Goal: Task Accomplishment & Management: Manage account settings

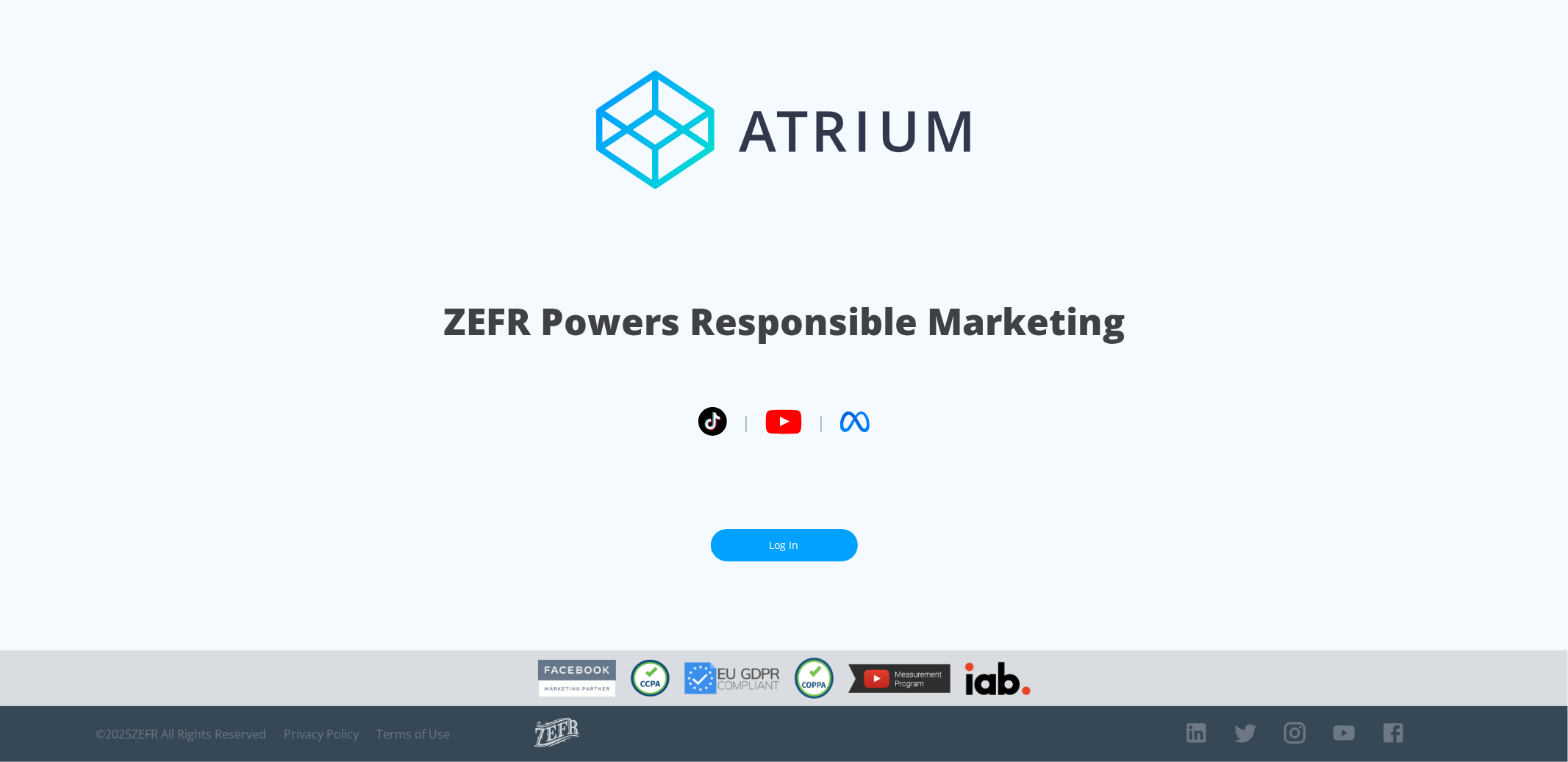
click at [818, 545] on link "Log In" at bounding box center [784, 545] width 147 height 33
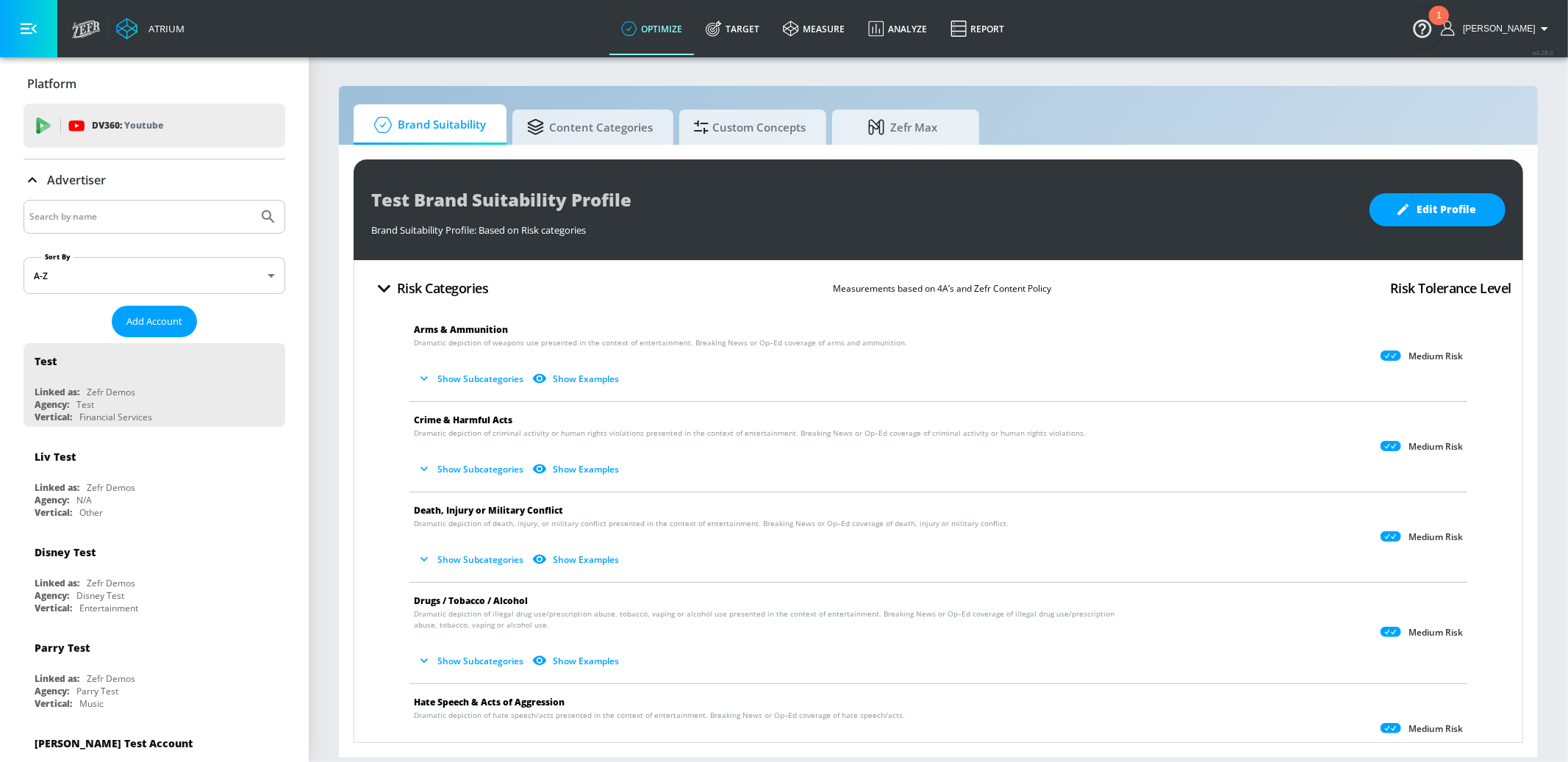
drag, startPoint x: 120, startPoint y: 223, endPoint x: 98, endPoint y: 211, distance: 25.1
click at [115, 220] on input "Search by name" at bounding box center [141, 217] width 223 height 19
click at [98, 211] on input "Search by name" at bounding box center [141, 217] width 223 height 19
type input "mattel"
click at [252, 200] on button "Submit Search" at bounding box center [269, 217] width 33 height 33
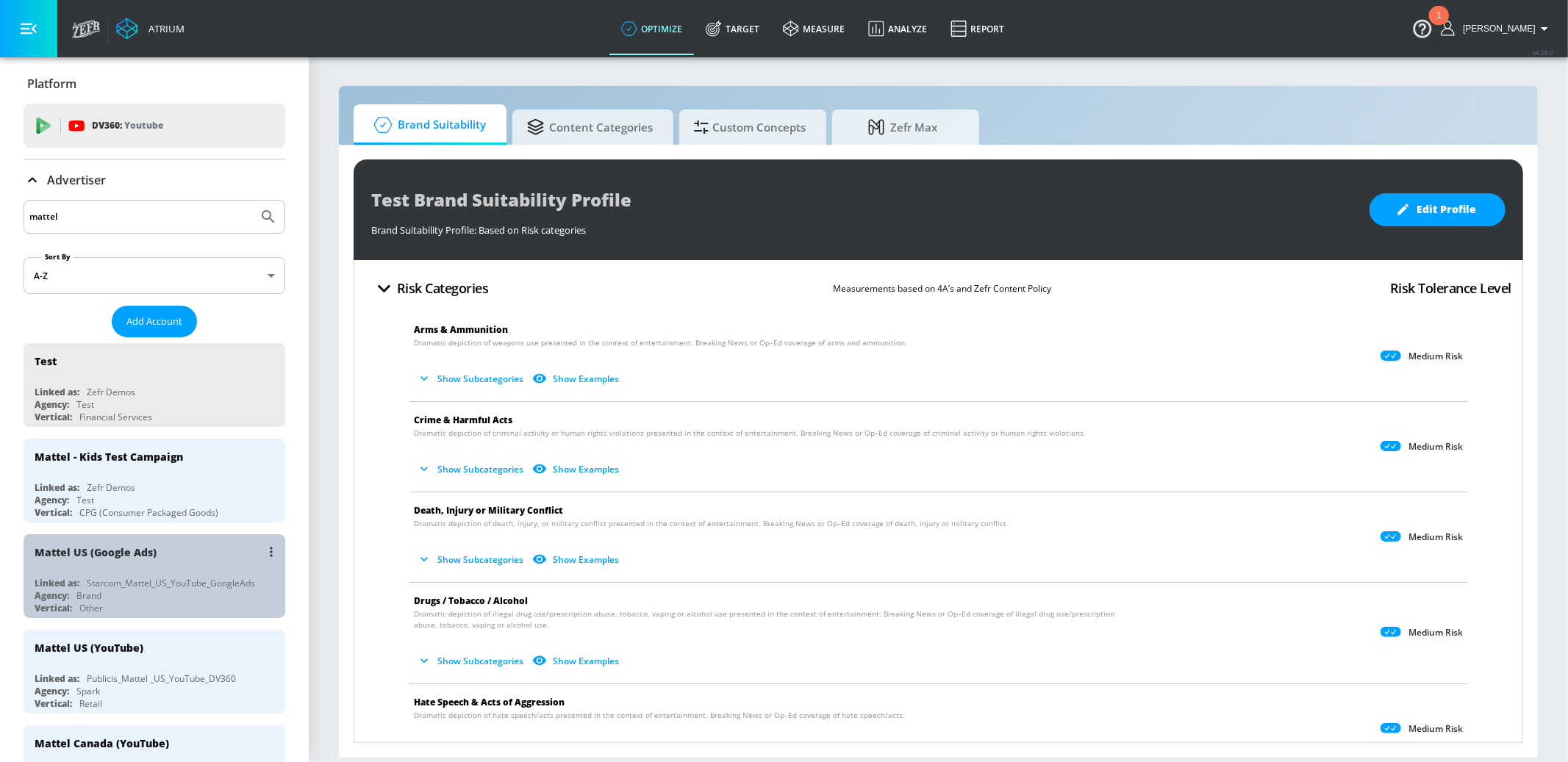
click at [168, 587] on div "Starcom_Mattel_US_YouTube_GoogleAds" at bounding box center [171, 583] width 169 height 13
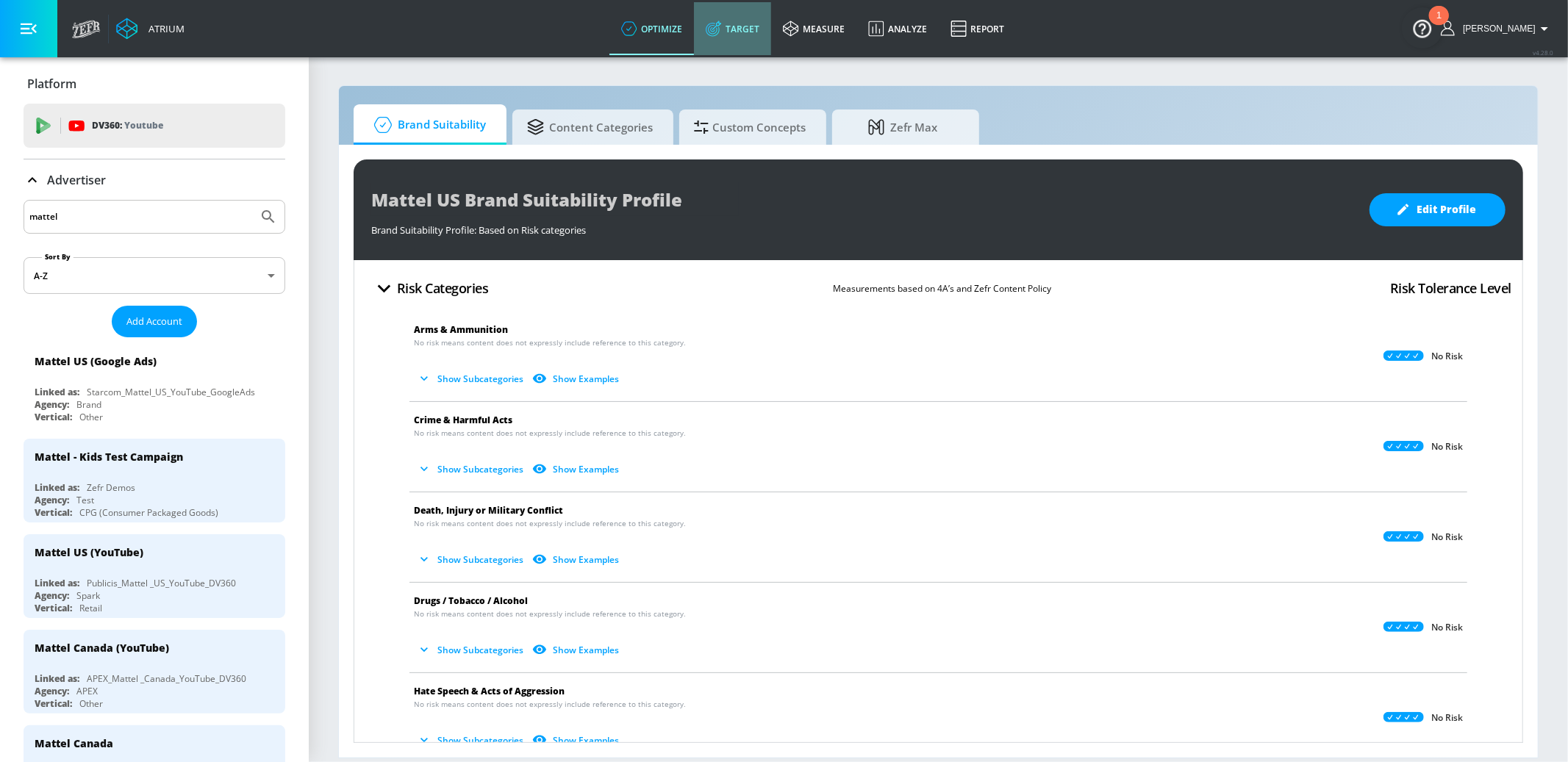
click at [759, 43] on link "Target" at bounding box center [733, 29] width 77 height 53
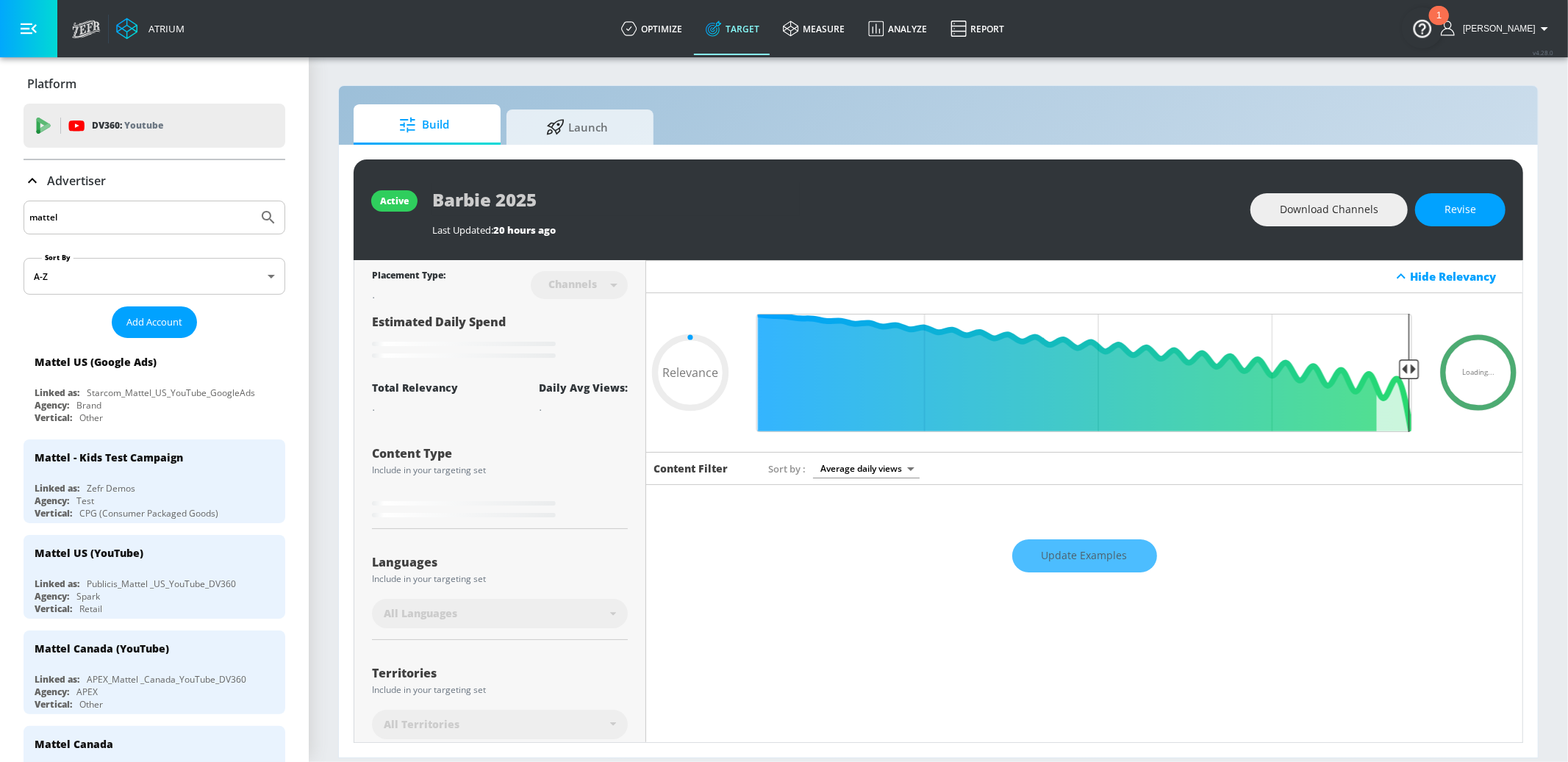
type input "0.05"
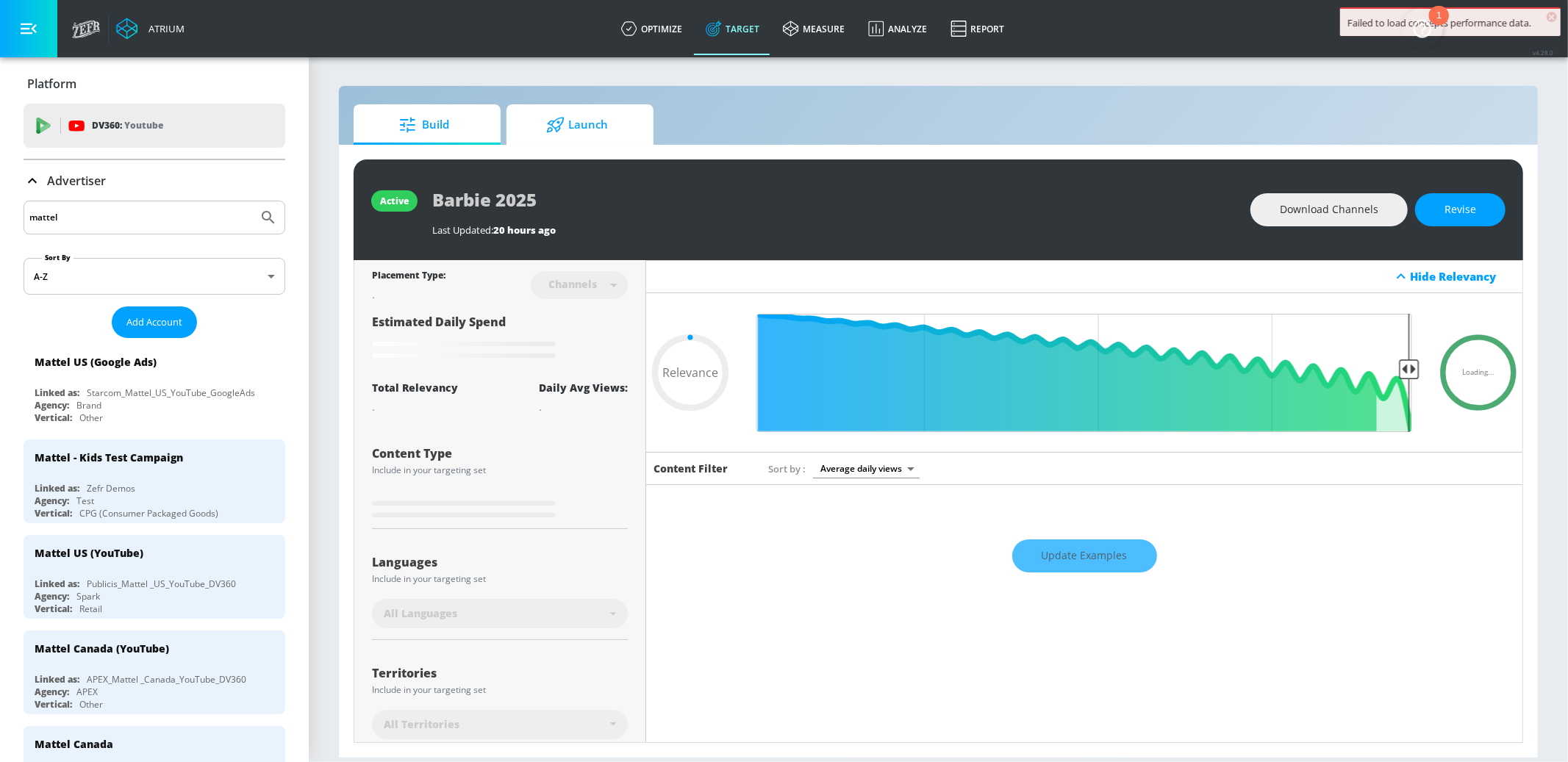
click at [590, 128] on span "Launch" at bounding box center [576, 125] width 112 height 36
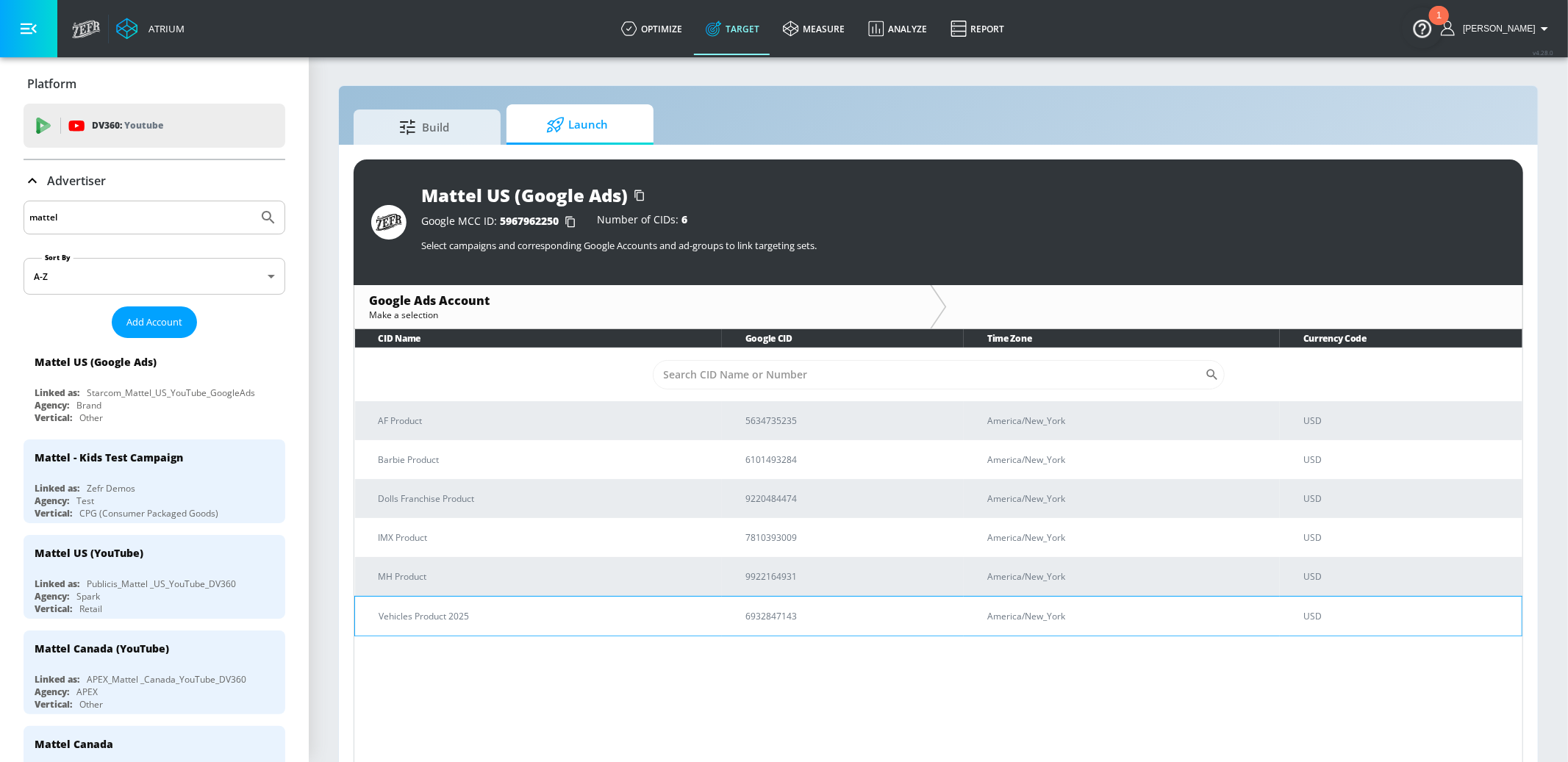
click at [505, 614] on p "Vehicles Product 2025" at bounding box center [545, 616] width 332 height 16
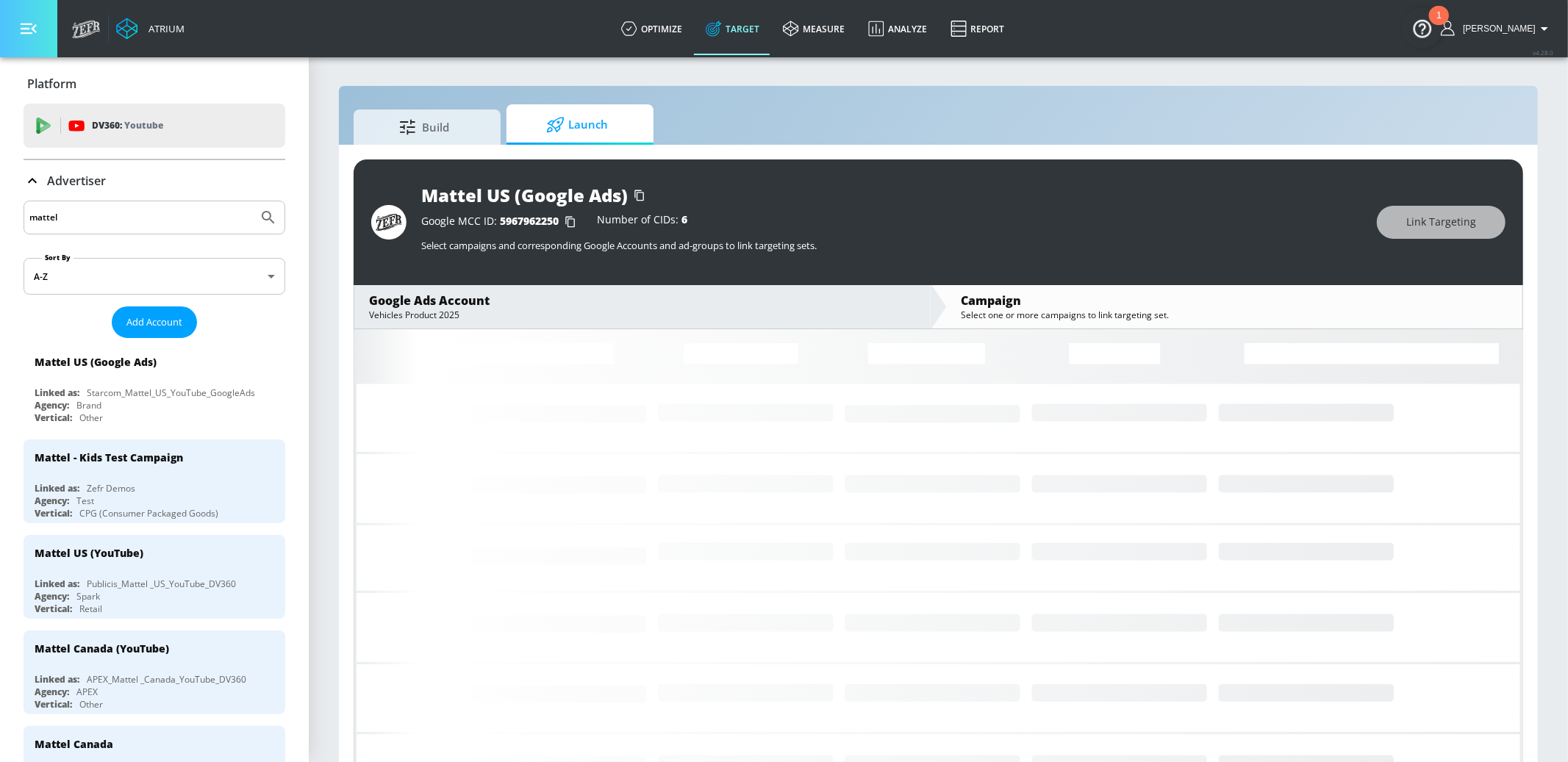
click at [33, 16] on button "button" at bounding box center [28, 28] width 57 height 57
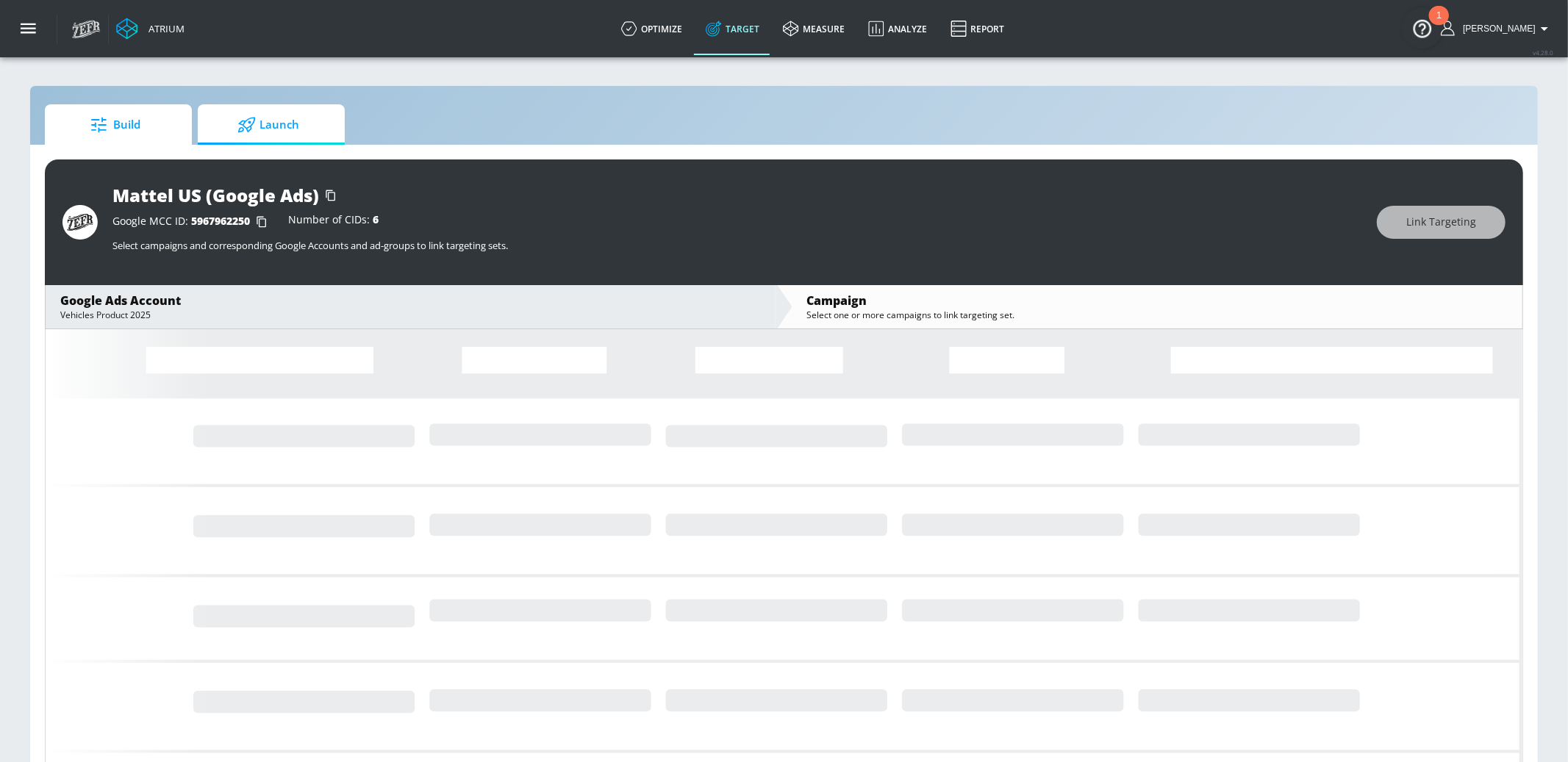
click at [81, 128] on span "Build" at bounding box center [115, 125] width 112 height 36
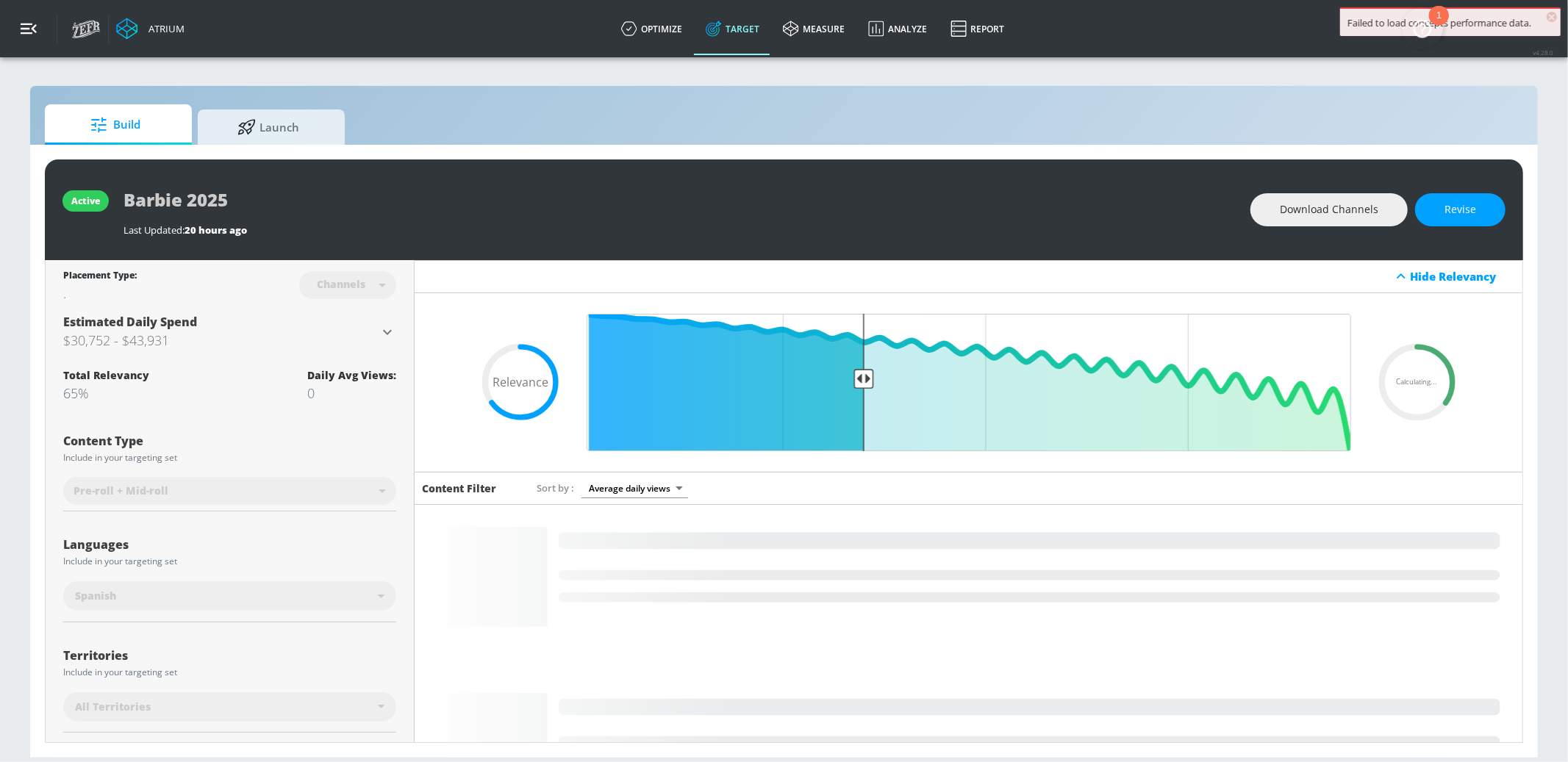
click at [30, 27] on icon "button" at bounding box center [29, 29] width 16 height 16
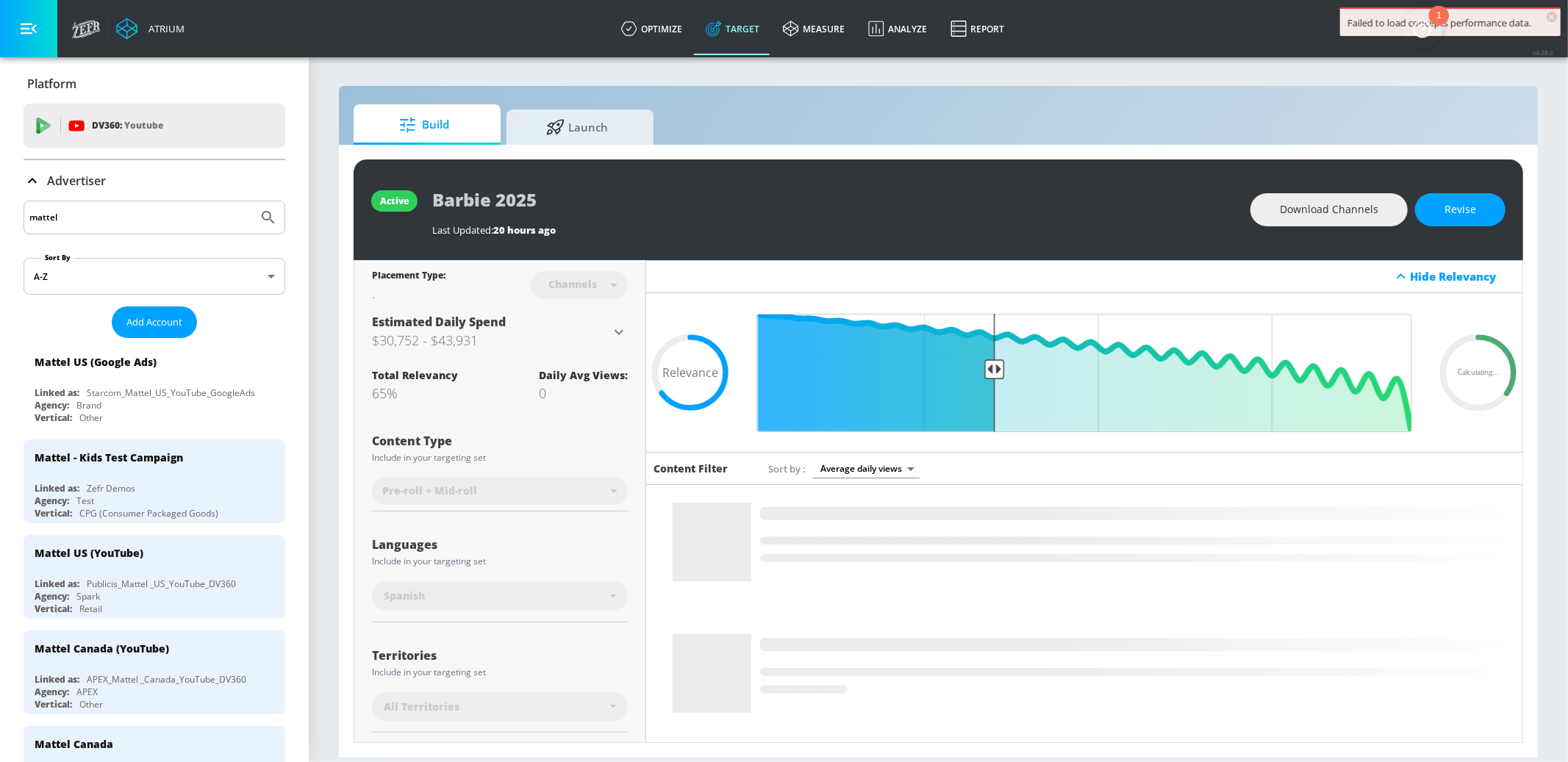
click at [30, 169] on div "Advertiser" at bounding box center [155, 181] width 262 height 41
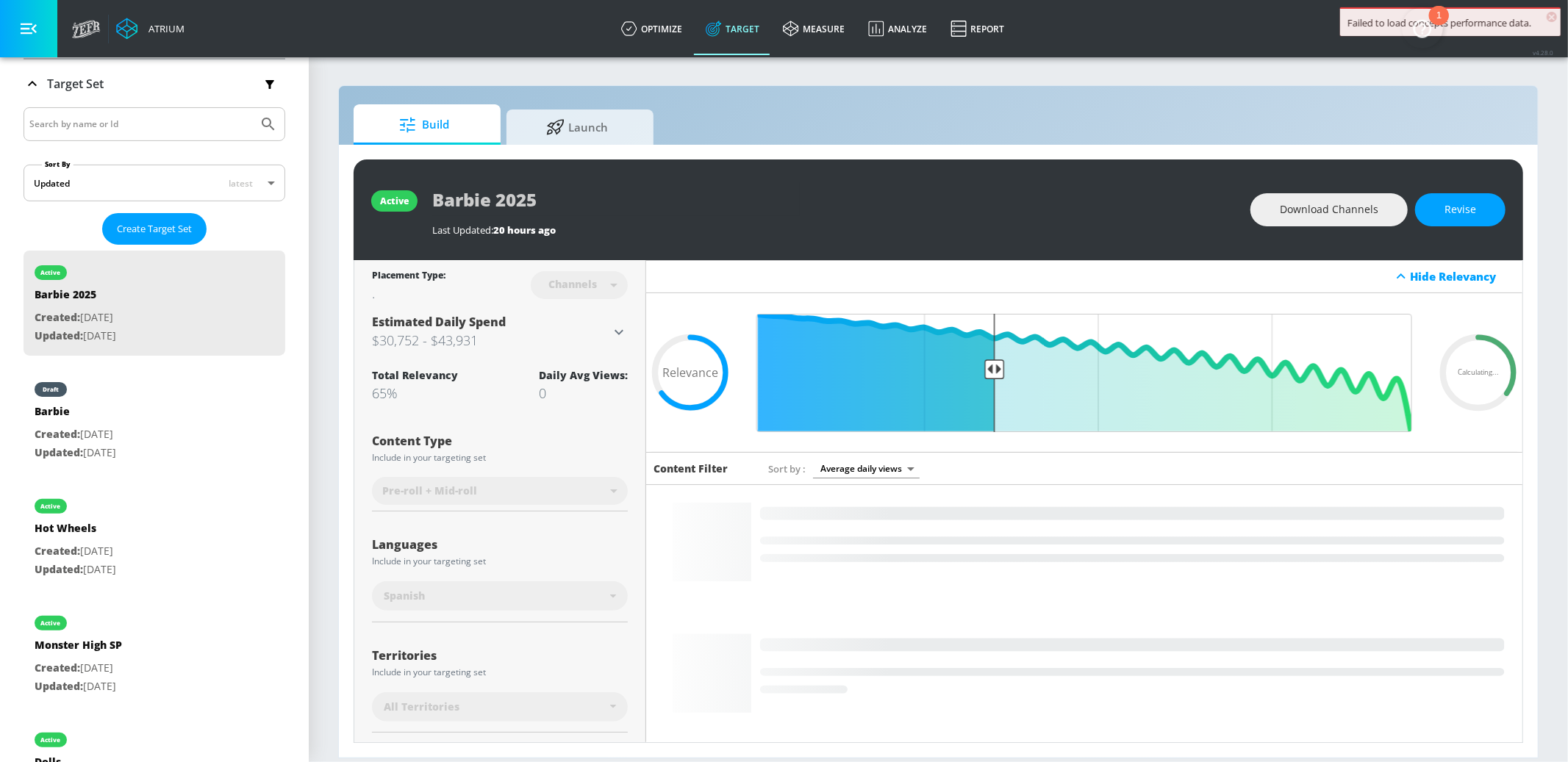
scroll to position [275, 0]
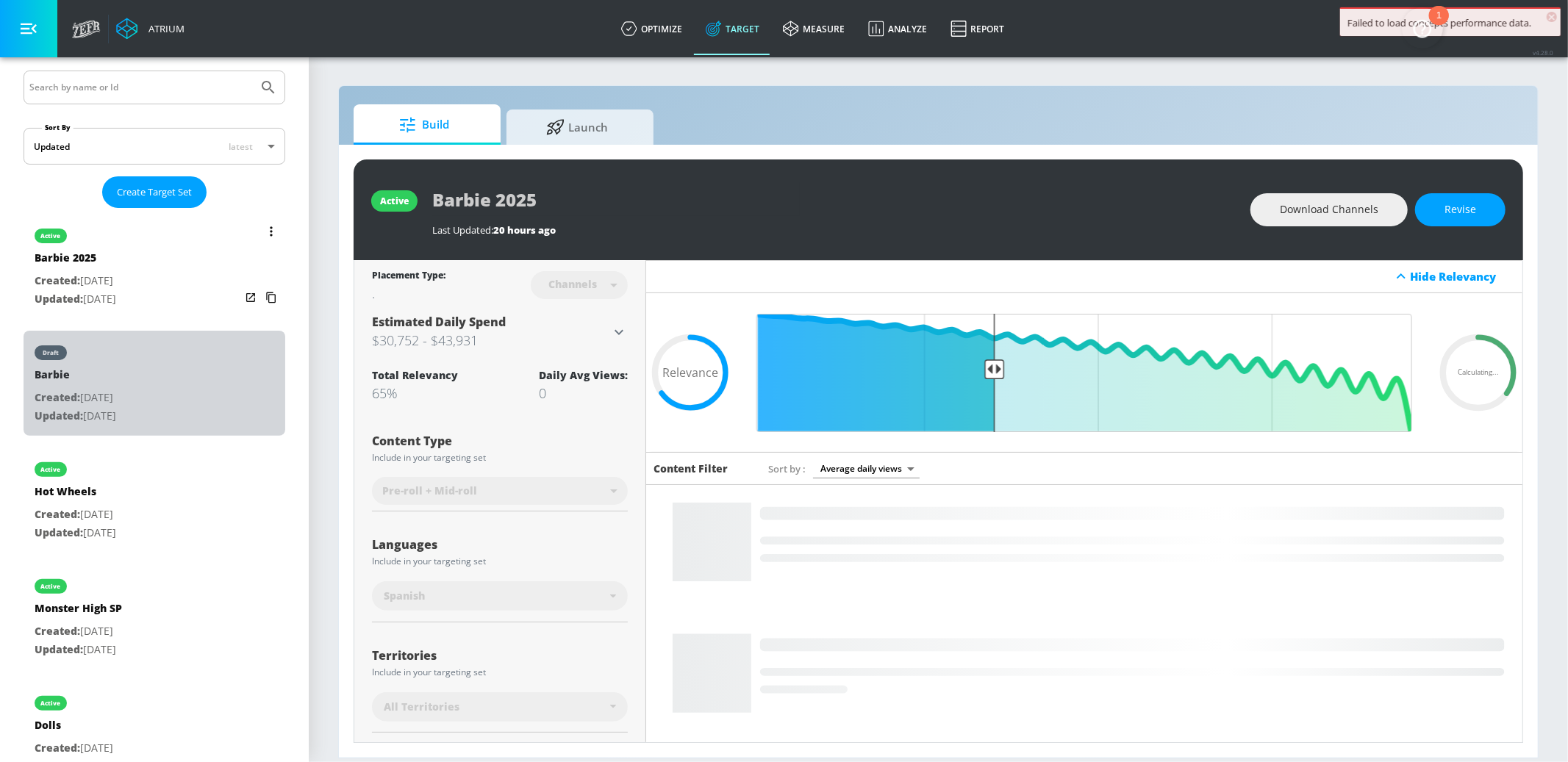
click at [175, 406] on div "draft Barbie Created: [DATE] Updated: [DATE]" at bounding box center [155, 383] width 262 height 105
type input "Barbie"
type input "videos"
type input "0.05"
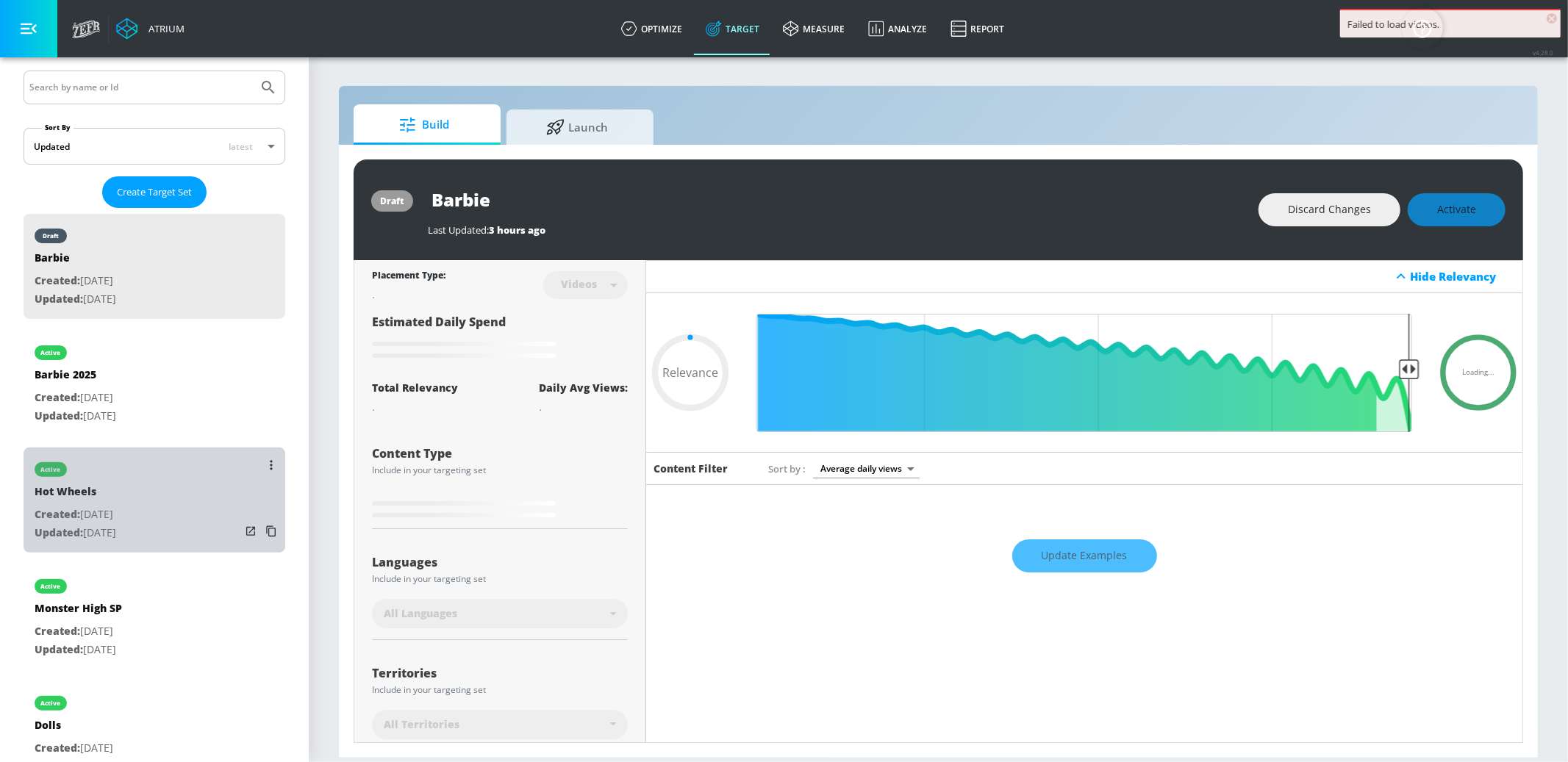
click at [179, 472] on div "active Hot Wheels Created: [DATE] Updated: [DATE]" at bounding box center [155, 500] width 262 height 105
type input "Hot Wheels"
type input "channels"
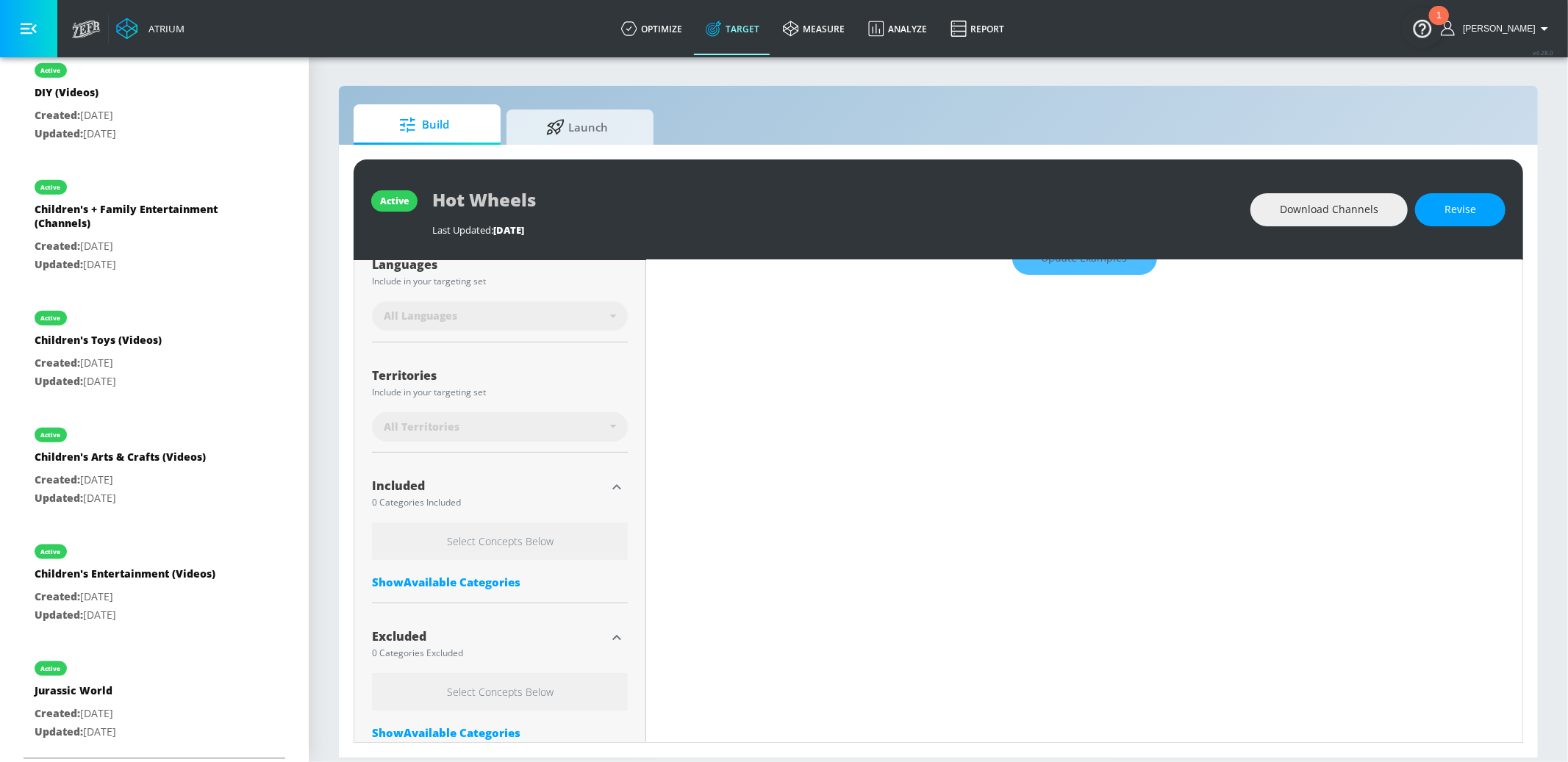
scroll to position [380, 0]
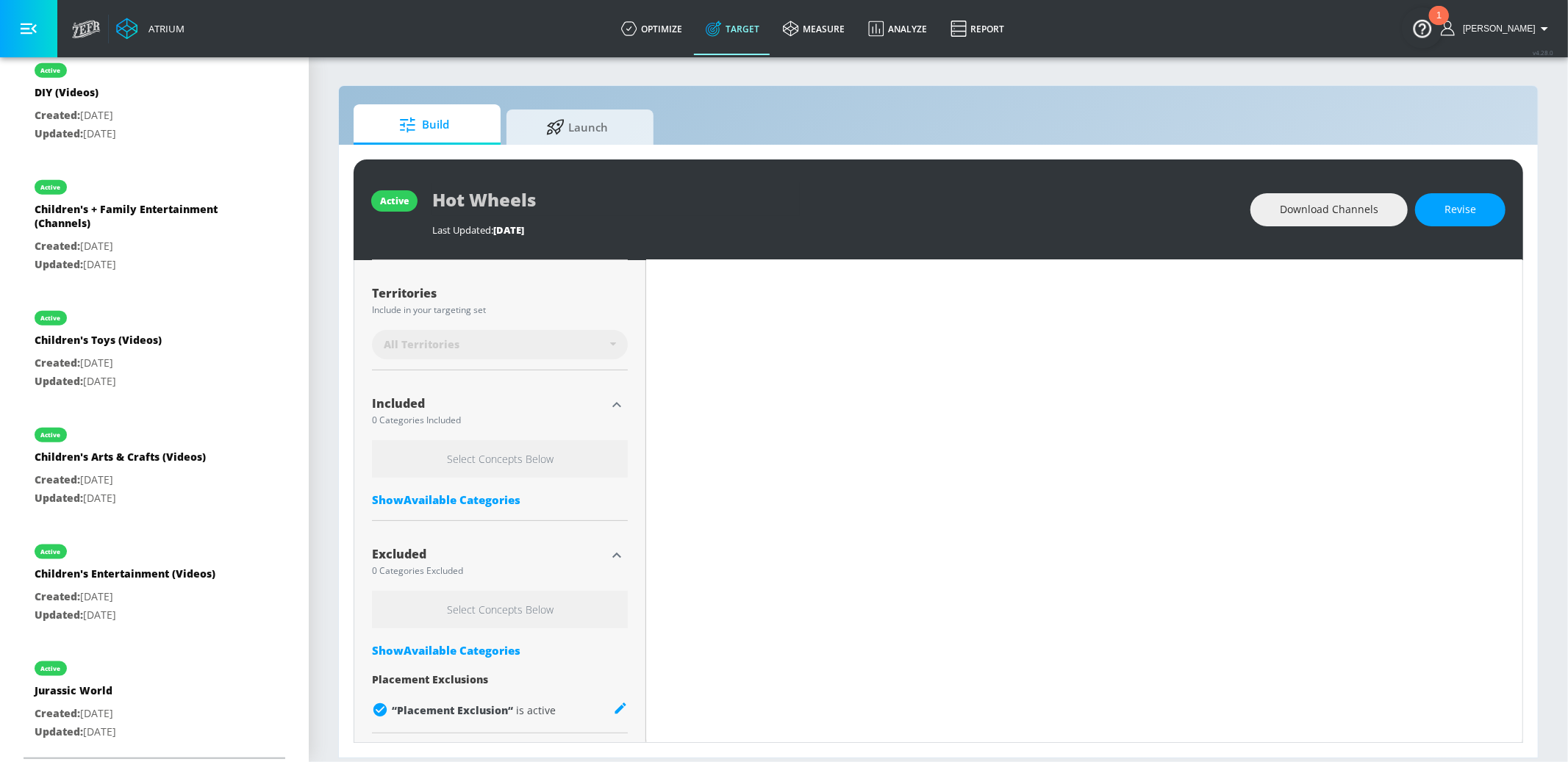
type input "0.55"
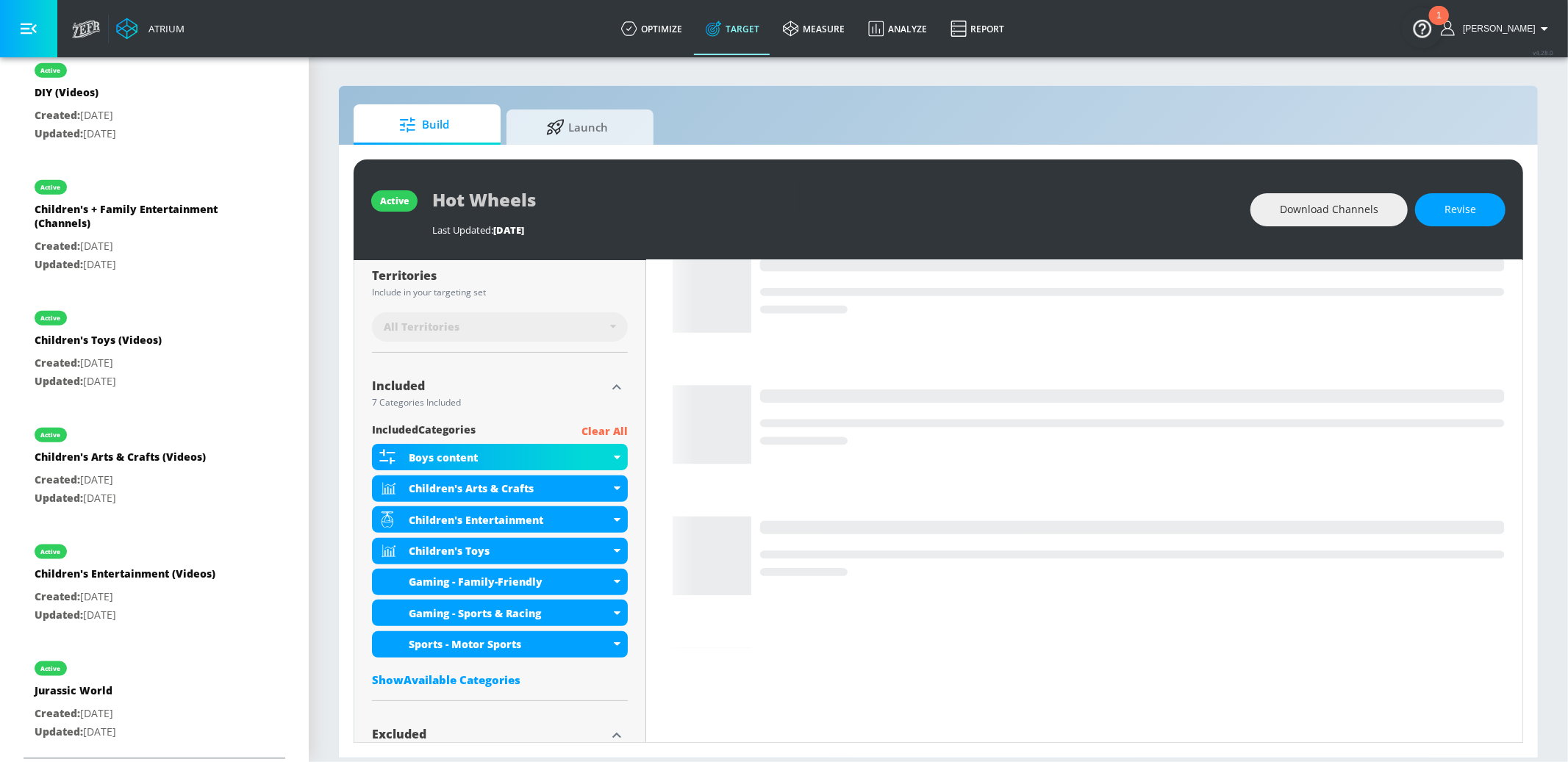
scroll to position [364, 0]
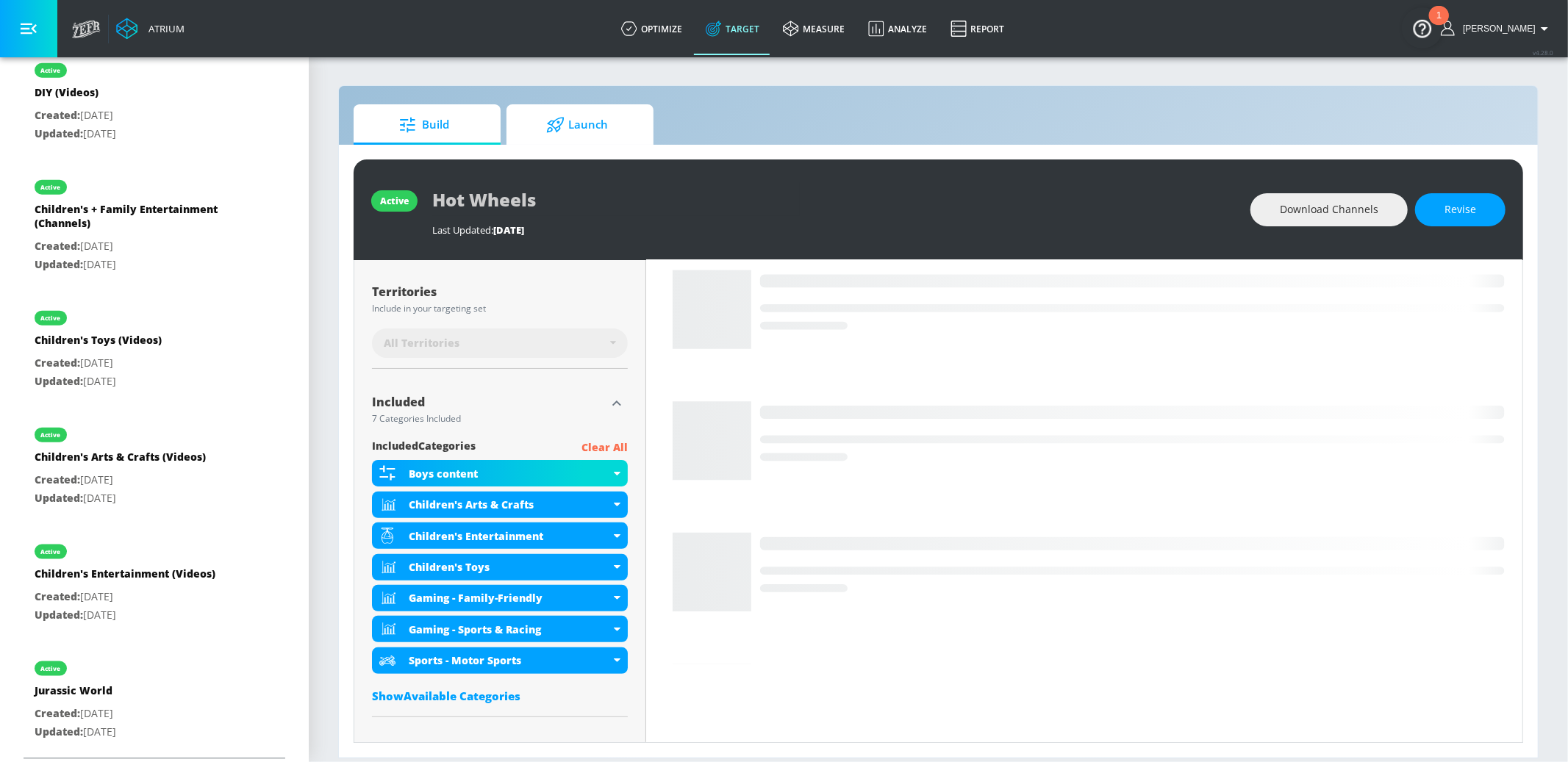
click at [578, 122] on span "Launch" at bounding box center [576, 125] width 112 height 36
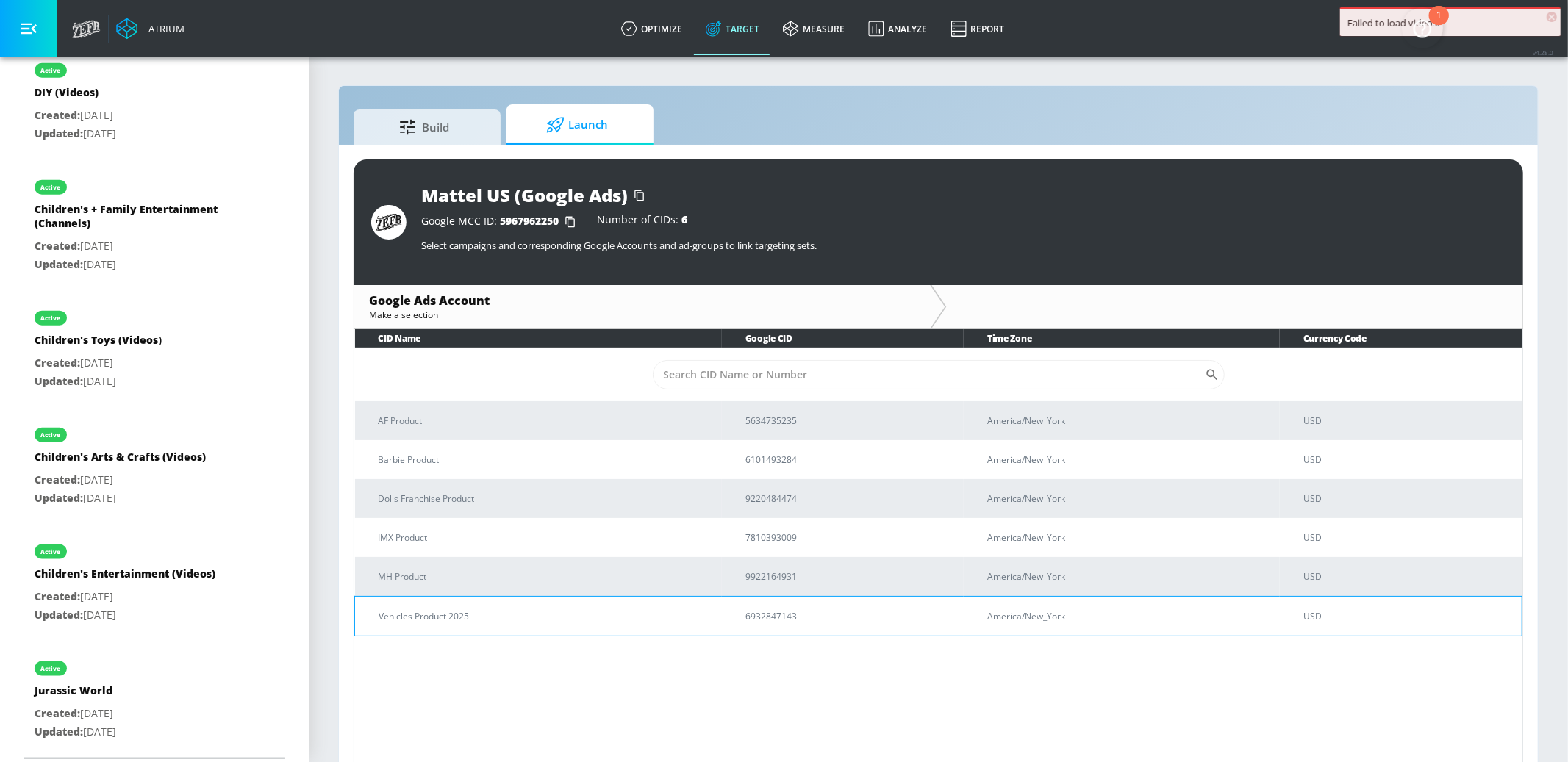
click at [556, 601] on td "Vehicles Product 2025" at bounding box center [539, 616] width 367 height 40
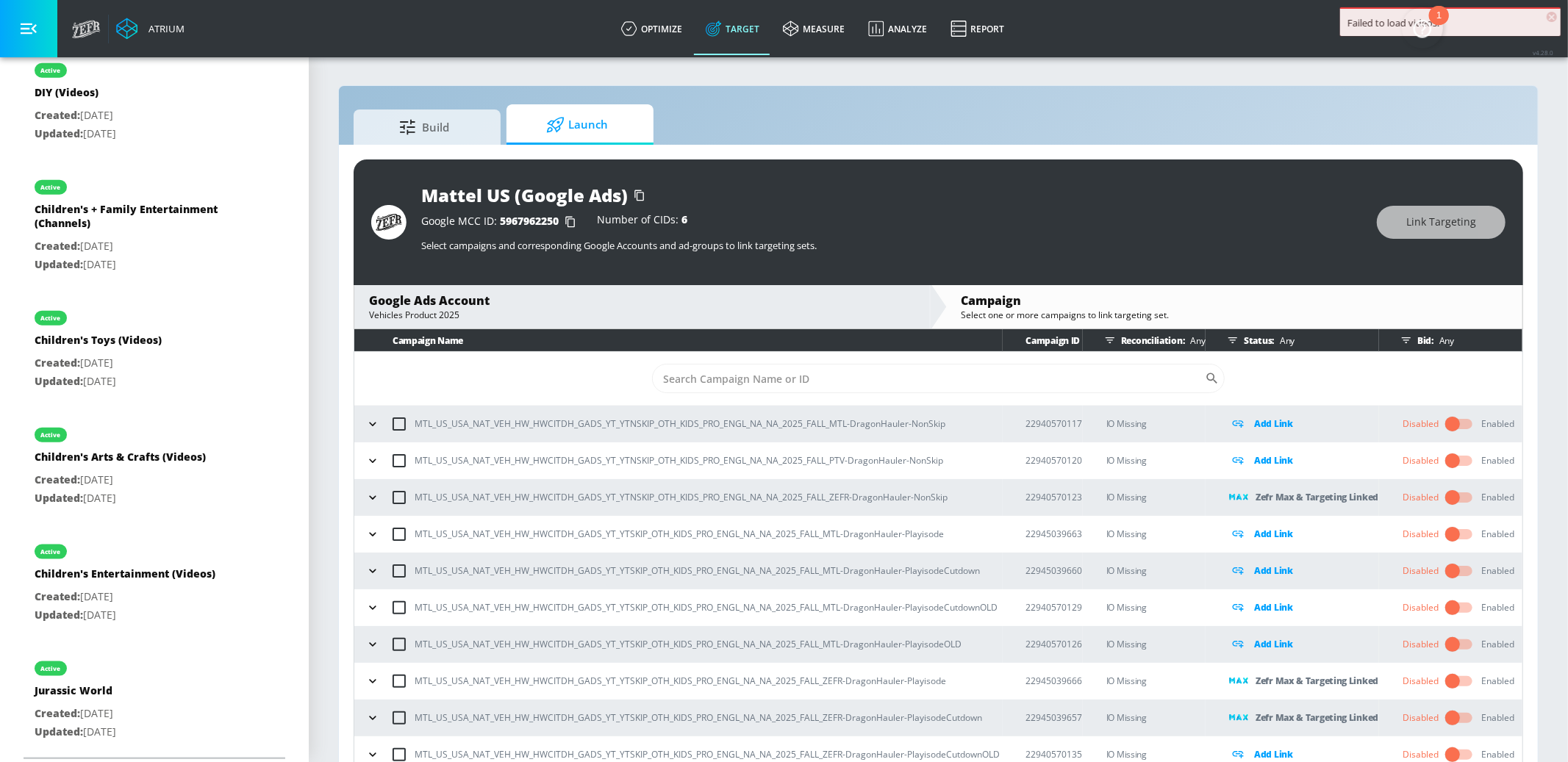
click at [1551, 16] on span "×" at bounding box center [1552, 17] width 10 height 10
click at [1424, 23] on img "Open Resource Center, 1 new notification" at bounding box center [1423, 28] width 41 height 41
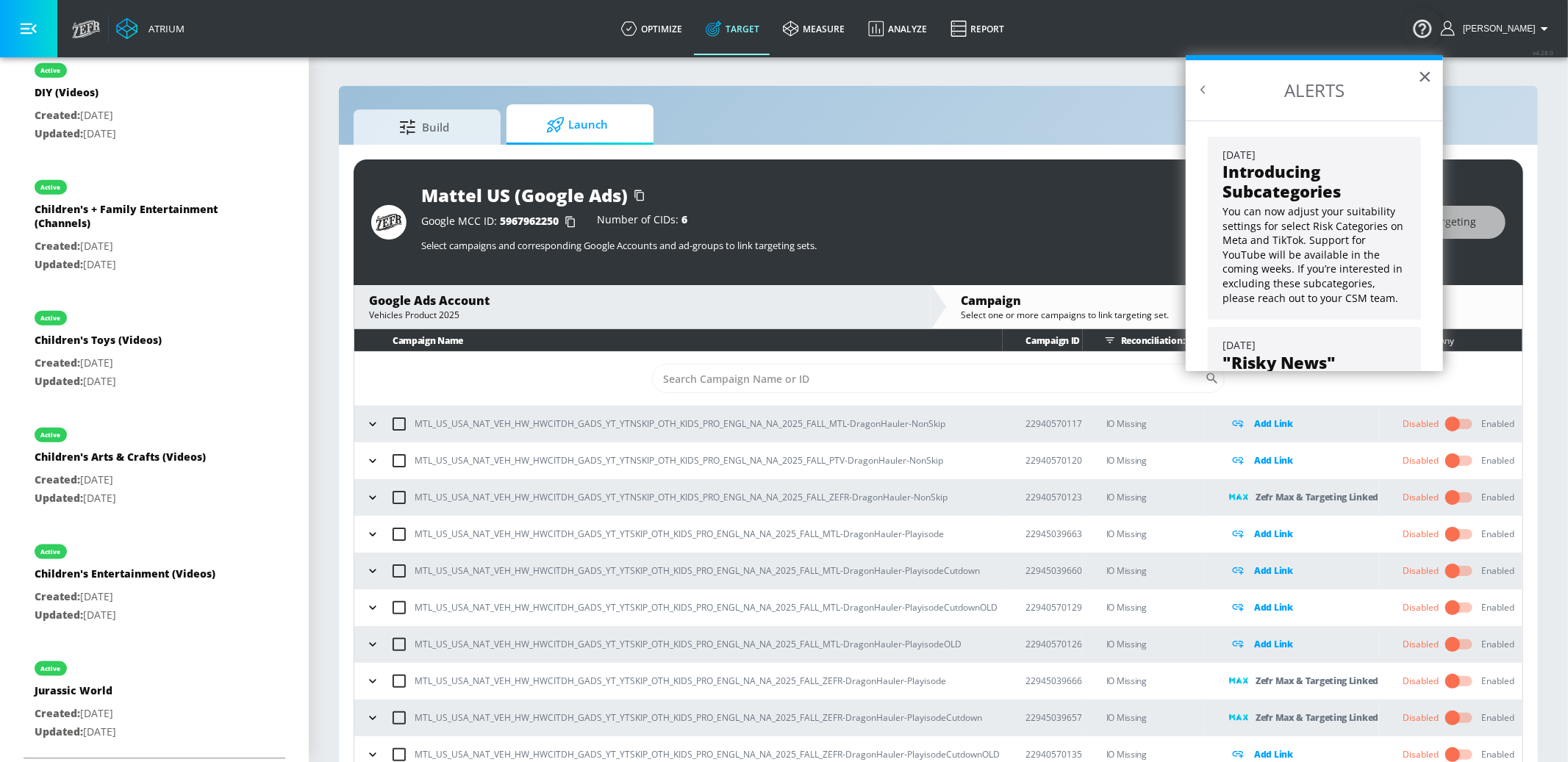
click at [1425, 78] on button "×" at bounding box center [1424, 76] width 14 height 24
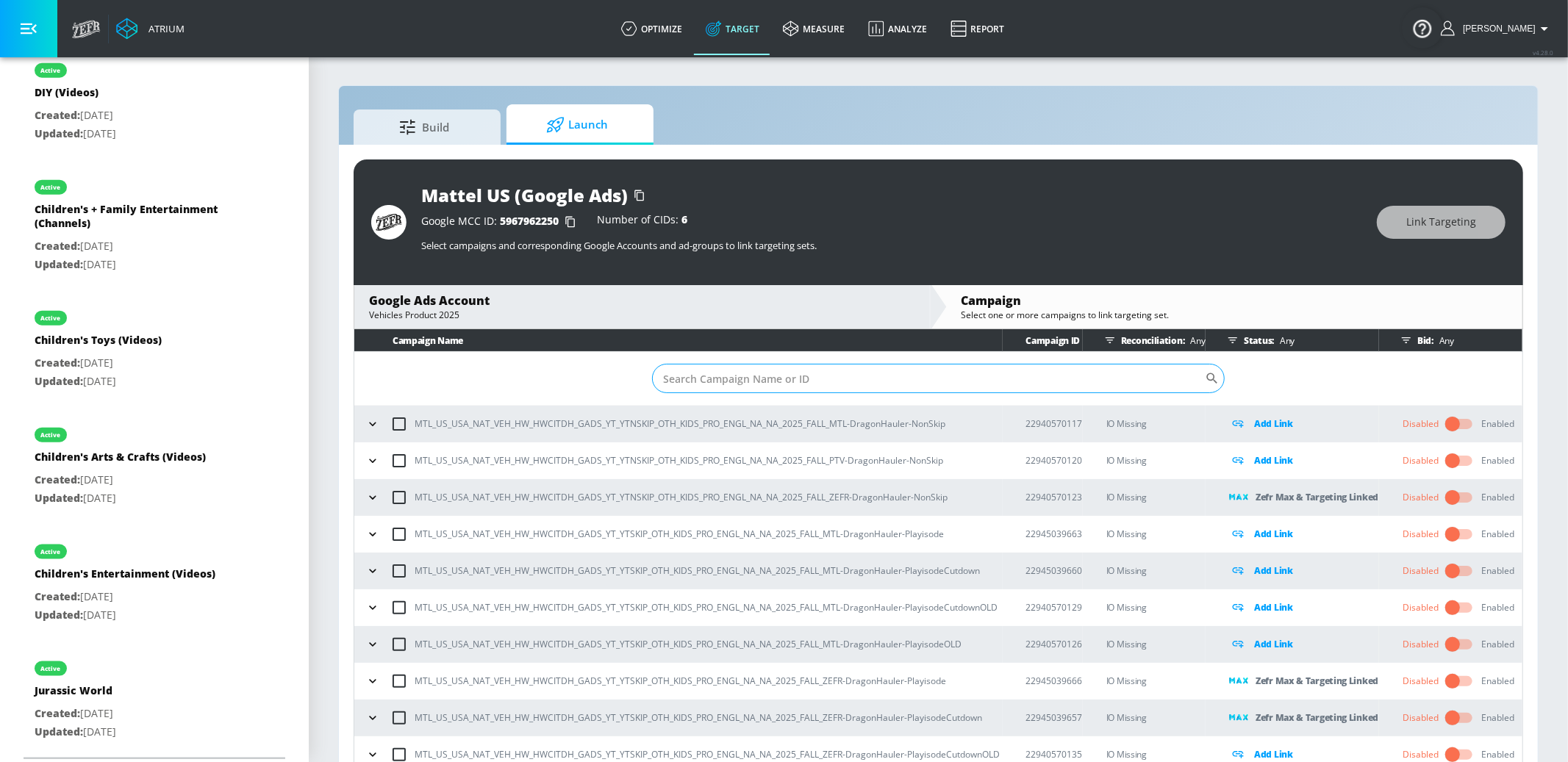
click at [867, 377] on input "Sort By" at bounding box center [928, 379] width 553 height 30
paste input "23084098767"
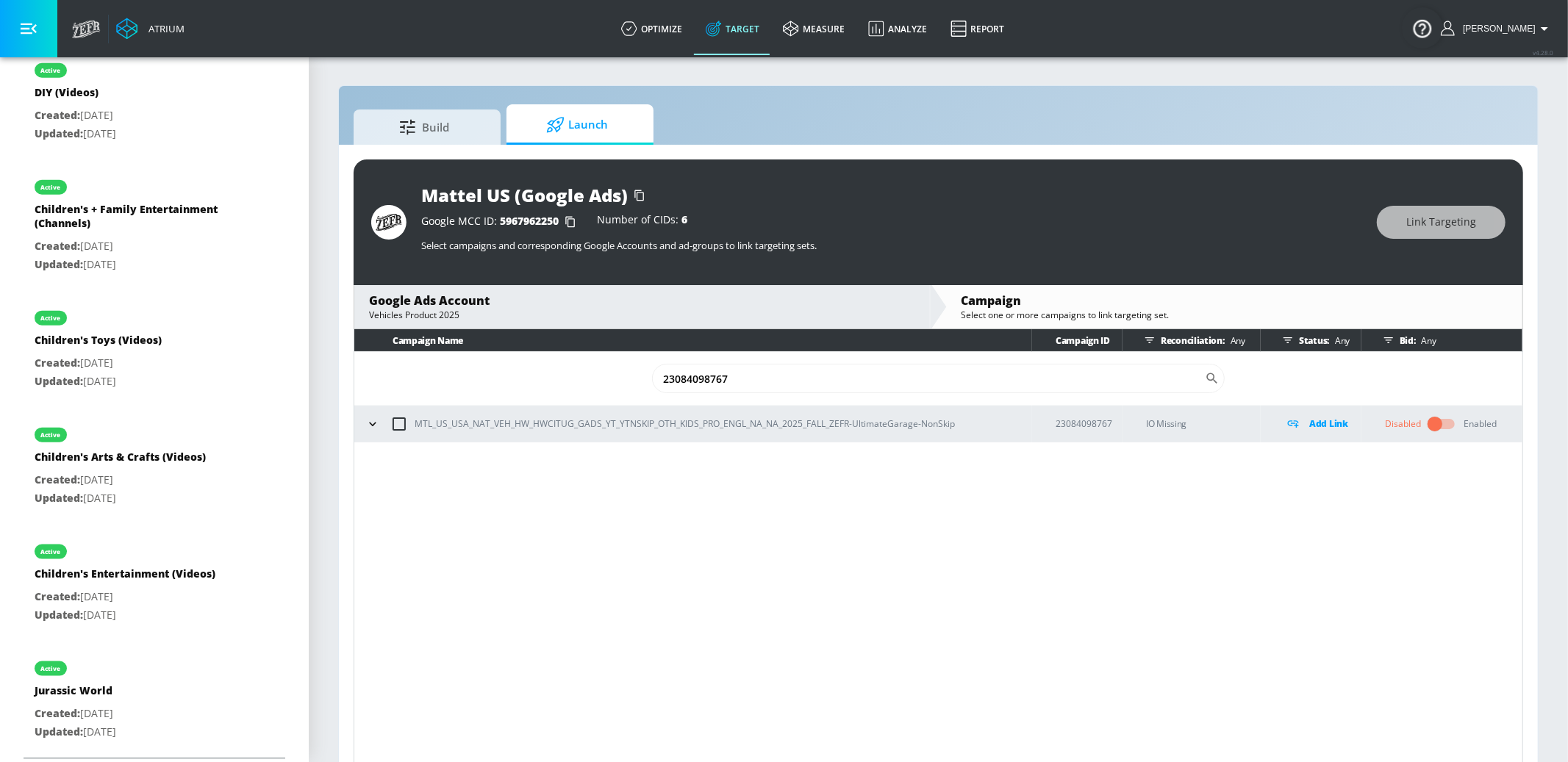
type input "23084098767"
click at [375, 424] on icon "button" at bounding box center [373, 424] width 15 height 15
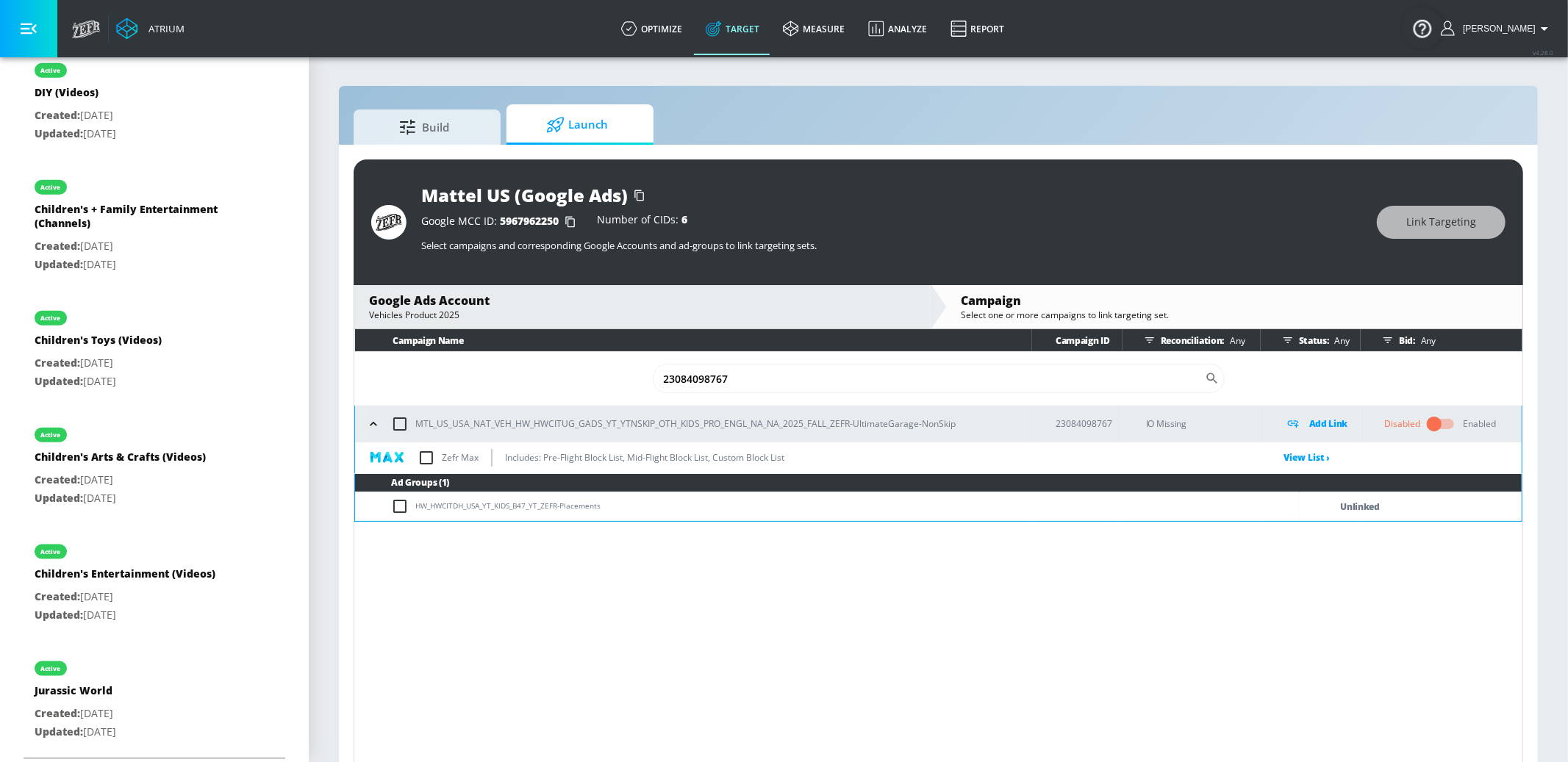
click at [397, 427] on input "checkbox" at bounding box center [400, 424] width 31 height 31
checkbox input "true"
click at [1441, 221] on span "Link Targeting" at bounding box center [1441, 222] width 70 height 18
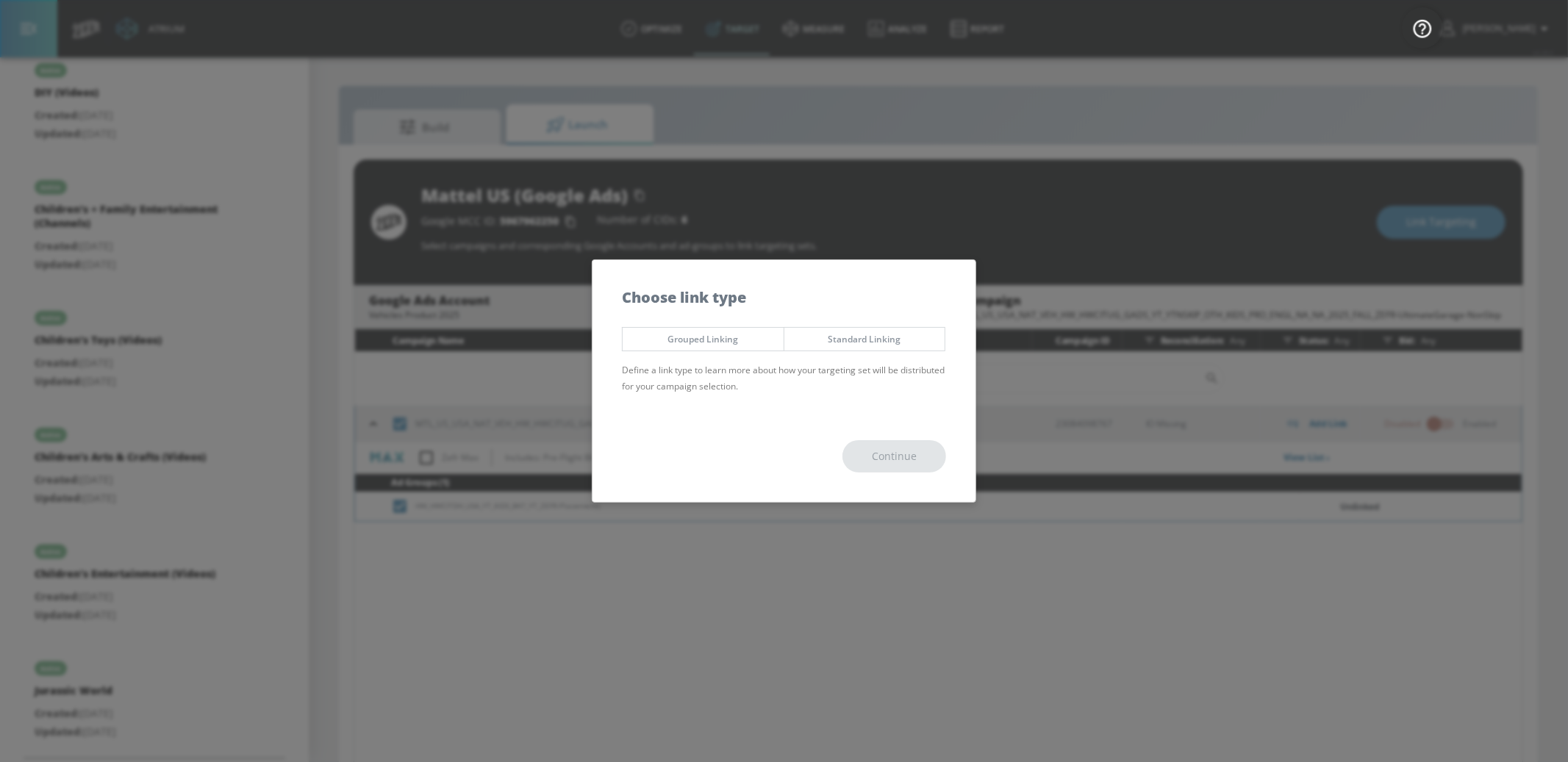
drag, startPoint x: 827, startPoint y: 337, endPoint x: 846, endPoint y: 377, distance: 44.3
click at [828, 338] on span "Standard Linking" at bounding box center [865, 339] width 139 height 16
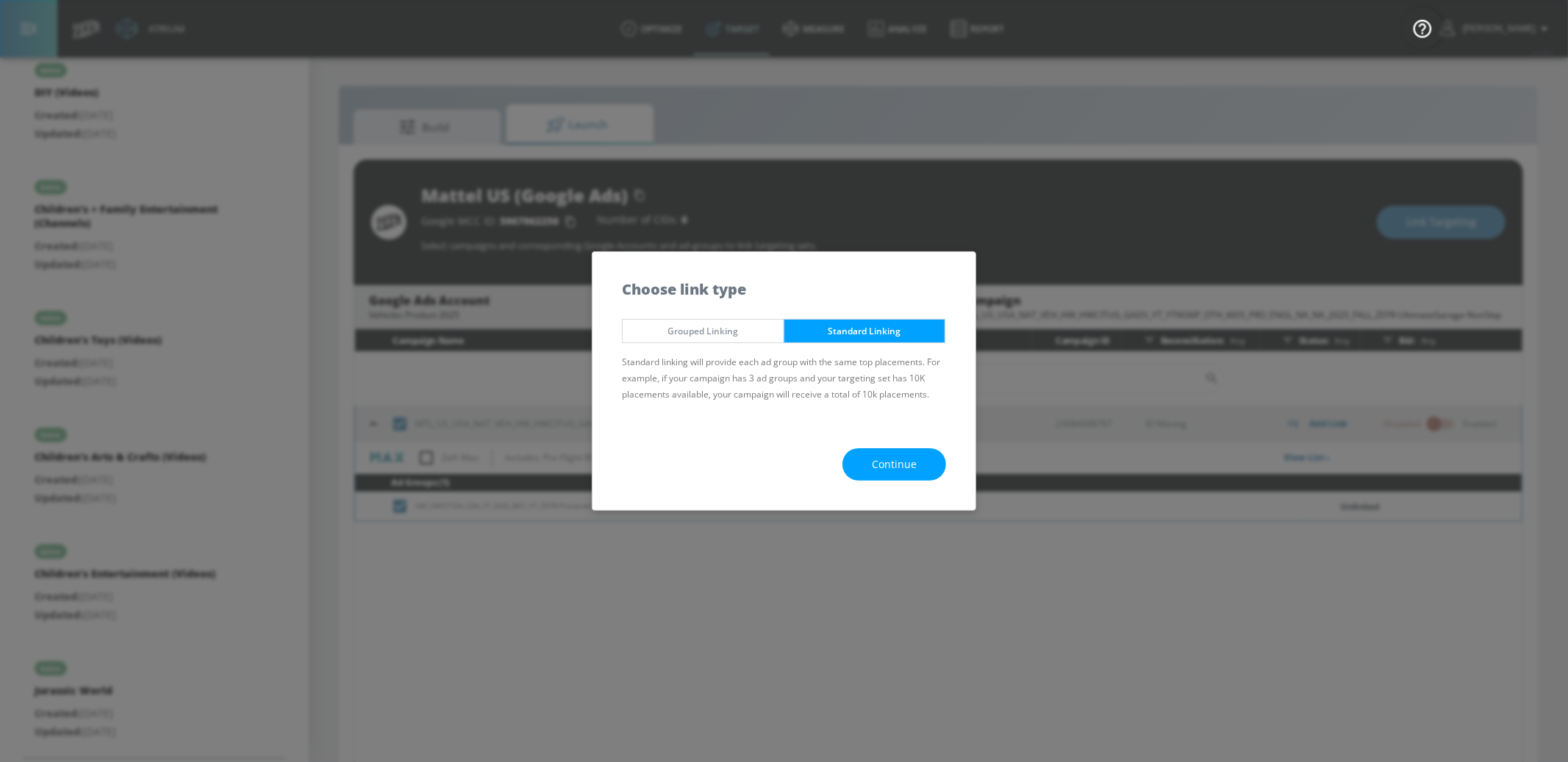
click at [883, 453] on button "Continue" at bounding box center [895, 465] width 104 height 33
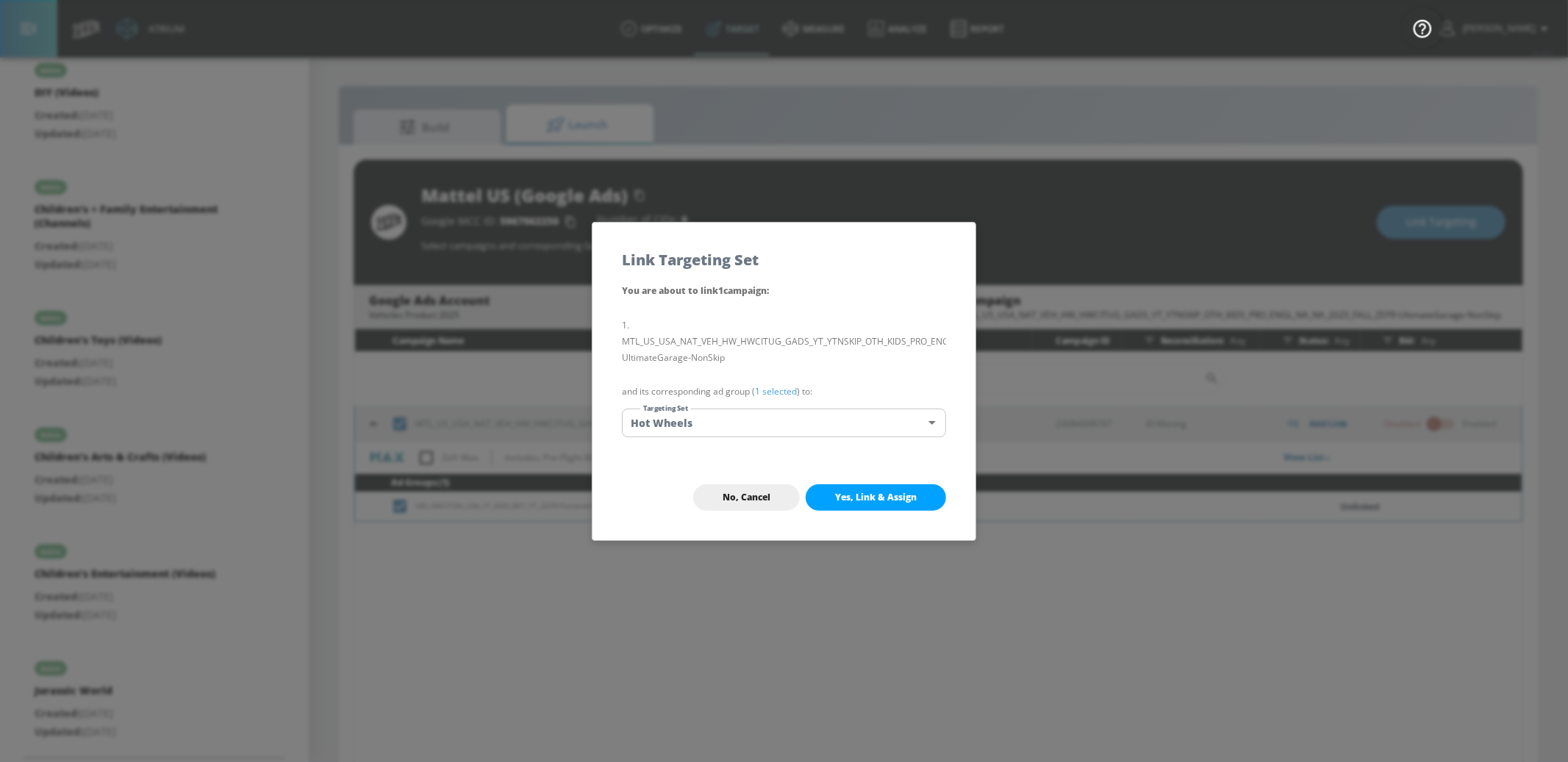
click at [886, 505] on button "Yes, Link & Assign" at bounding box center [876, 498] width 141 height 27
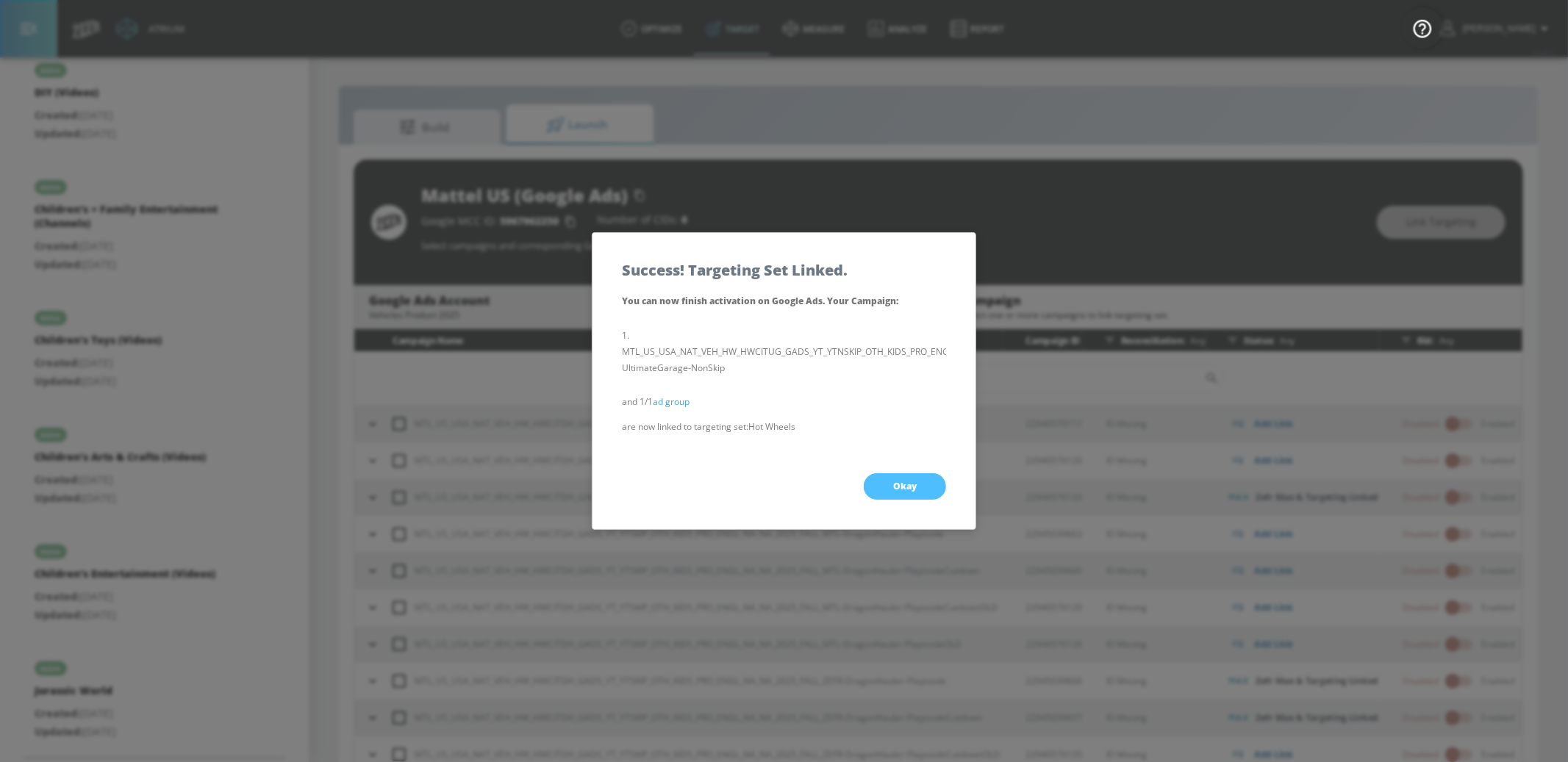
drag, startPoint x: 908, startPoint y: 487, endPoint x: 900, endPoint y: 483, distance: 8.9
click at [908, 487] on span "Okay" at bounding box center [905, 487] width 24 height 12
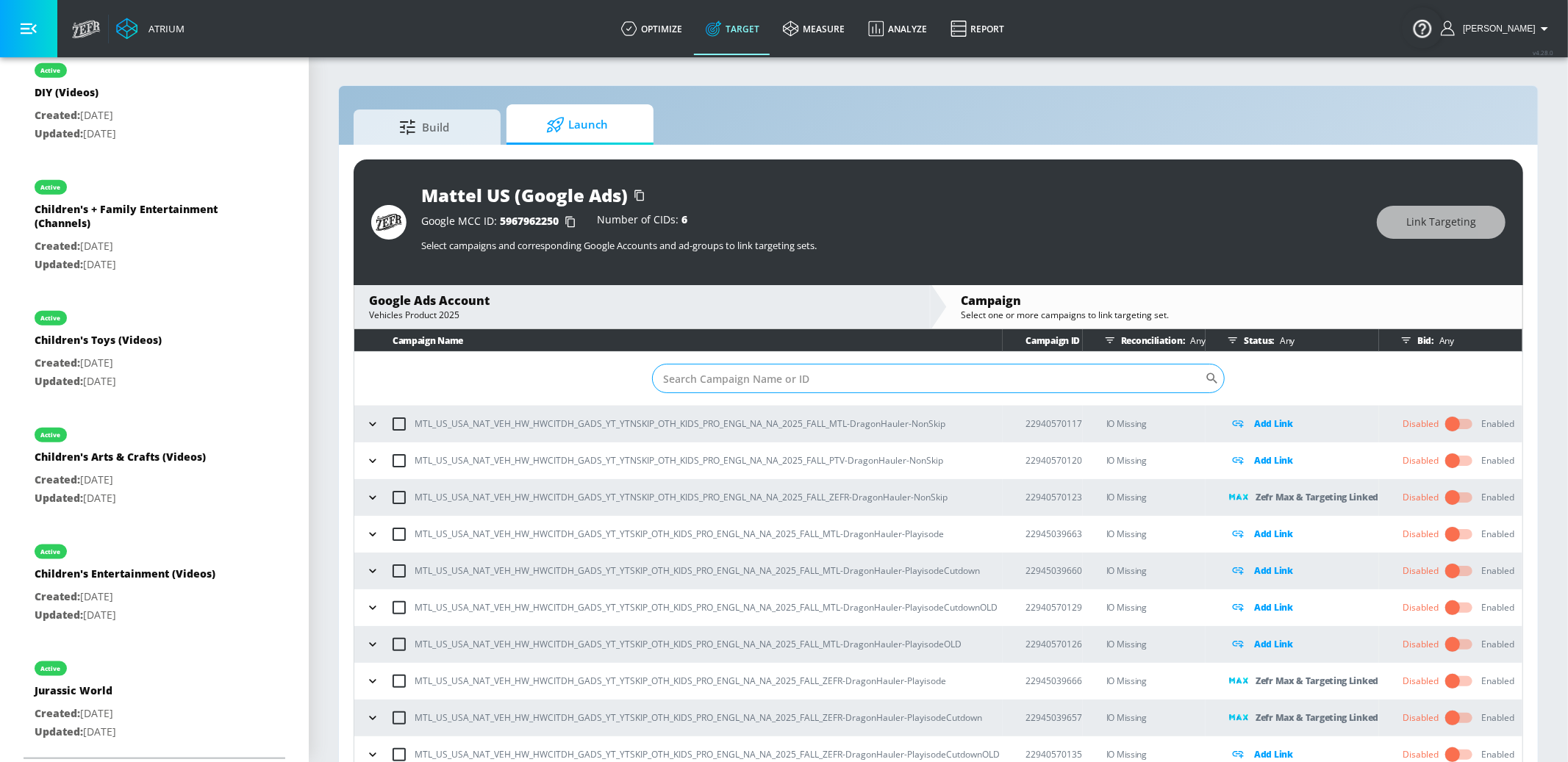
click at [765, 364] on input "Sort By" at bounding box center [928, 379] width 553 height 30
paste input "23084098773"
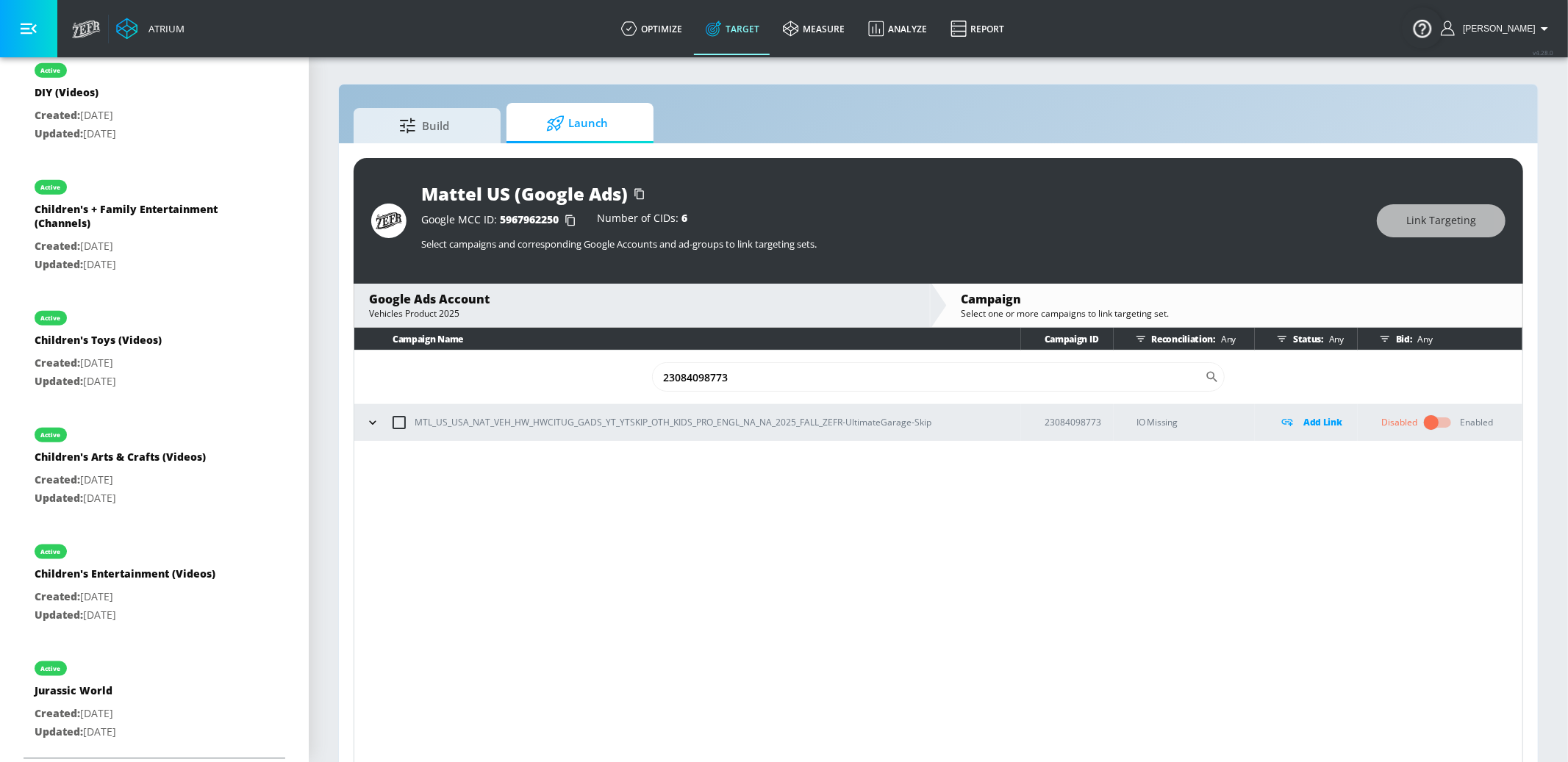
type input "23084098773"
click at [371, 423] on icon "button" at bounding box center [373, 422] width 15 height 15
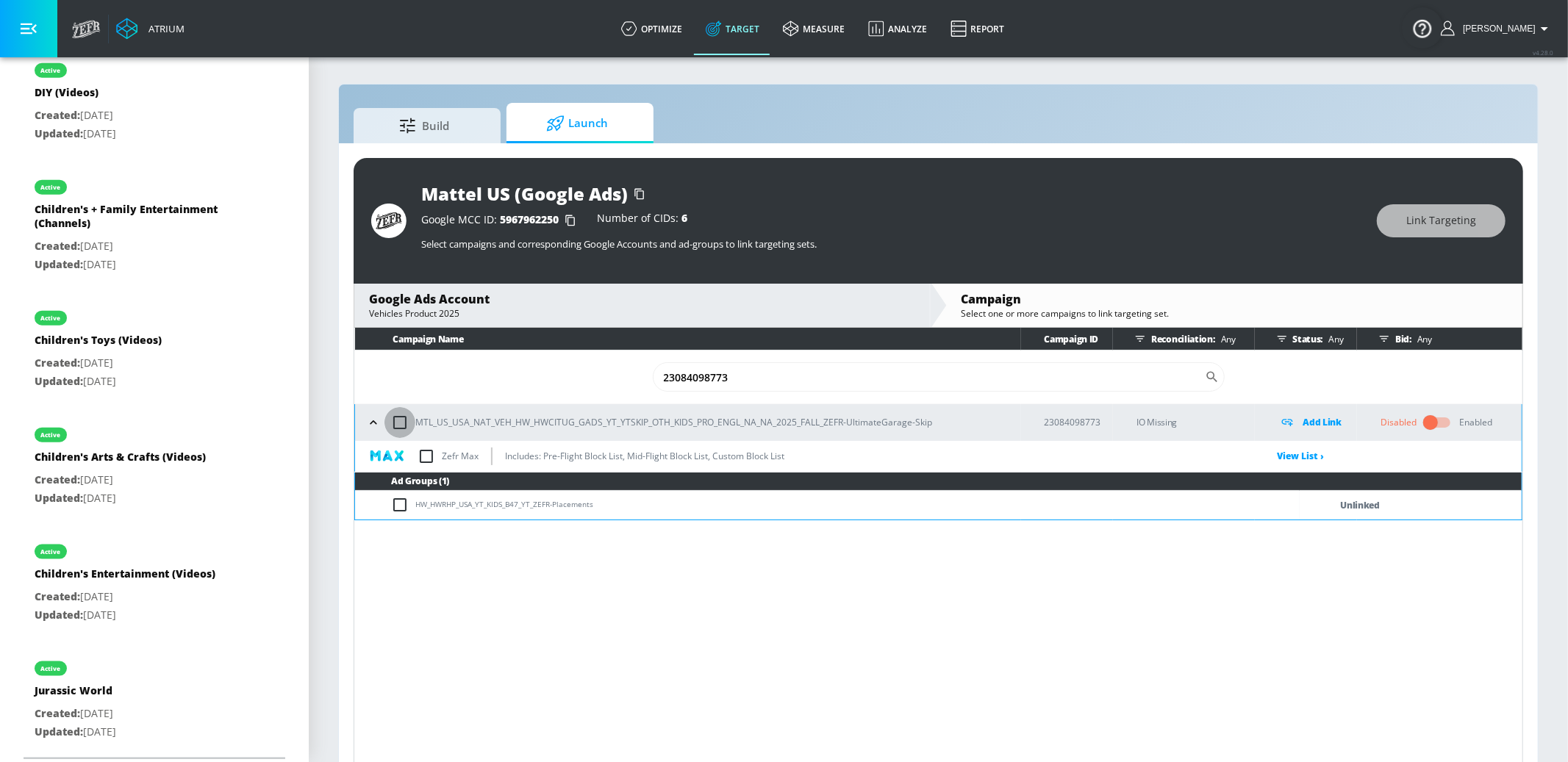
click at [397, 421] on input "checkbox" at bounding box center [400, 422] width 31 height 31
checkbox input "true"
click at [1462, 225] on span "Link Targeting" at bounding box center [1441, 220] width 70 height 18
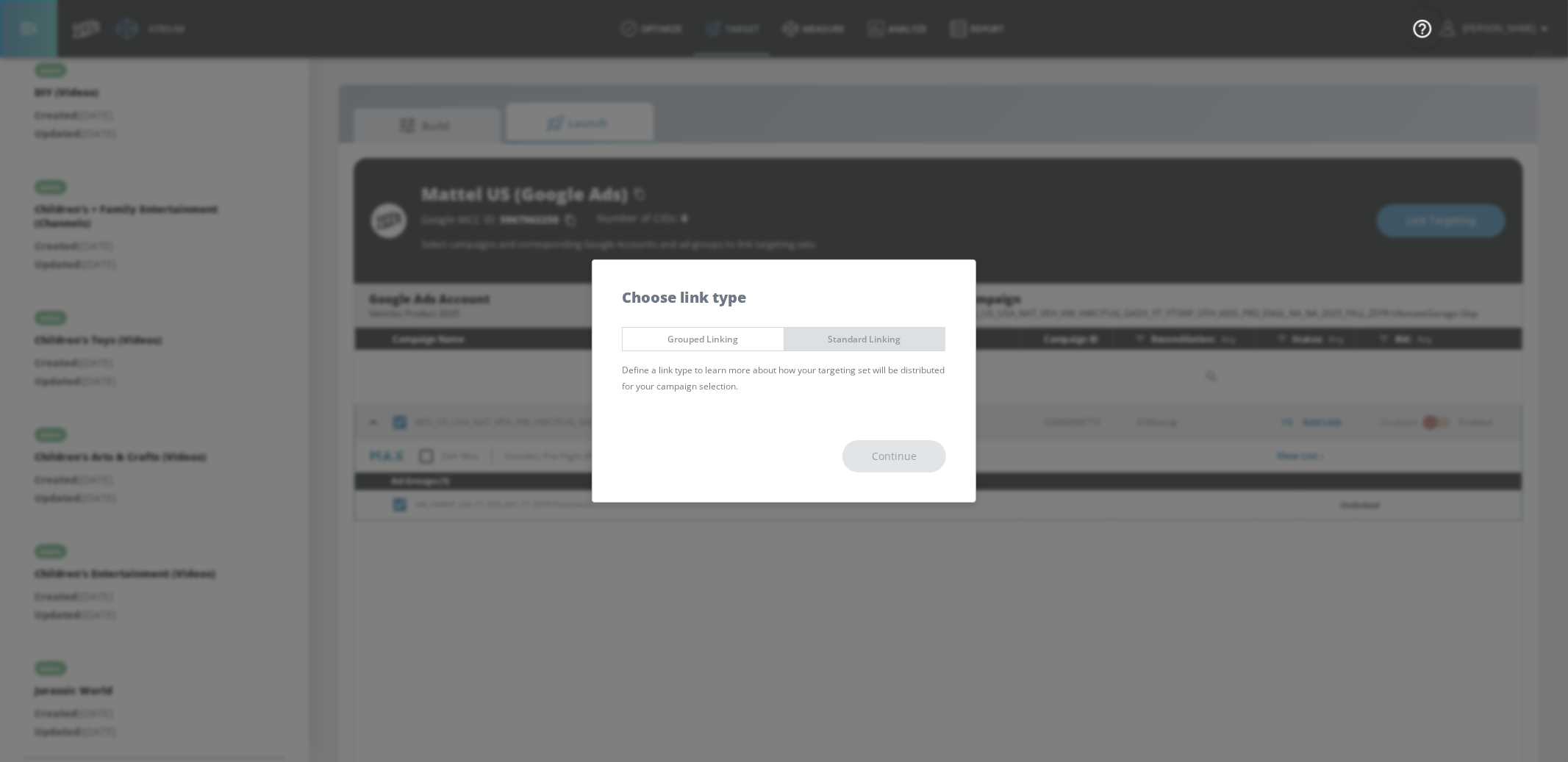
click at [876, 331] on span "Standard Linking" at bounding box center [865, 339] width 139 height 16
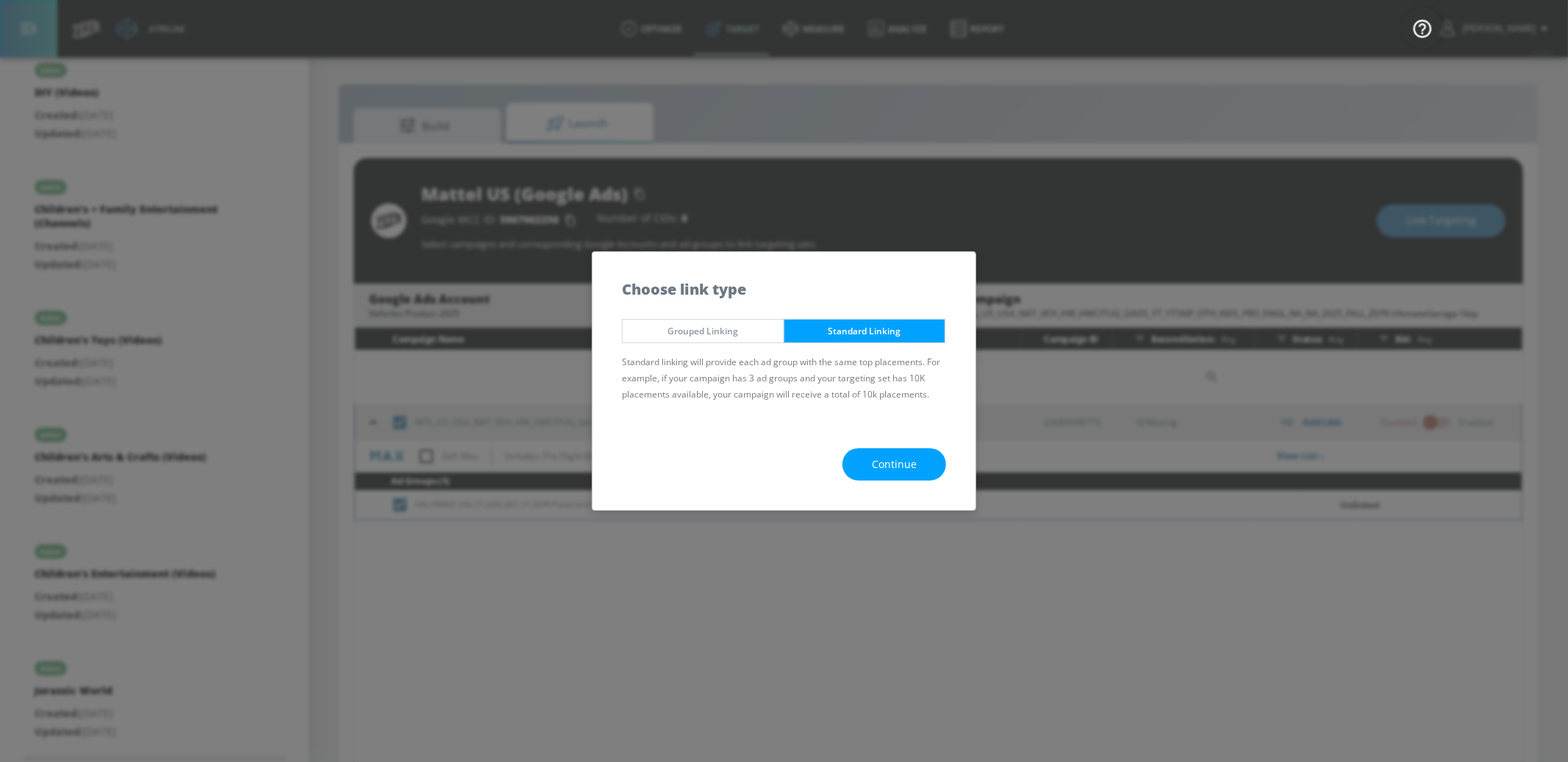
click at [912, 458] on span "Continue" at bounding box center [894, 465] width 45 height 18
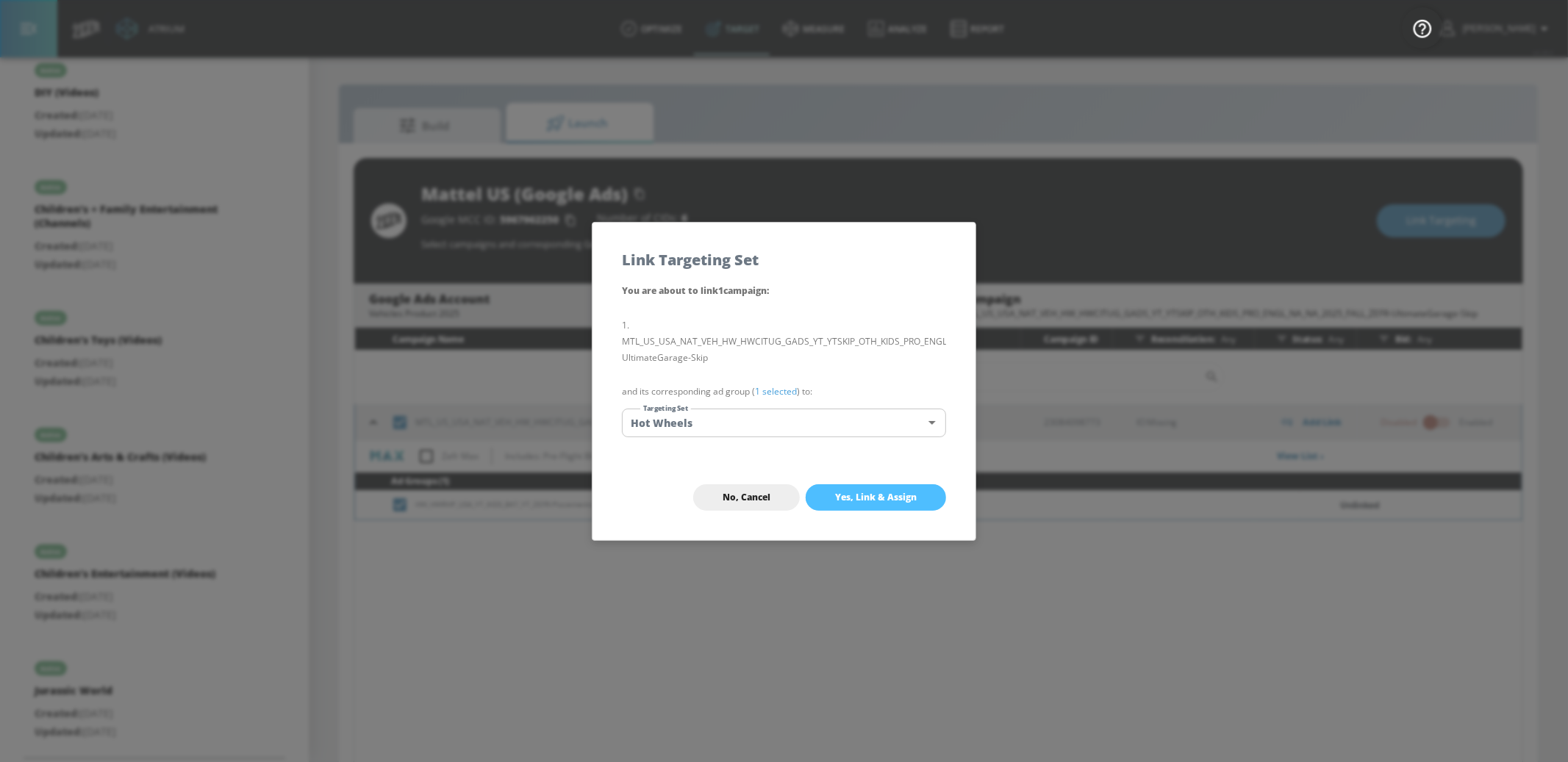
click at [835, 501] on span "Yes, Link & Assign" at bounding box center [876, 498] width 81 height 12
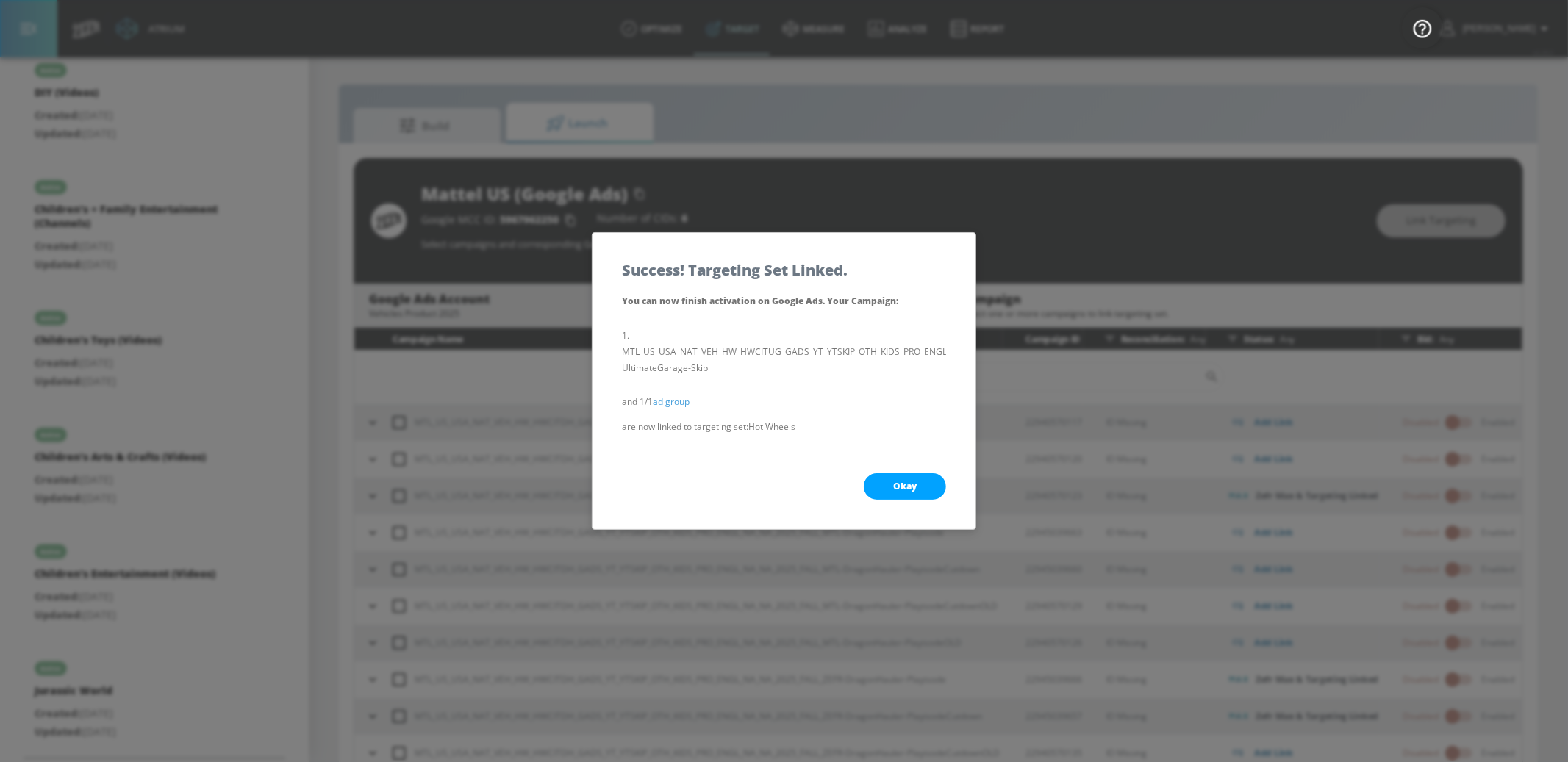
click at [895, 489] on span "Okay" at bounding box center [905, 487] width 24 height 12
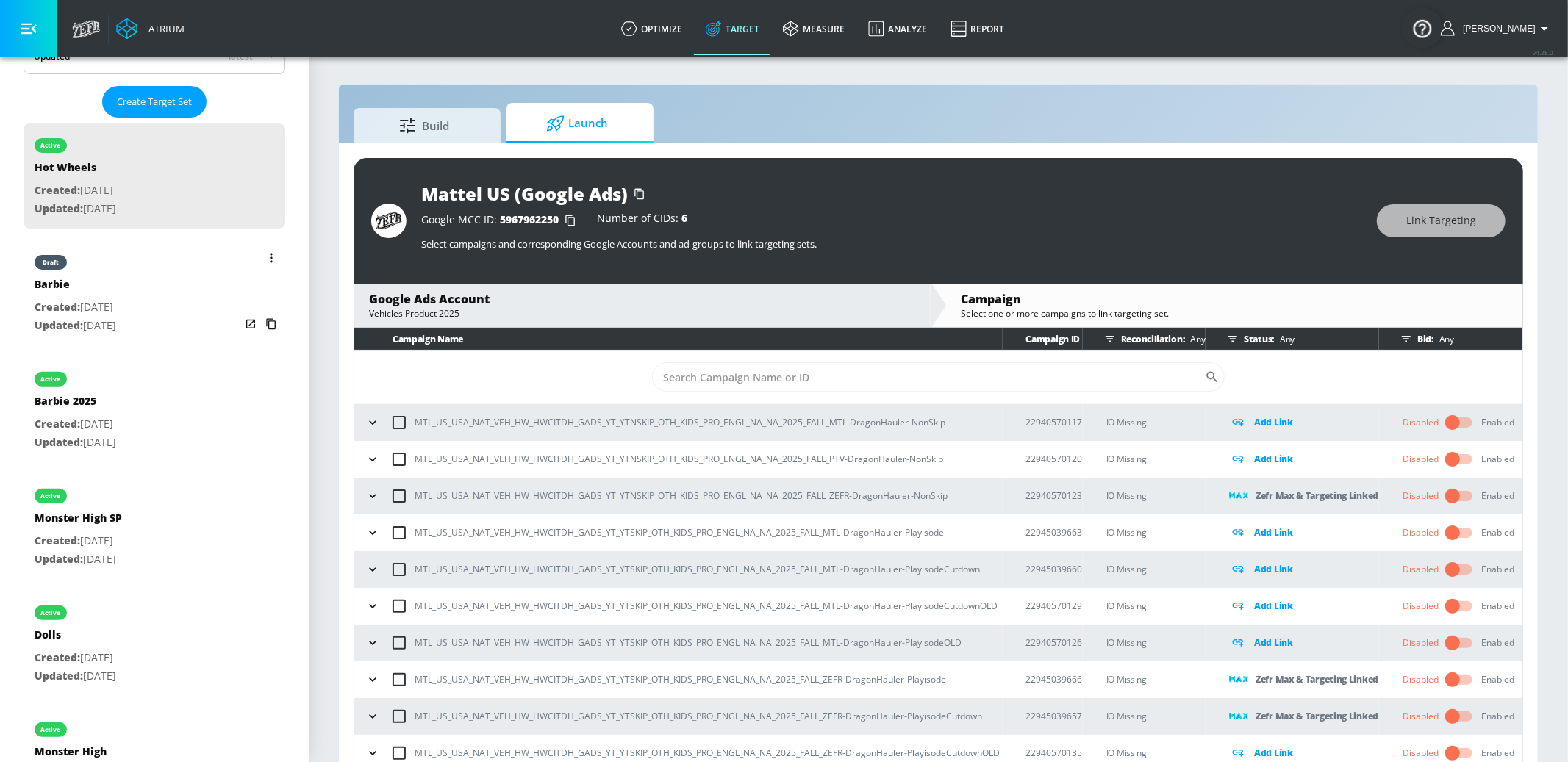
scroll to position [0, 0]
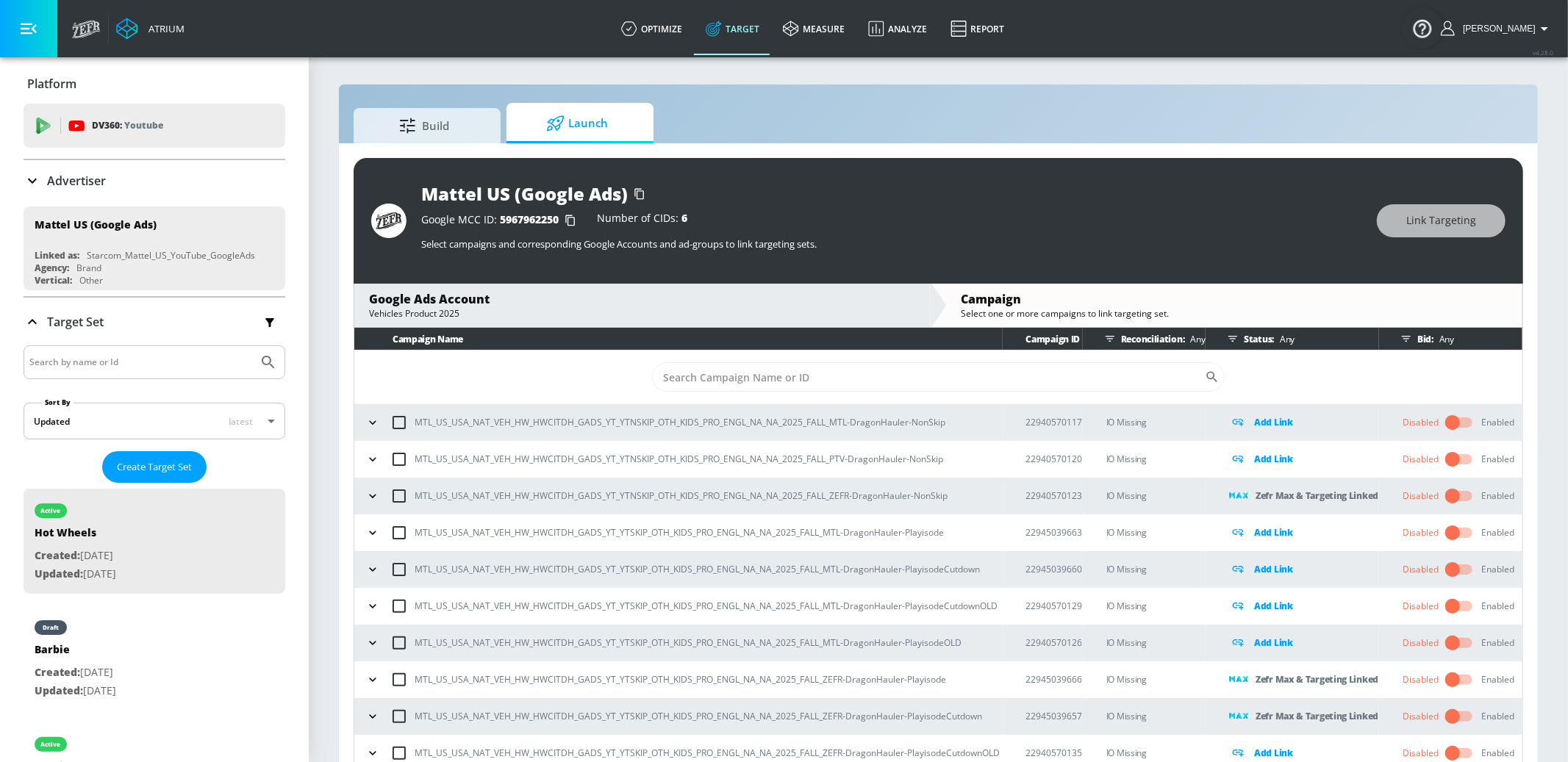
click at [67, 172] on p "Advertiser" at bounding box center [76, 181] width 58 height 16
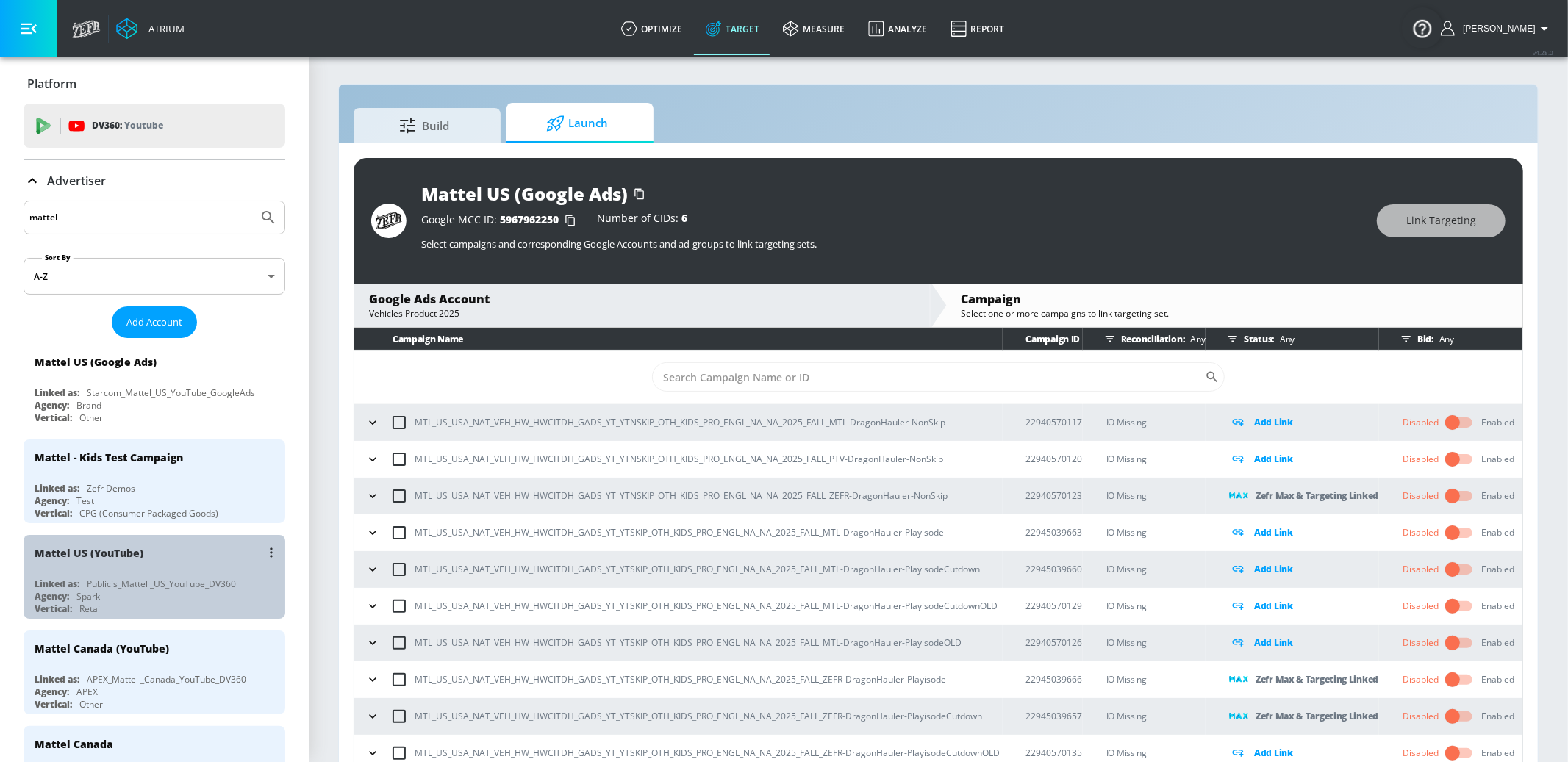
click at [203, 558] on div "Mattel US (YouTube)" at bounding box center [158, 553] width 247 height 36
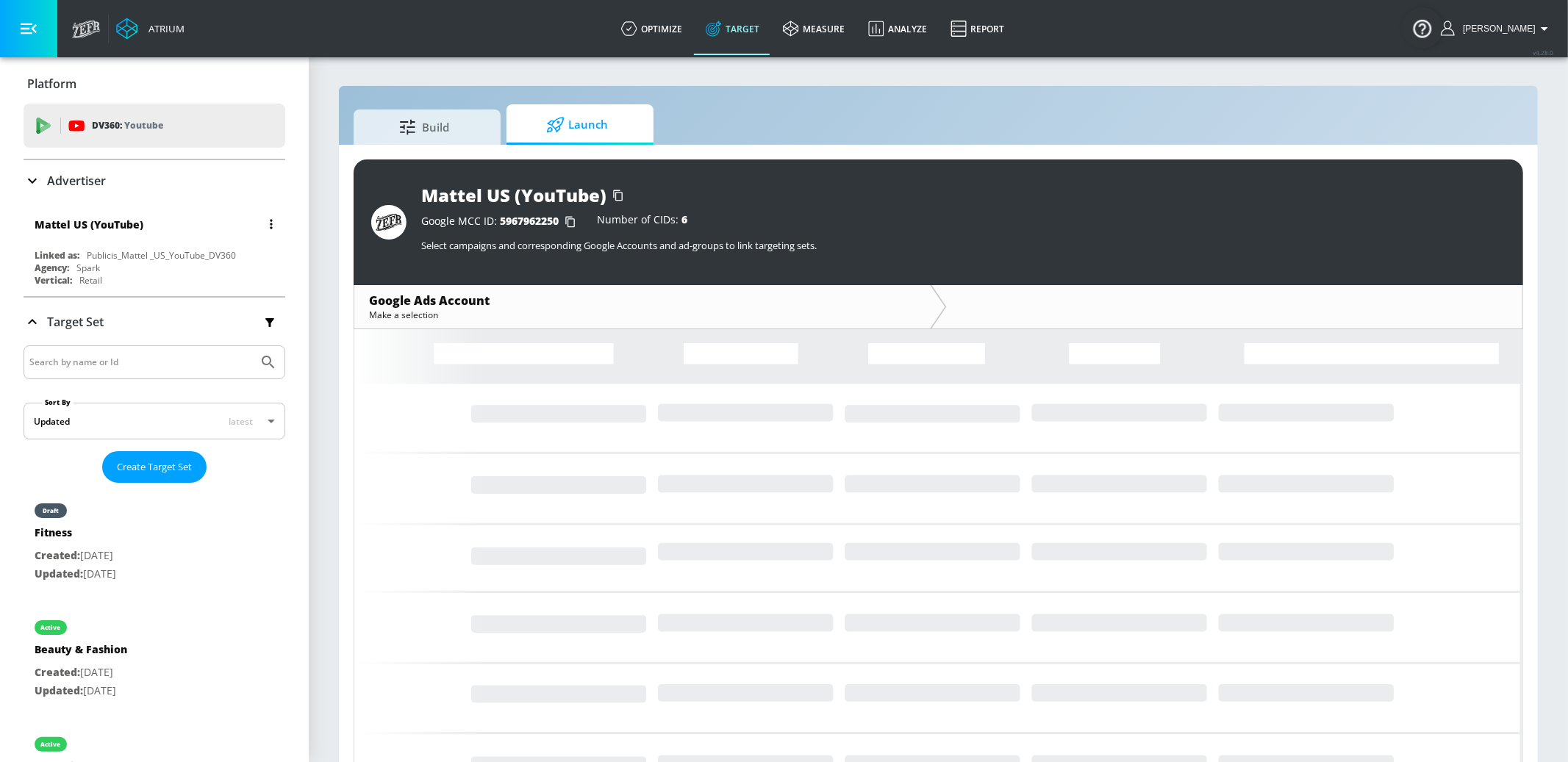
click at [279, 223] on button "button" at bounding box center [272, 224] width 21 height 21
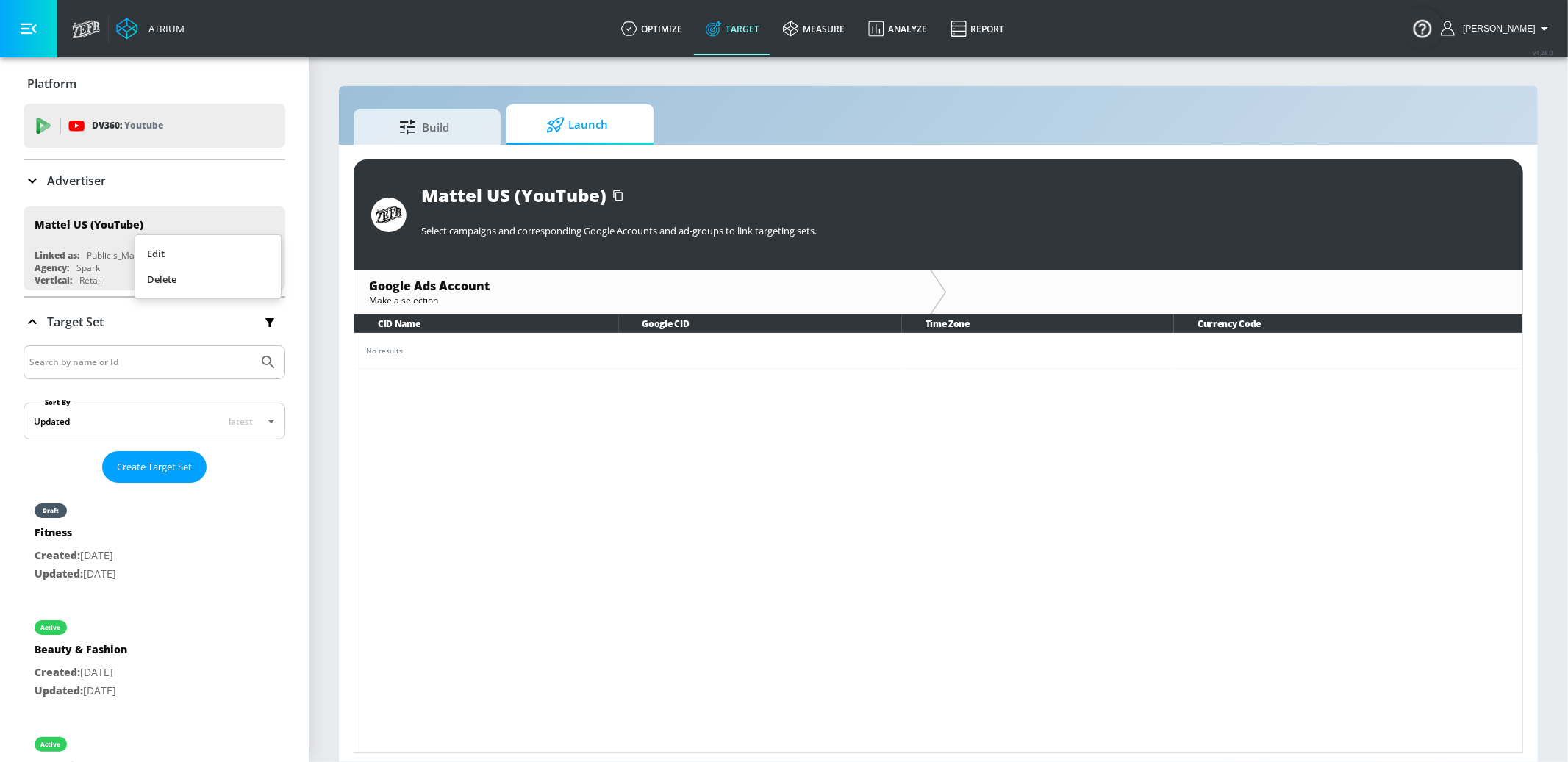
click at [174, 248] on li "Edit" at bounding box center [208, 254] width 146 height 26
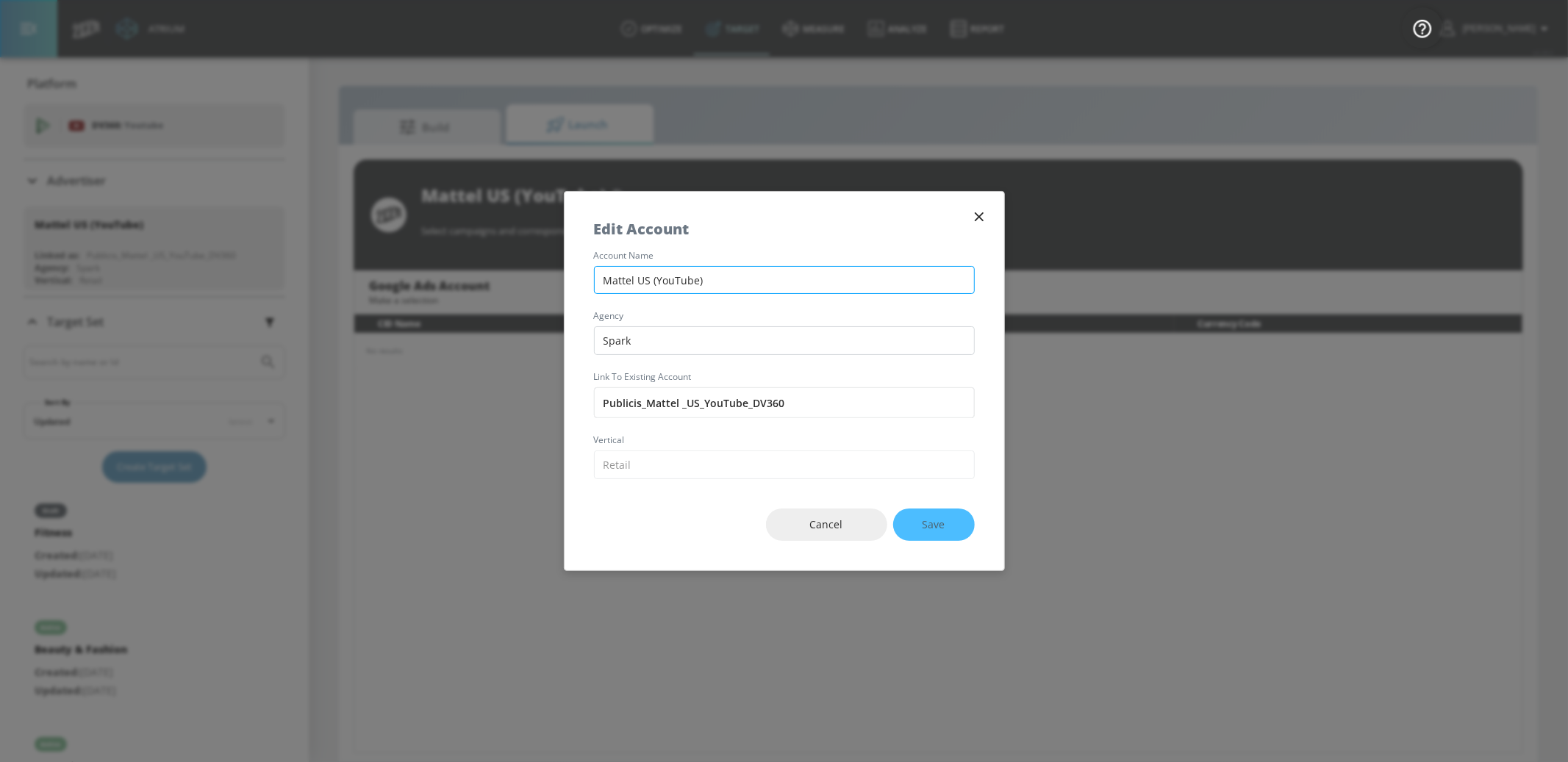
click at [699, 277] on input "Mattel US (YouTube)" at bounding box center [784, 280] width 381 height 29
type input "Mattel US (YouTube - DV360)"
click at [947, 518] on button "Save" at bounding box center [934, 525] width 81 height 33
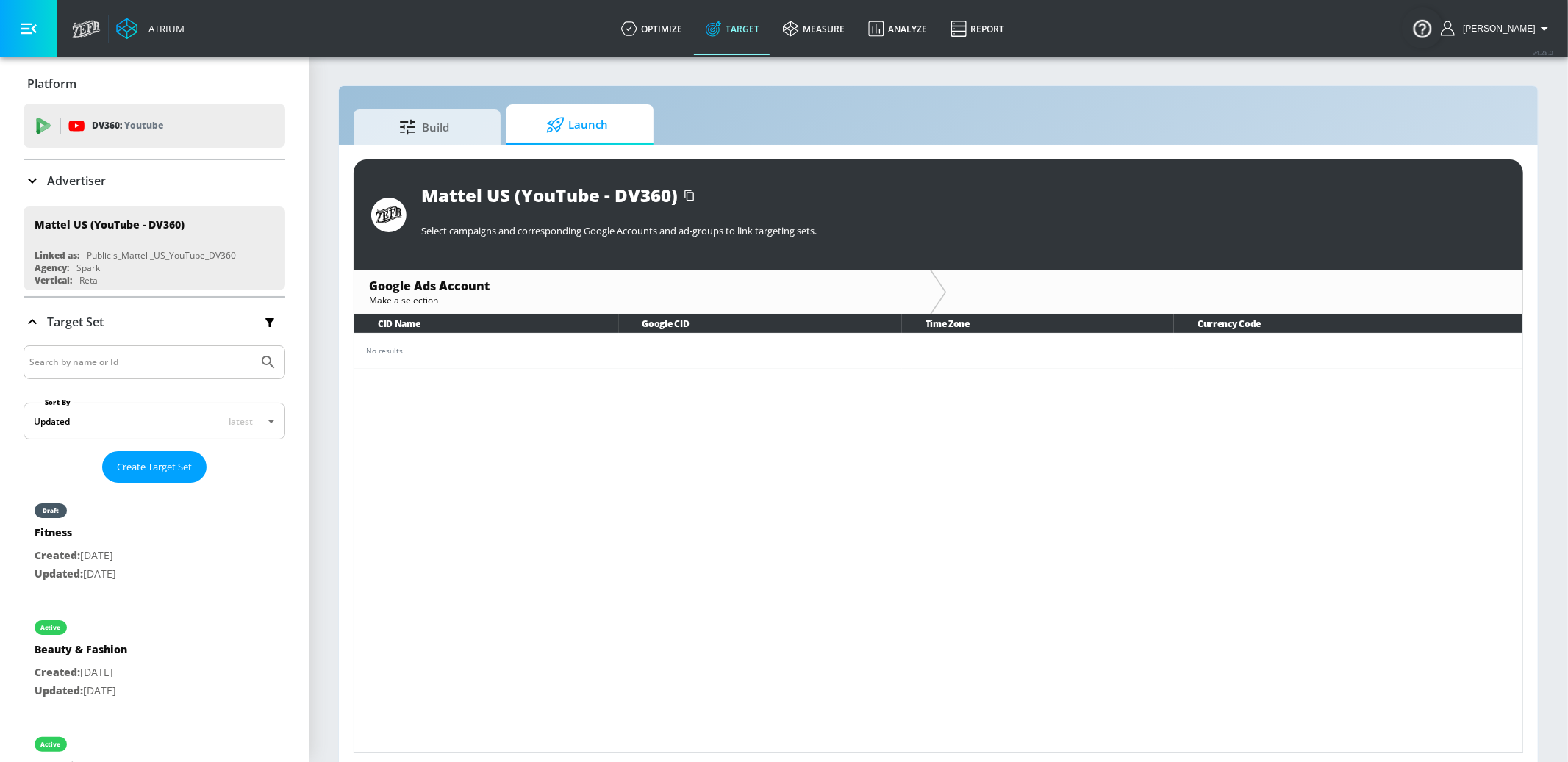
drag, startPoint x: 54, startPoint y: 181, endPoint x: 68, endPoint y: 186, distance: 14.9
click at [53, 181] on p "Advertiser" at bounding box center [76, 181] width 58 height 16
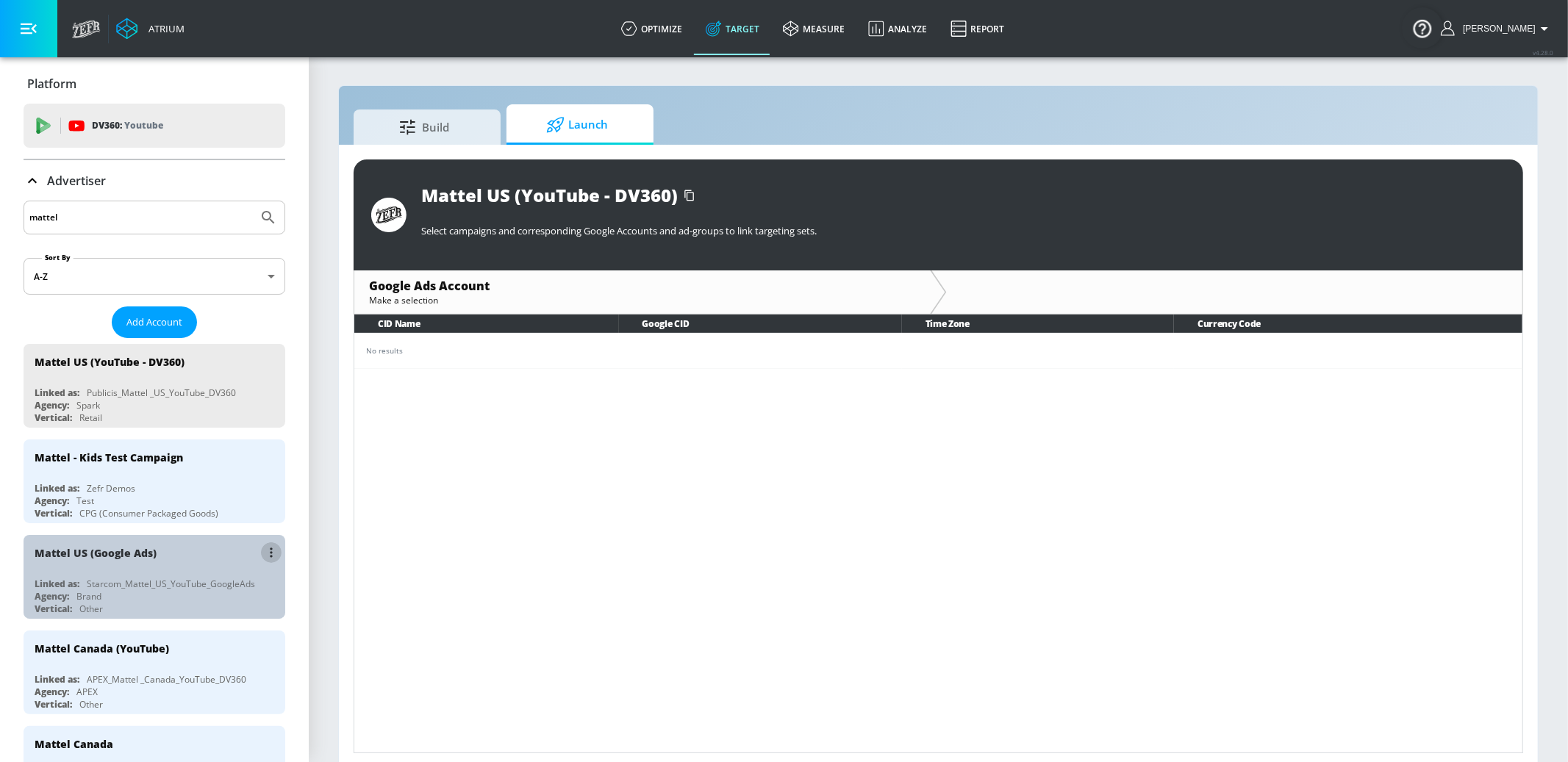
click at [266, 547] on button "list of Advertiser" at bounding box center [272, 553] width 21 height 21
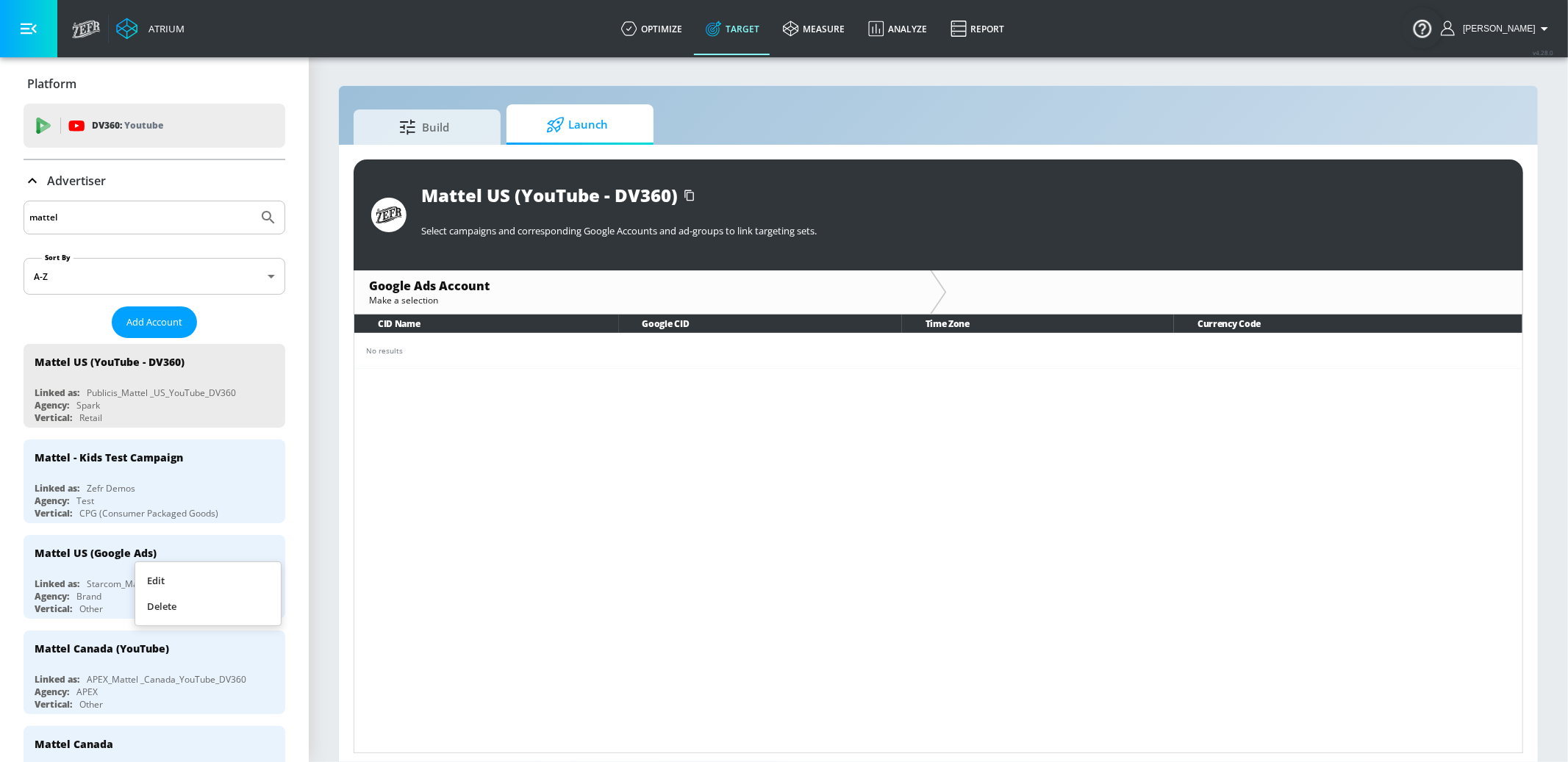
click at [232, 584] on li "Edit" at bounding box center [208, 581] width 146 height 26
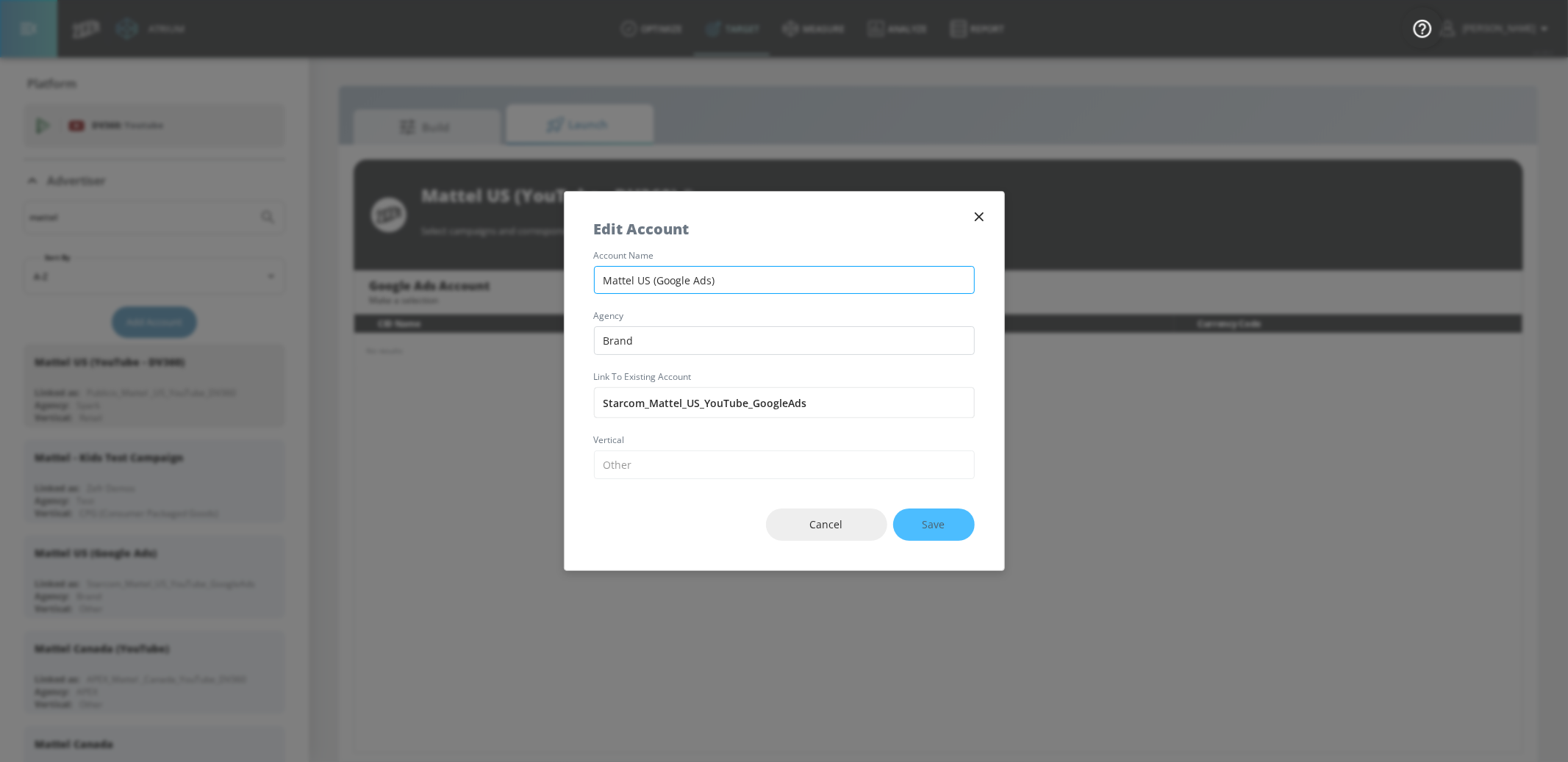
click at [656, 276] on input "Mattel US (Google Ads)" at bounding box center [784, 280] width 381 height 29
type input "Mattel US (YouTube - Google Ads)"
click at [947, 525] on button "Save" at bounding box center [934, 525] width 81 height 33
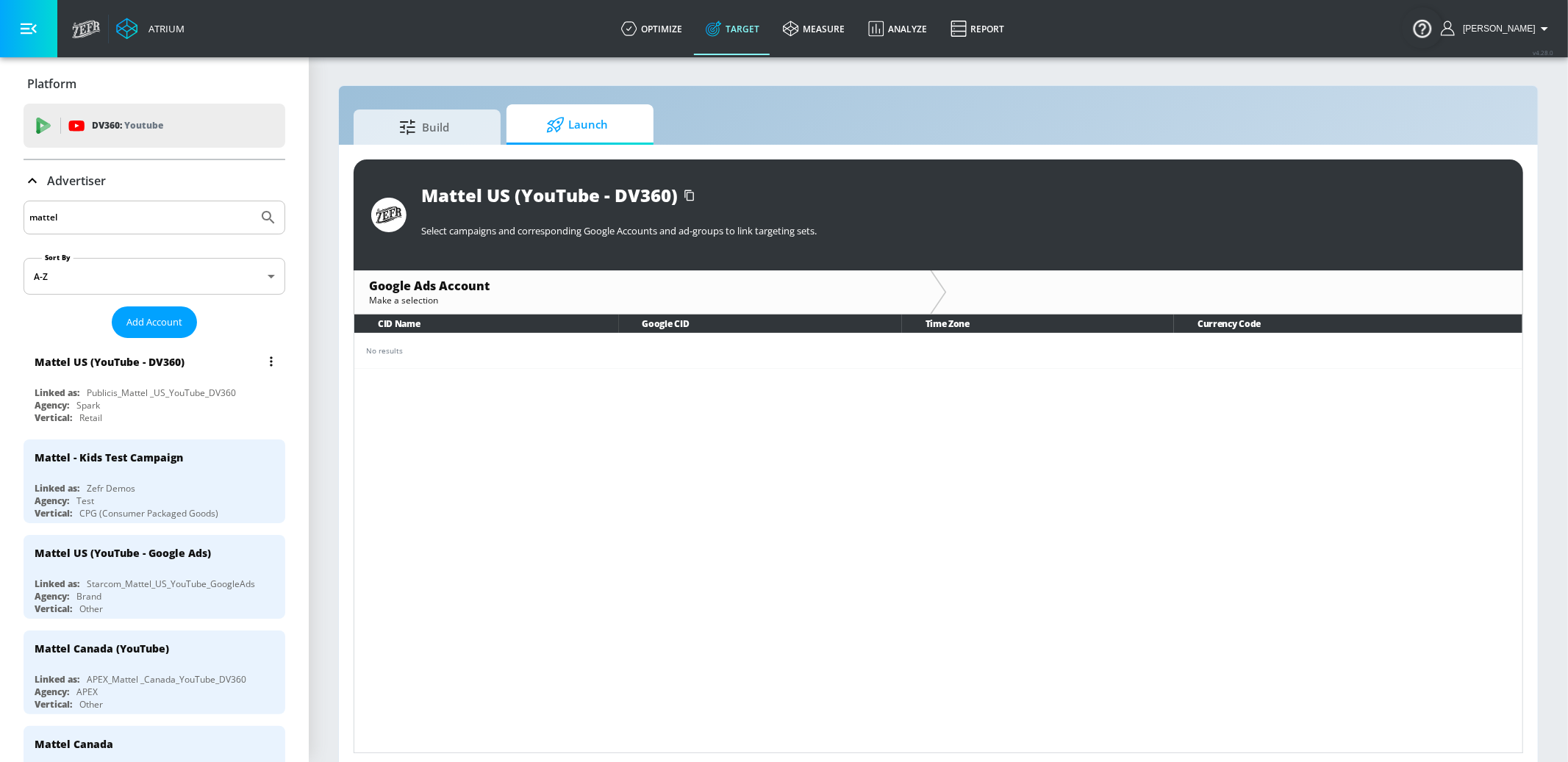
click at [236, 360] on div "Mattel US (YouTube - DV360)" at bounding box center [158, 362] width 247 height 36
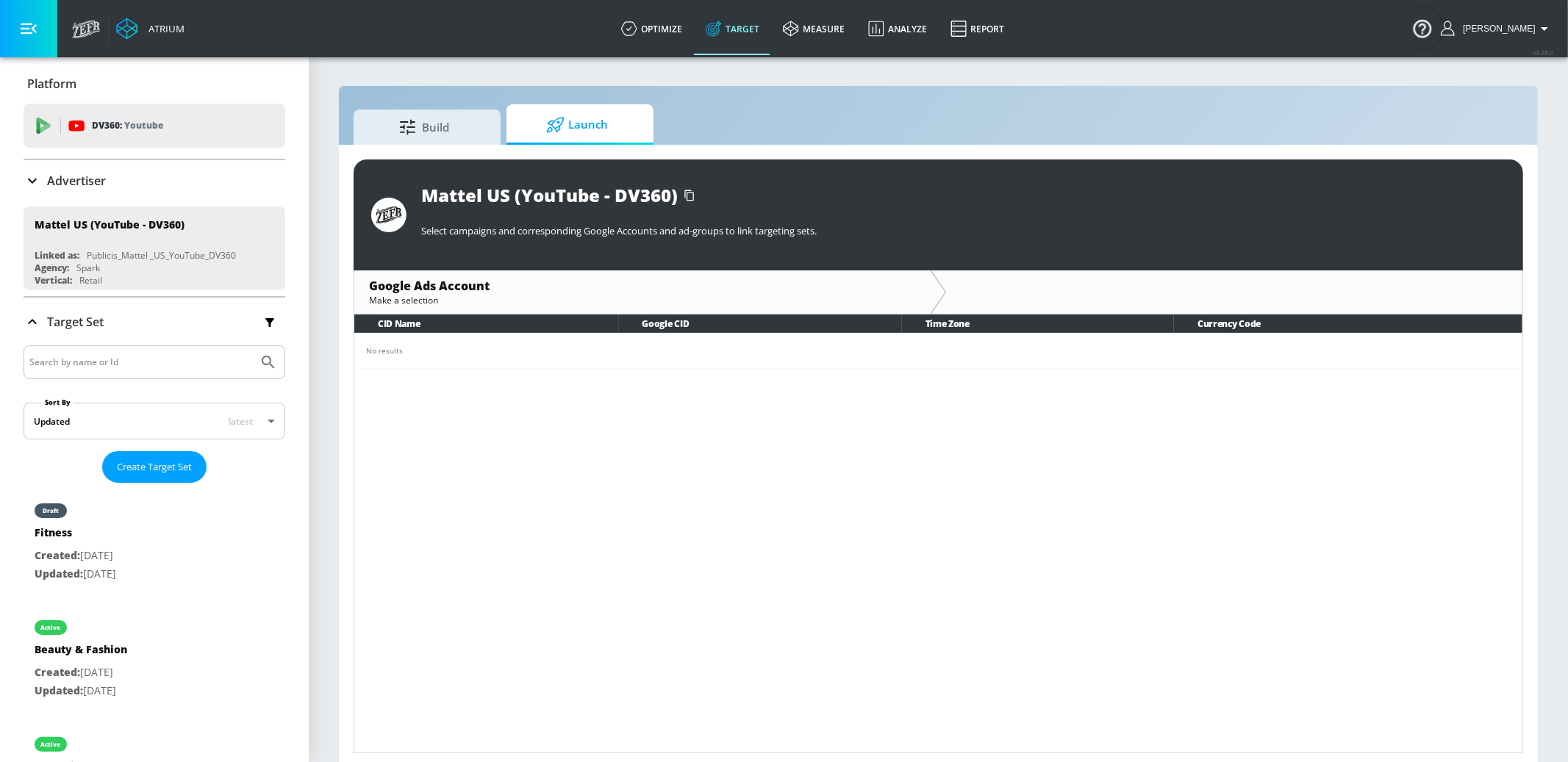
scroll to position [4, 0]
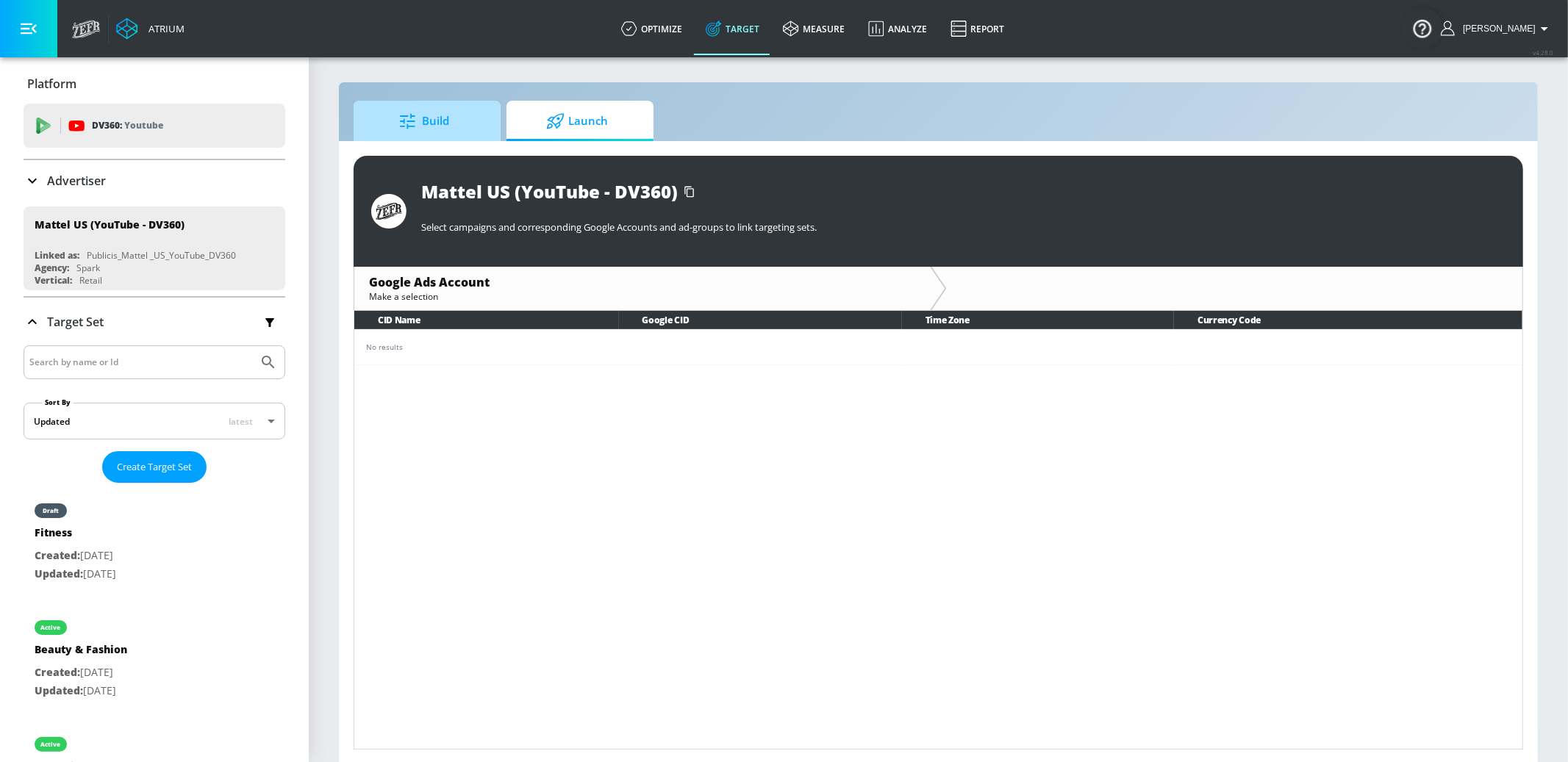
drag, startPoint x: 449, startPoint y: 114, endPoint x: 440, endPoint y: 116, distance: 9.2
click at [449, 114] on span "Build" at bounding box center [424, 121] width 112 height 36
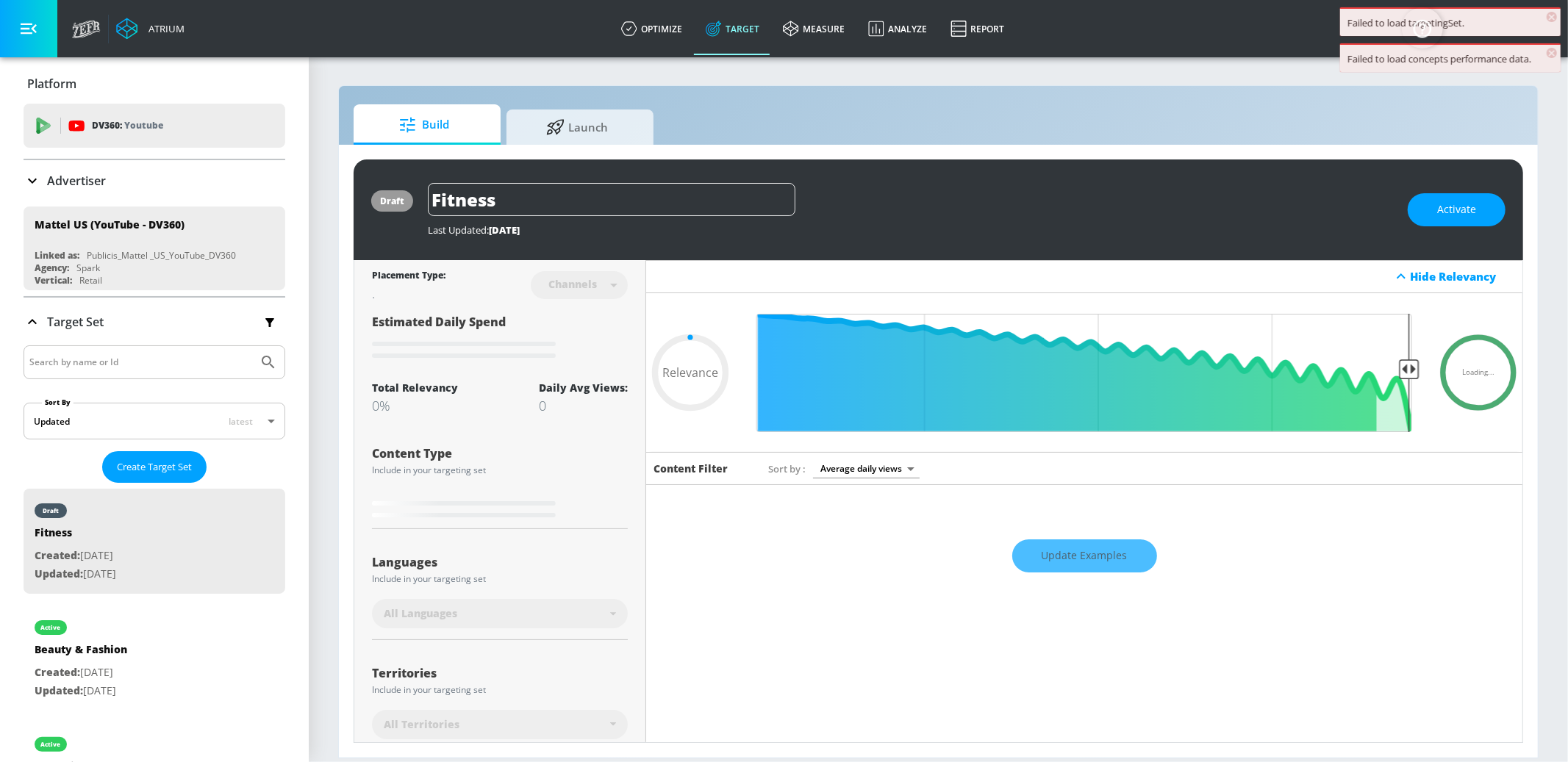
click at [33, 320] on icon at bounding box center [33, 321] width 9 height 5
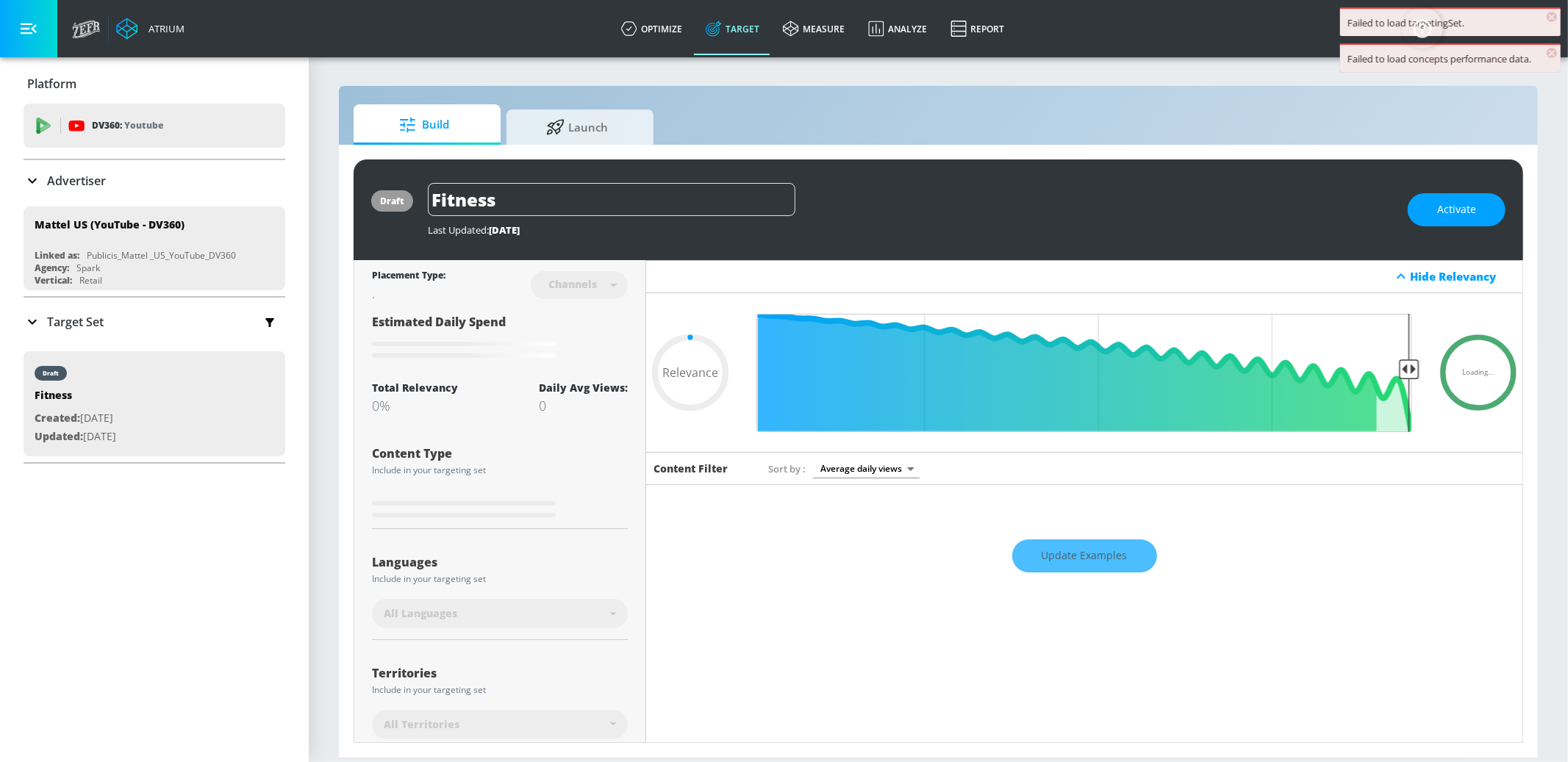
click at [34, 321] on icon at bounding box center [33, 322] width 9 height 5
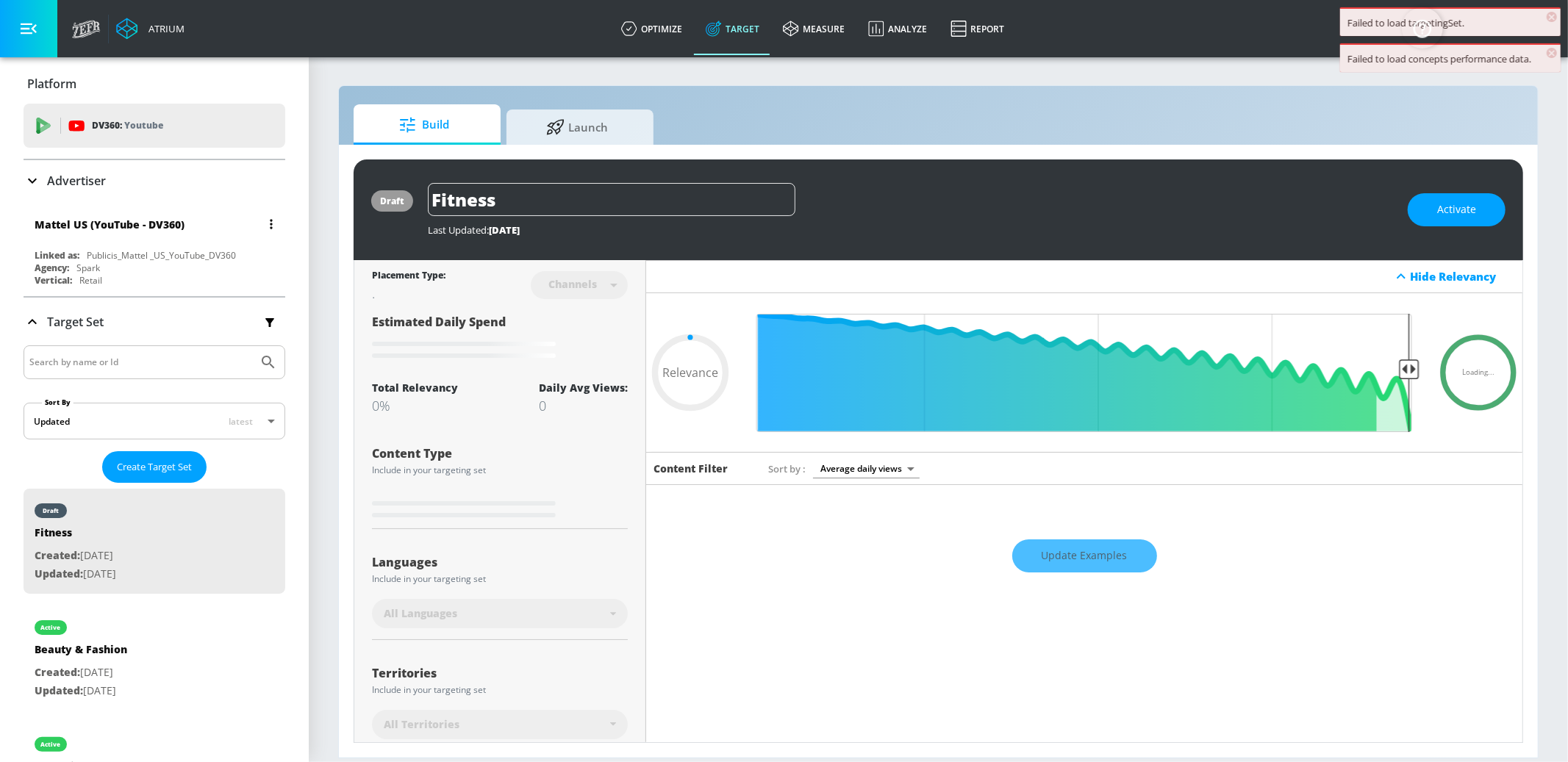
click at [236, 219] on div "Mattel US (YouTube - DV360)" at bounding box center [158, 224] width 247 height 36
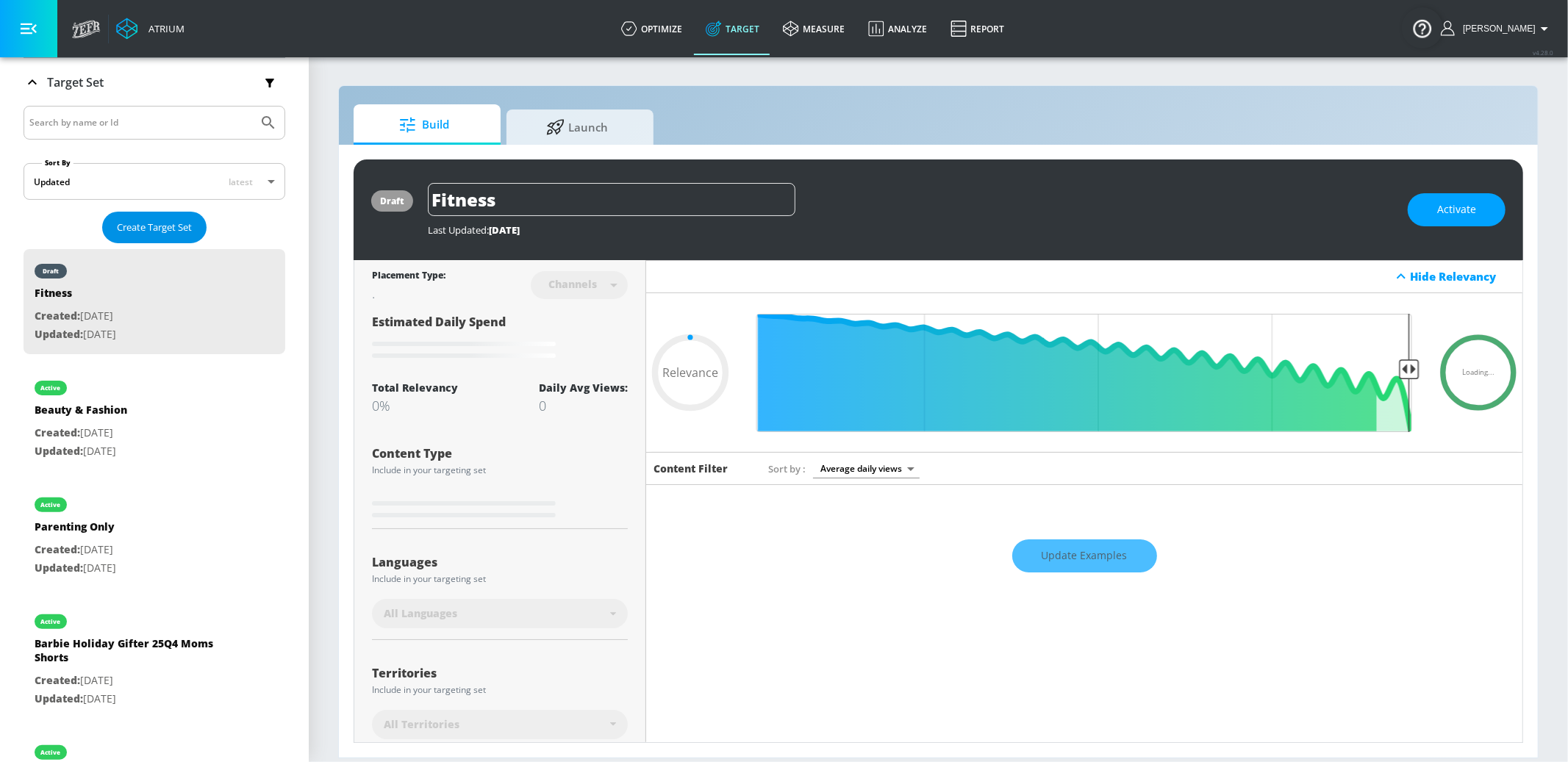
type input "0.64"
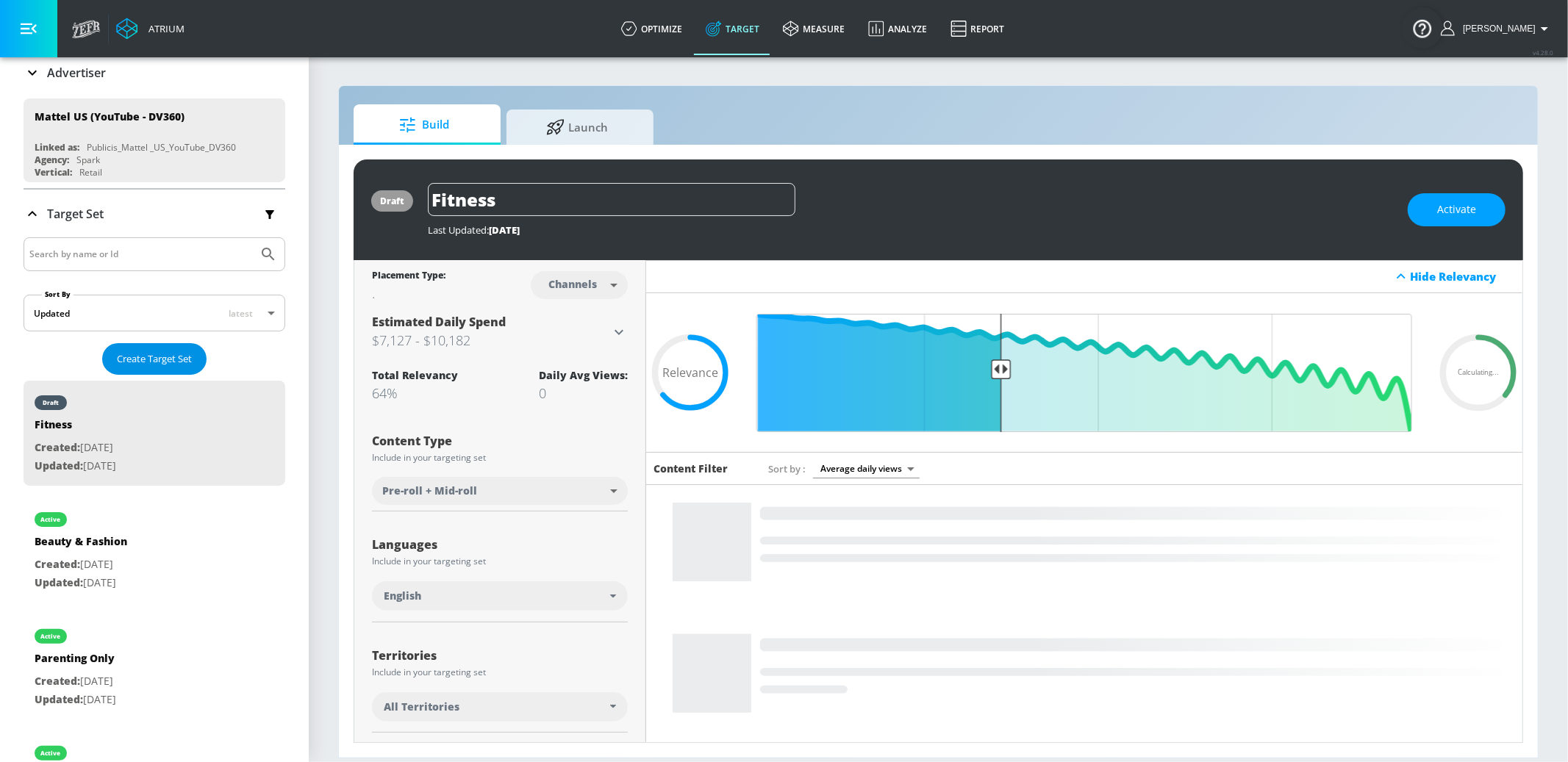
scroll to position [107, 0]
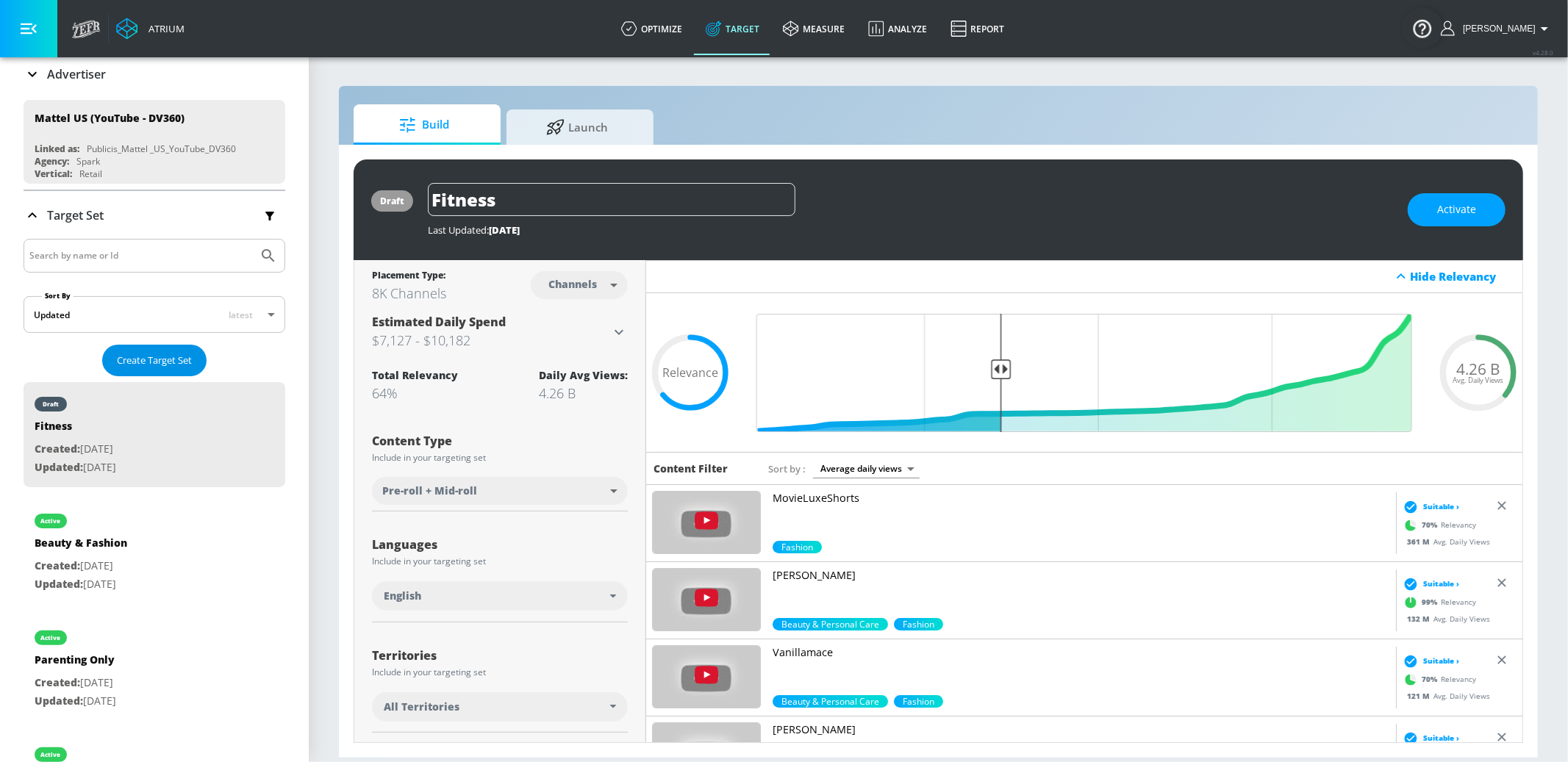
click at [175, 348] on button "Create Target Set" at bounding box center [154, 360] width 104 height 32
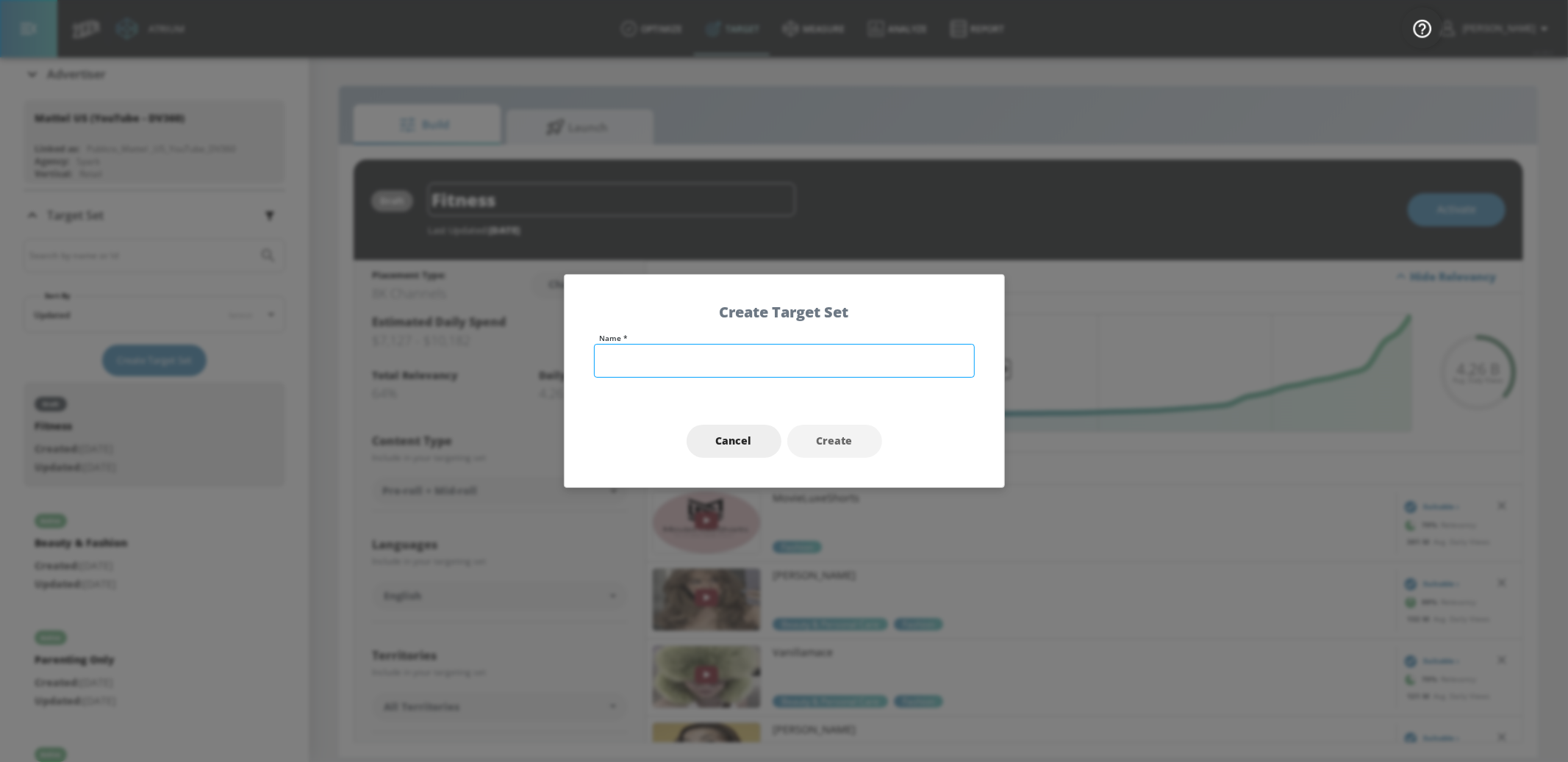
click at [895, 360] on input "text" at bounding box center [784, 361] width 381 height 34
type input "General Children's"
click at [867, 438] on button "Create" at bounding box center [835, 441] width 95 height 33
type input "General Children's"
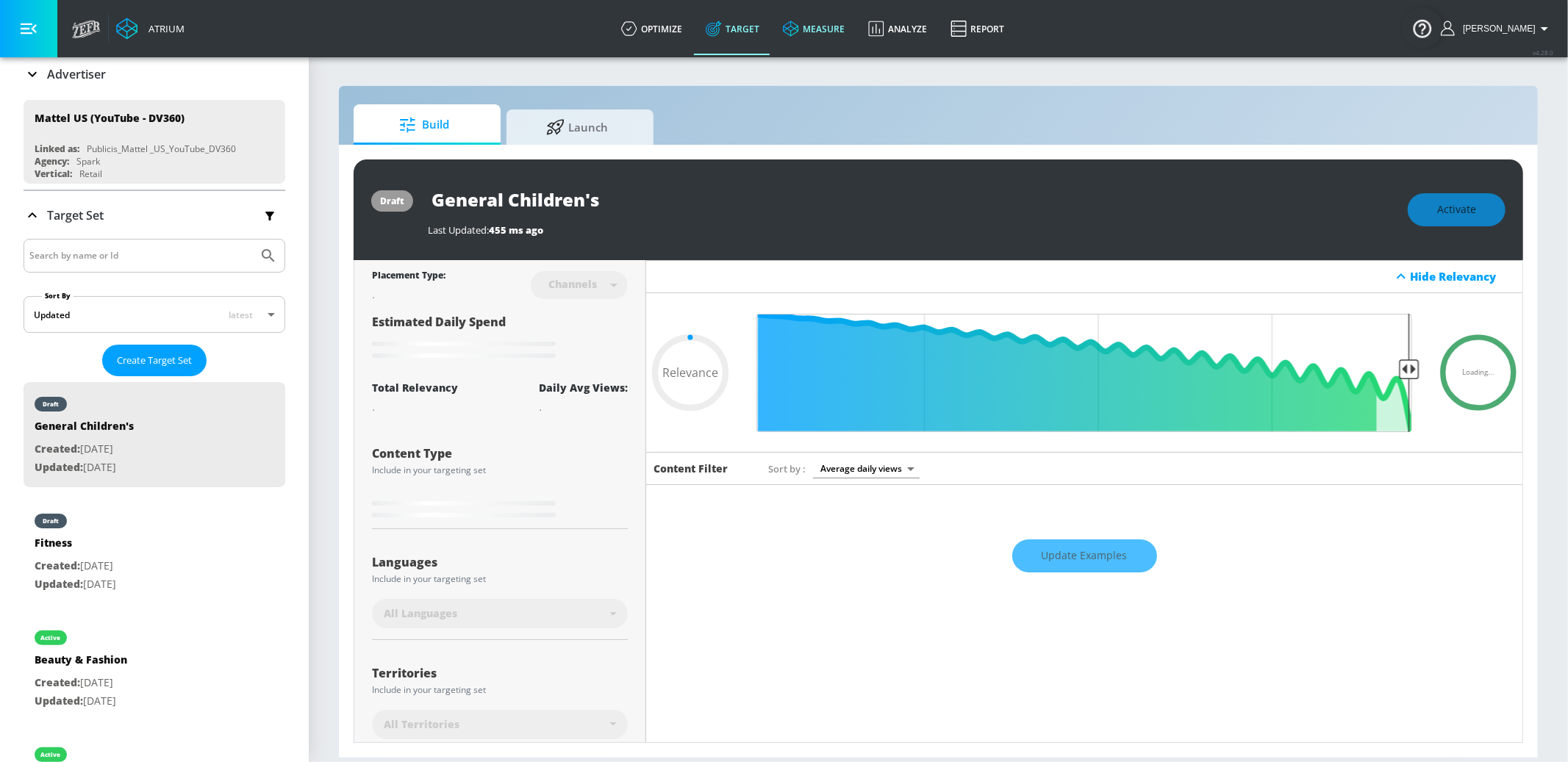
type input "0.7"
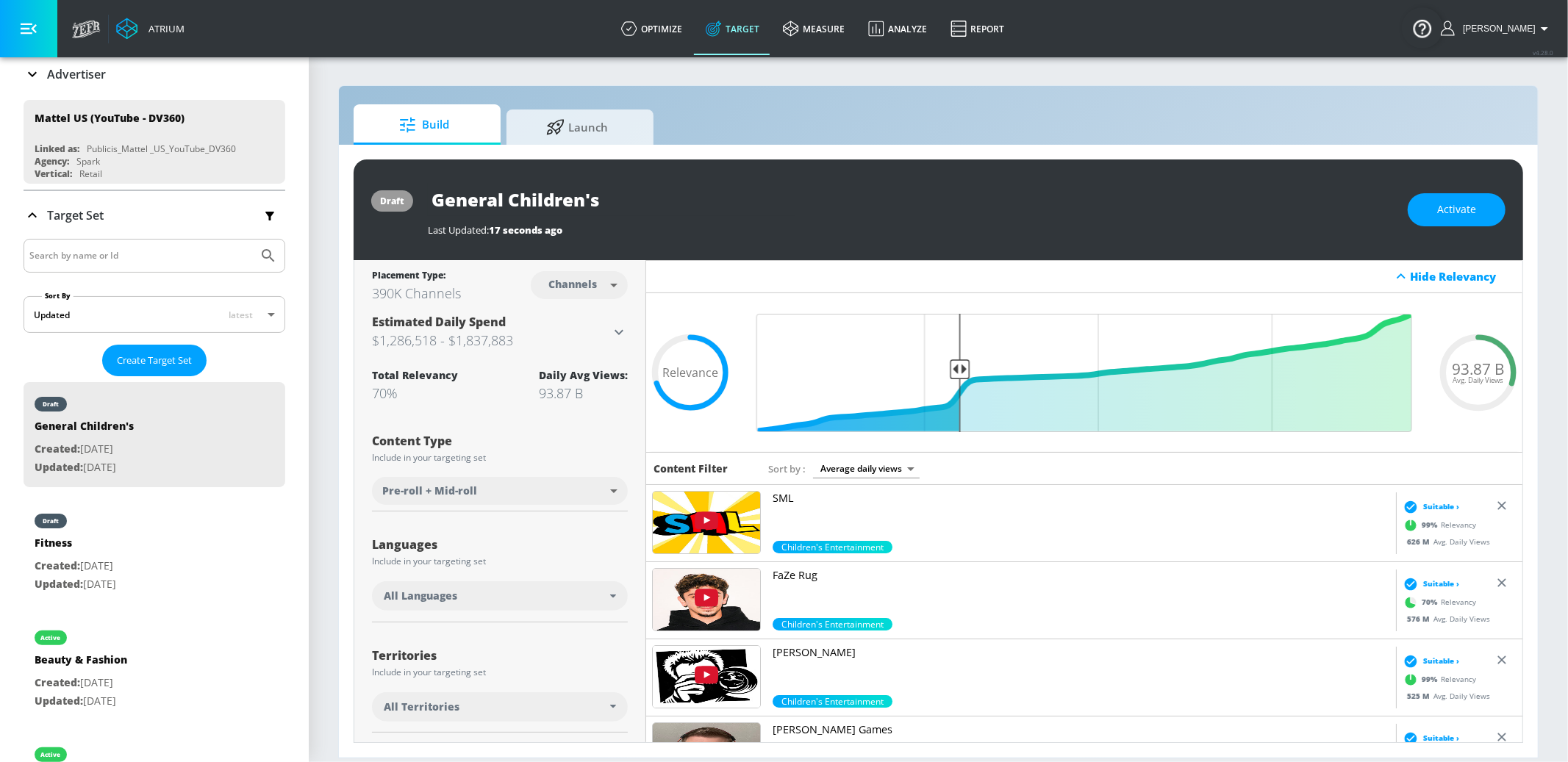
click at [35, 32] on icon "button" at bounding box center [29, 29] width 16 height 11
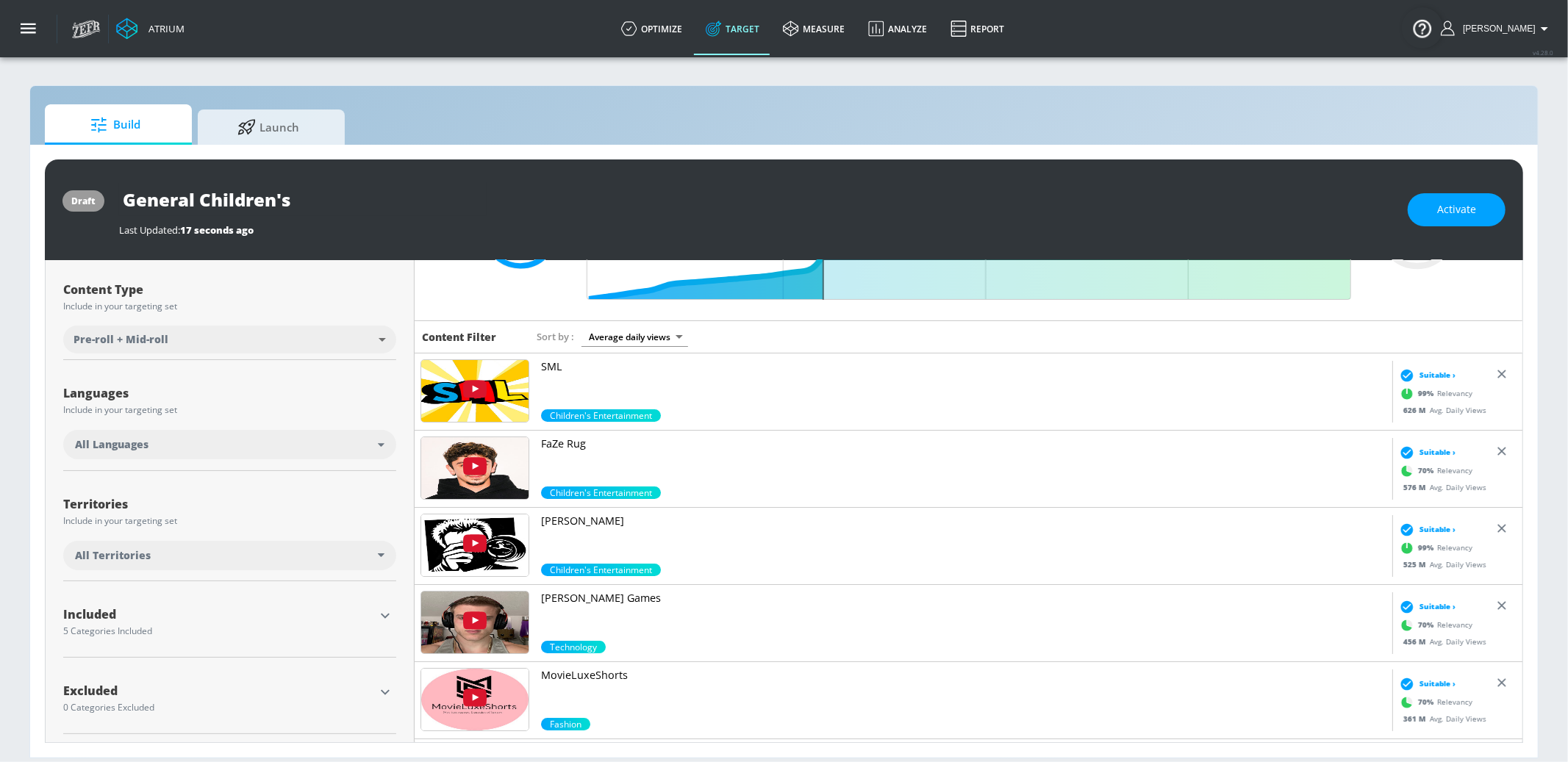
scroll to position [155, 0]
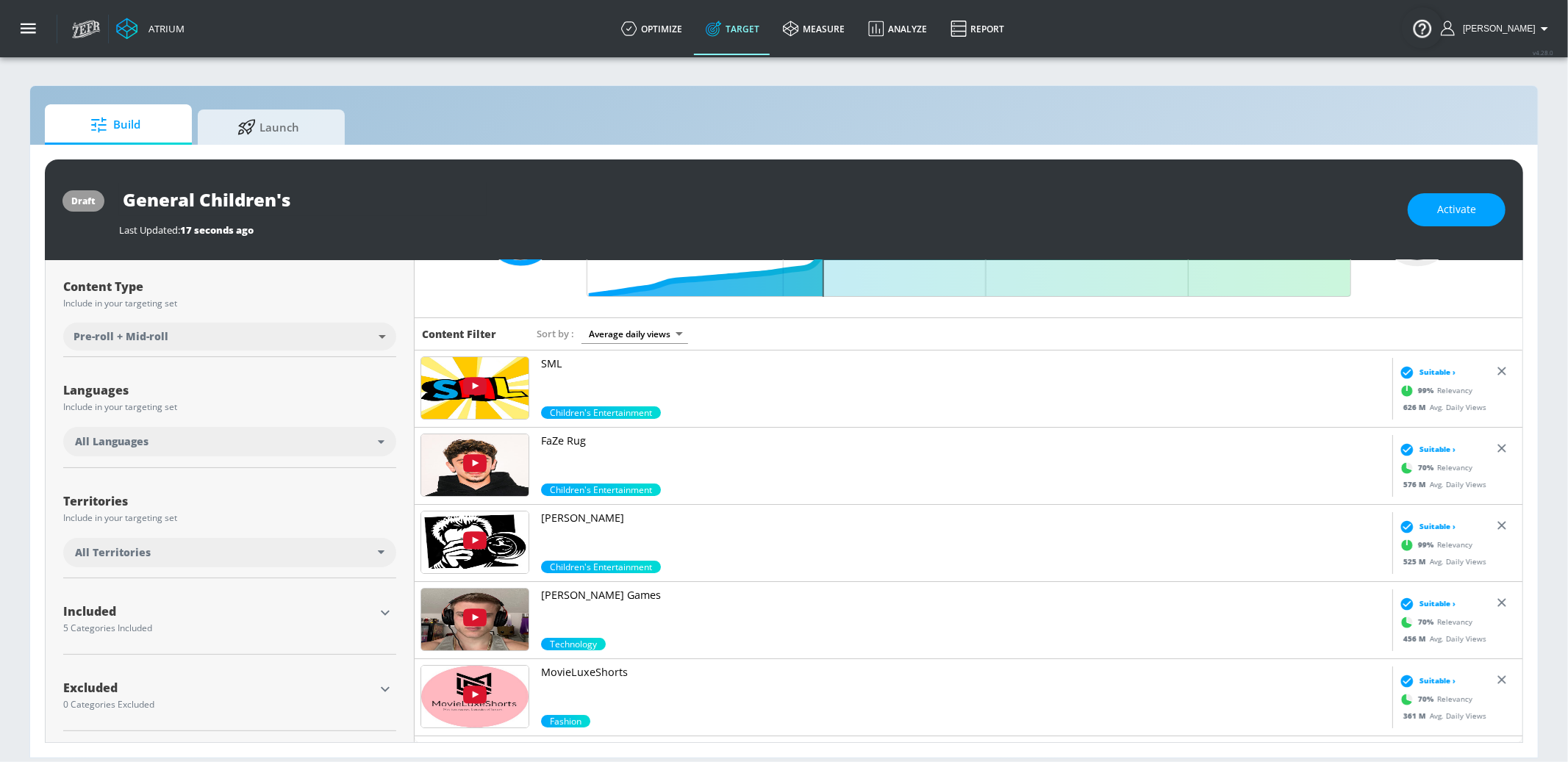
click at [347, 448] on div "All Languages" at bounding box center [226, 442] width 303 height 15
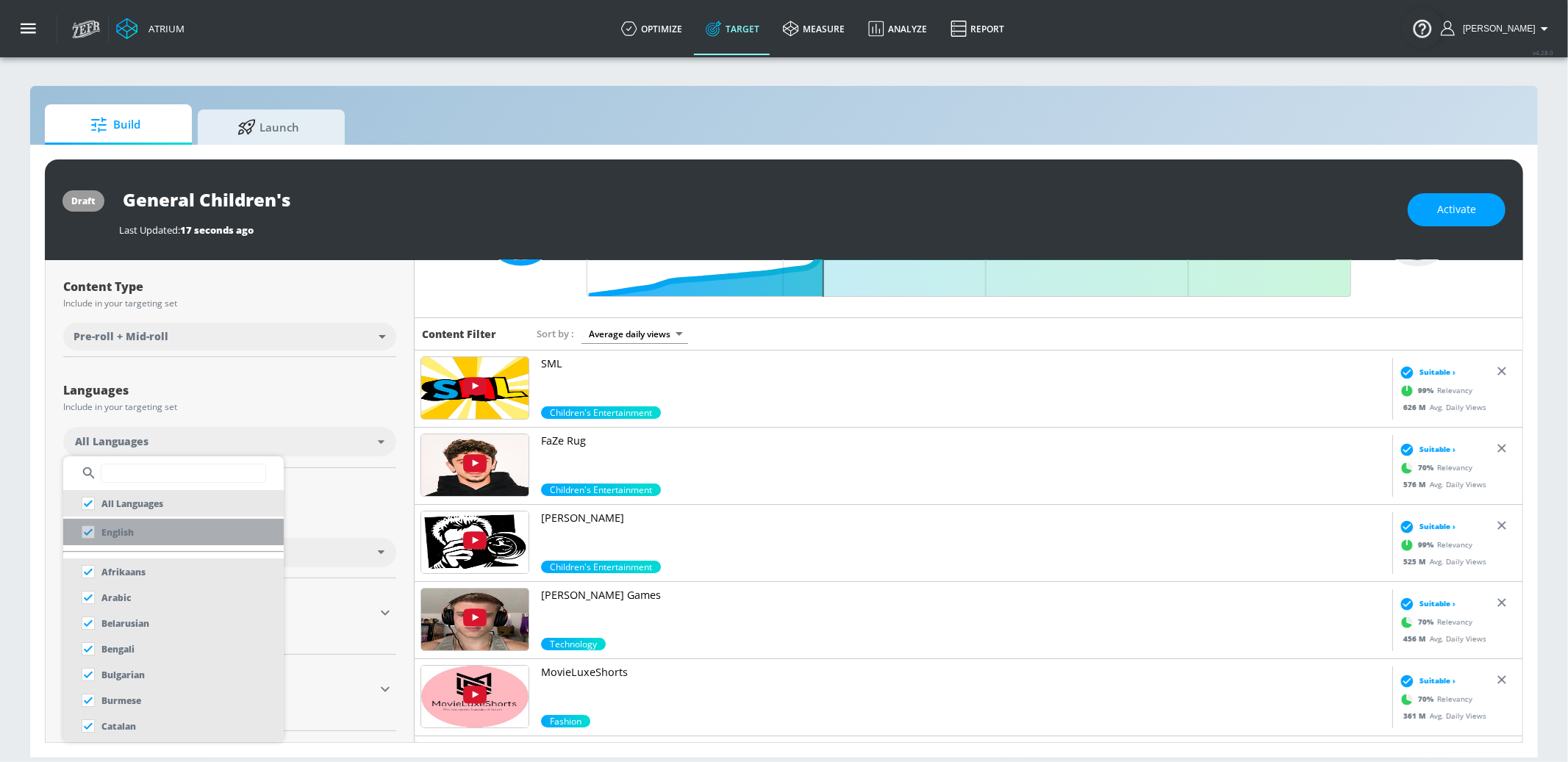
click at [122, 533] on p "English" at bounding box center [118, 532] width 33 height 16
checkbox input "false"
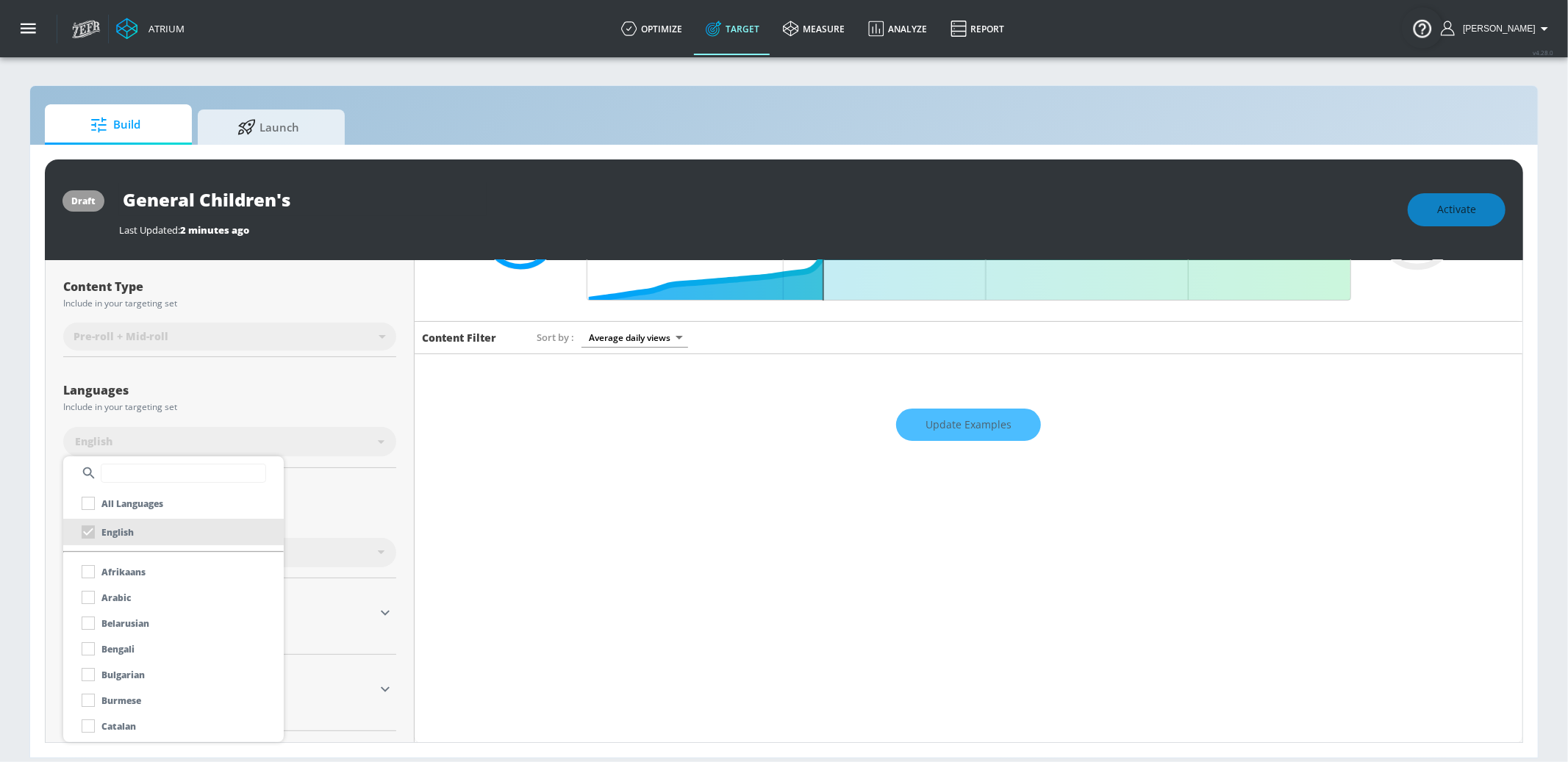
drag, startPoint x: 372, startPoint y: 518, endPoint x: 374, endPoint y: 527, distance: 9.2
click at [372, 519] on div at bounding box center [784, 381] width 1568 height 762
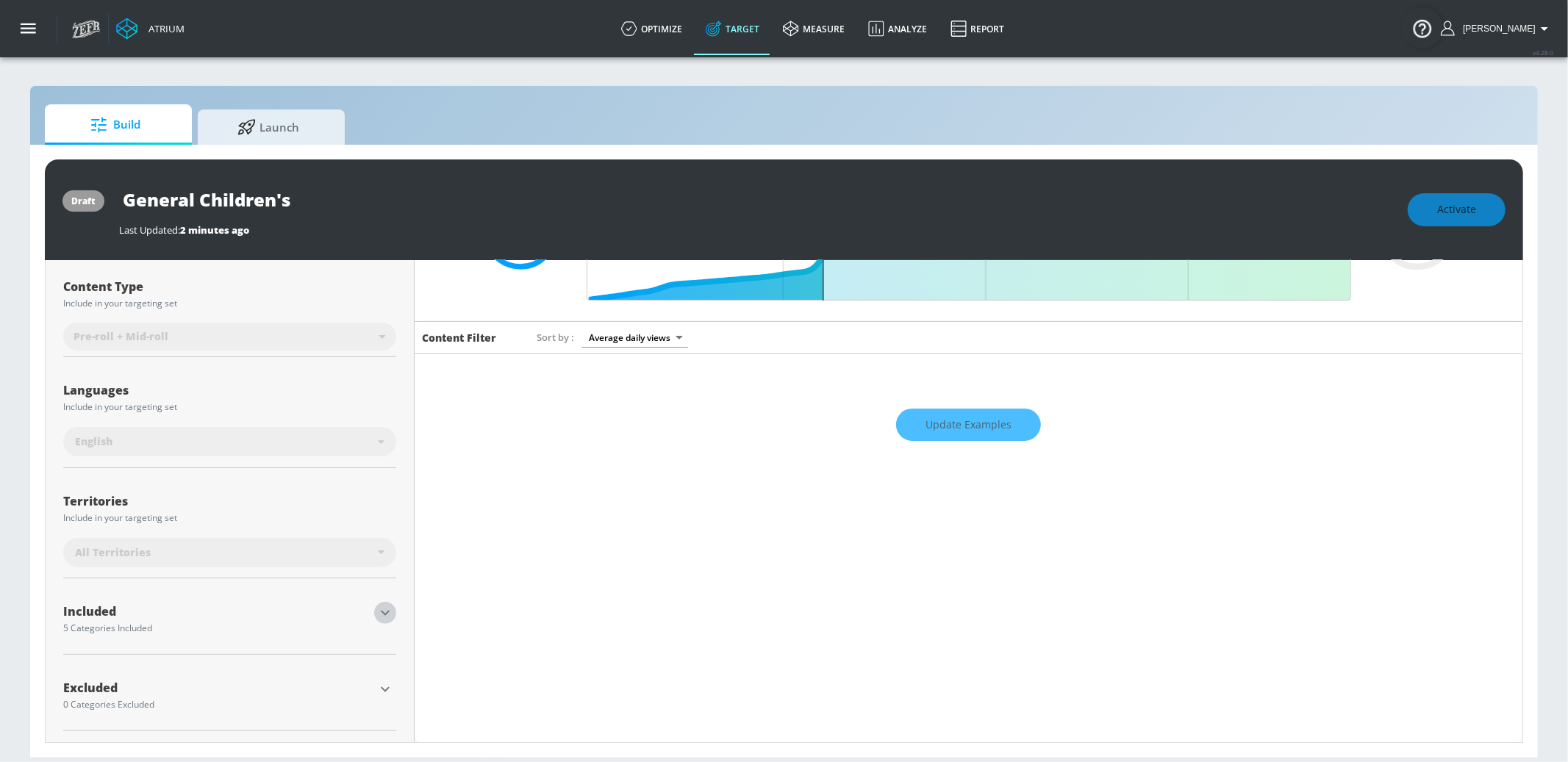
click at [387, 614] on icon "button" at bounding box center [386, 613] width 18 height 18
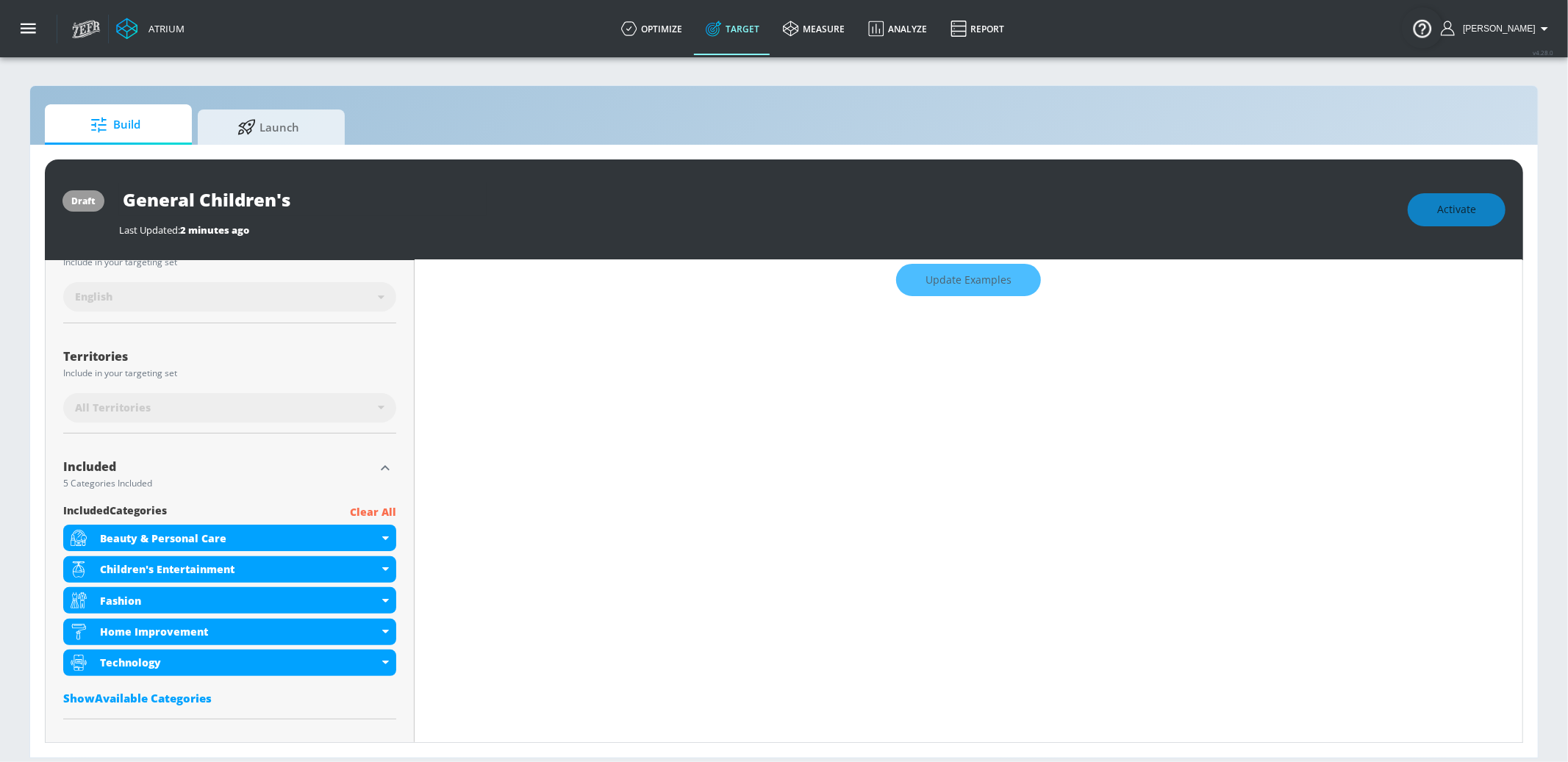
scroll to position [331, 0]
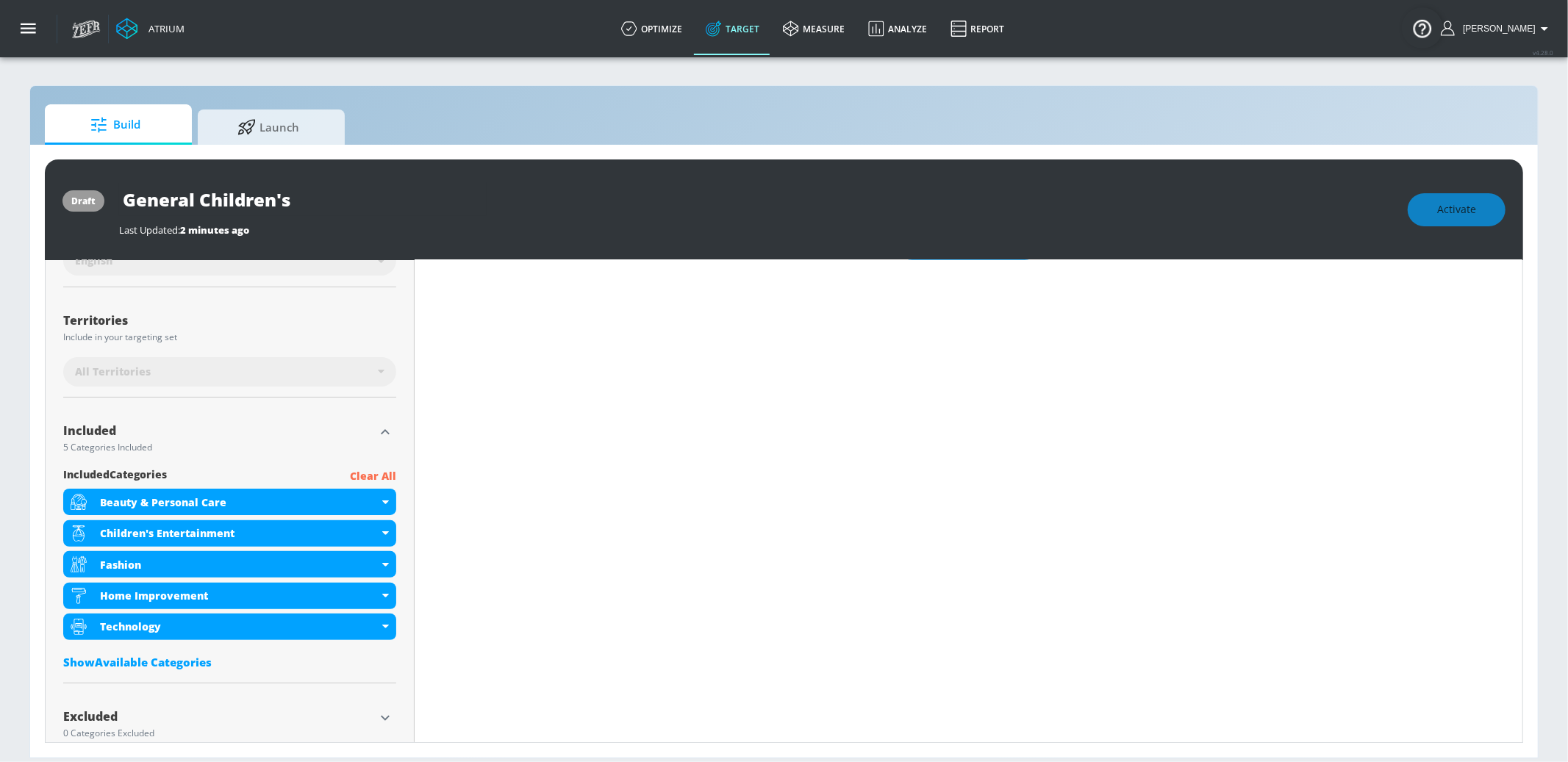
click at [366, 468] on p "Clear All" at bounding box center [373, 476] width 47 height 18
click at [389, 474] on p "Clear All" at bounding box center [373, 476] width 47 height 18
click at [383, 469] on p "Clear All" at bounding box center [373, 476] width 47 height 18
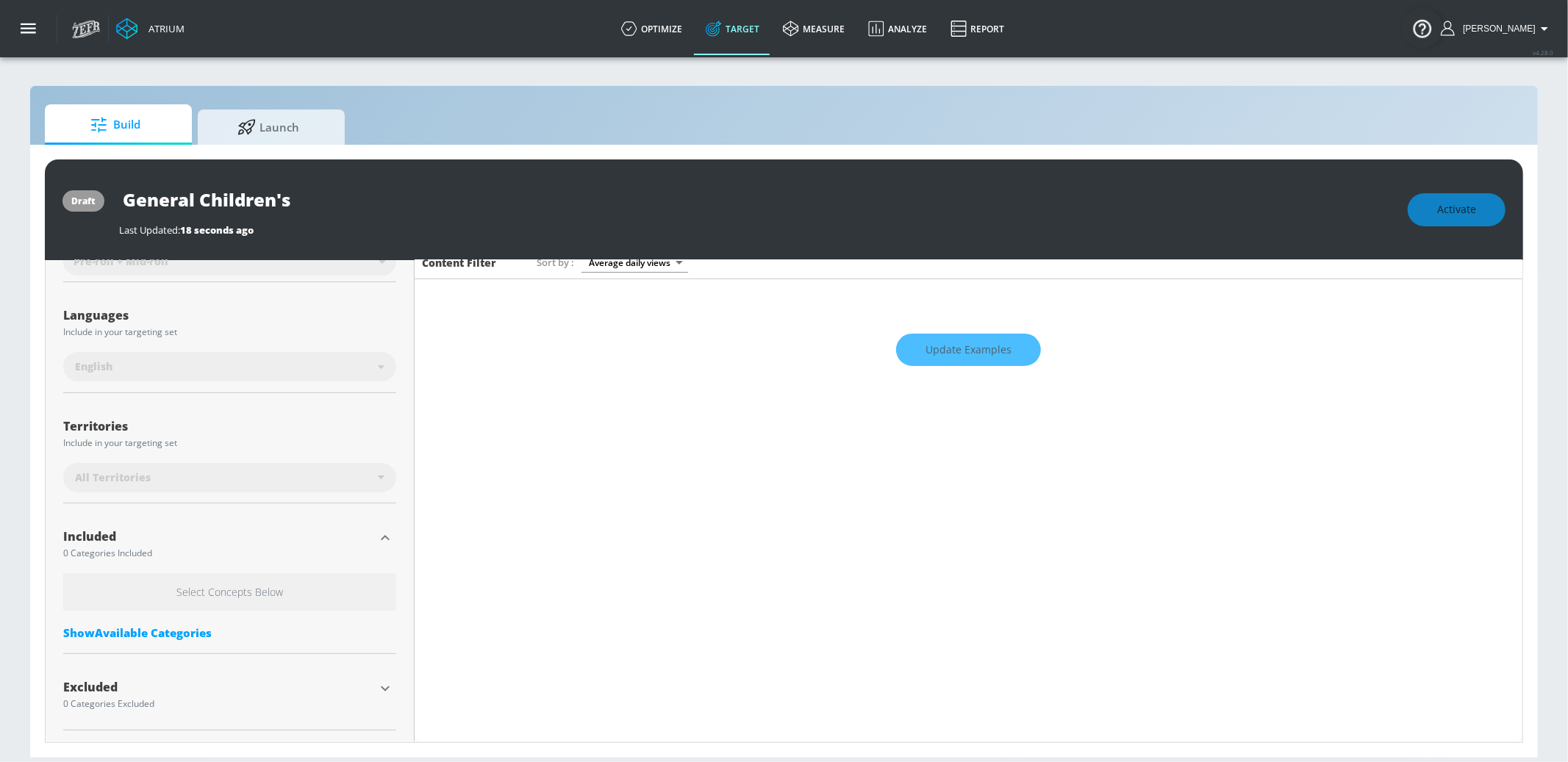
scroll to position [225, 0]
click at [175, 627] on div "Show Available Categories" at bounding box center [229, 633] width 333 height 15
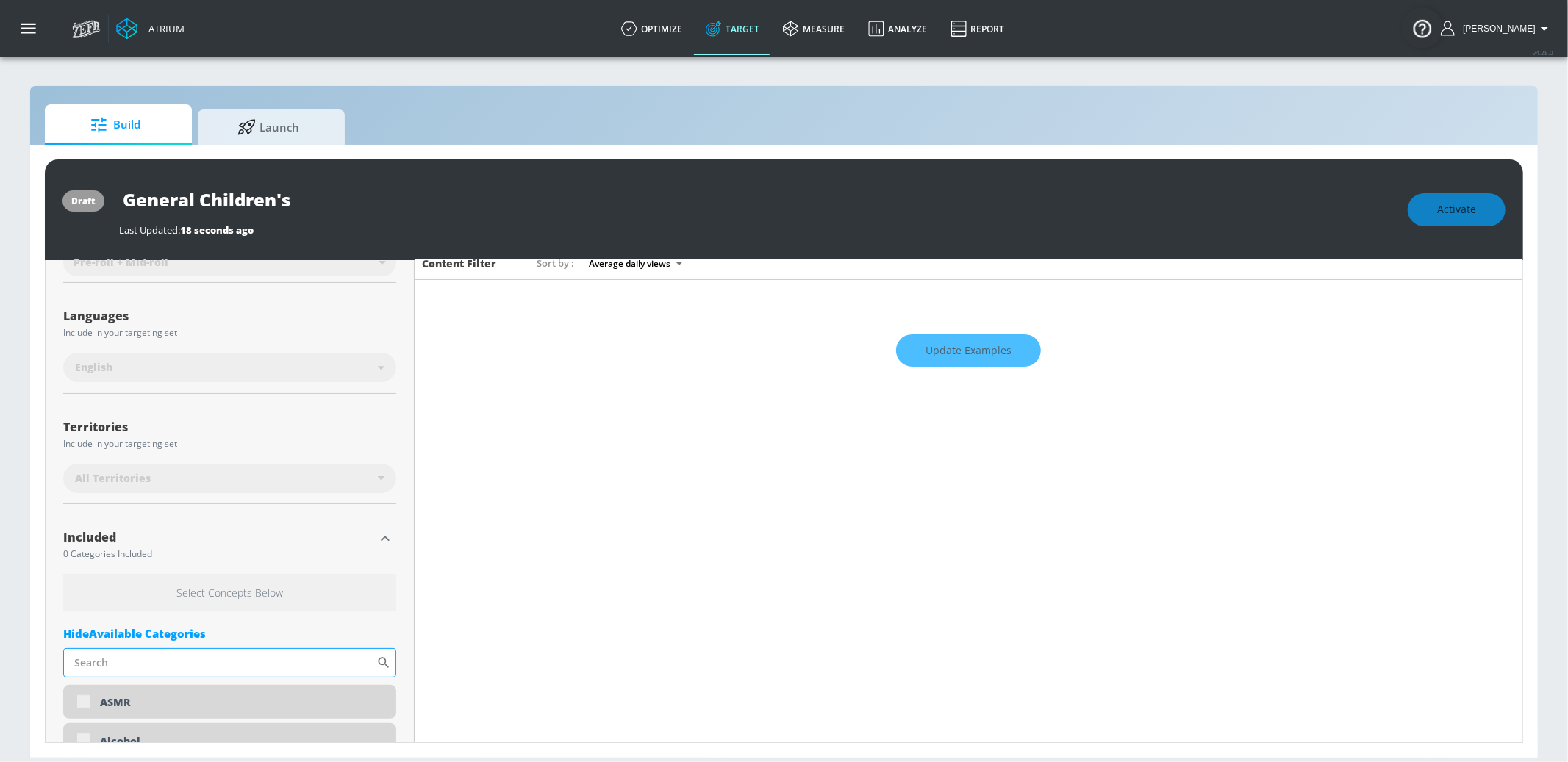
click at [197, 651] on input "Sort By" at bounding box center [219, 663] width 313 height 30
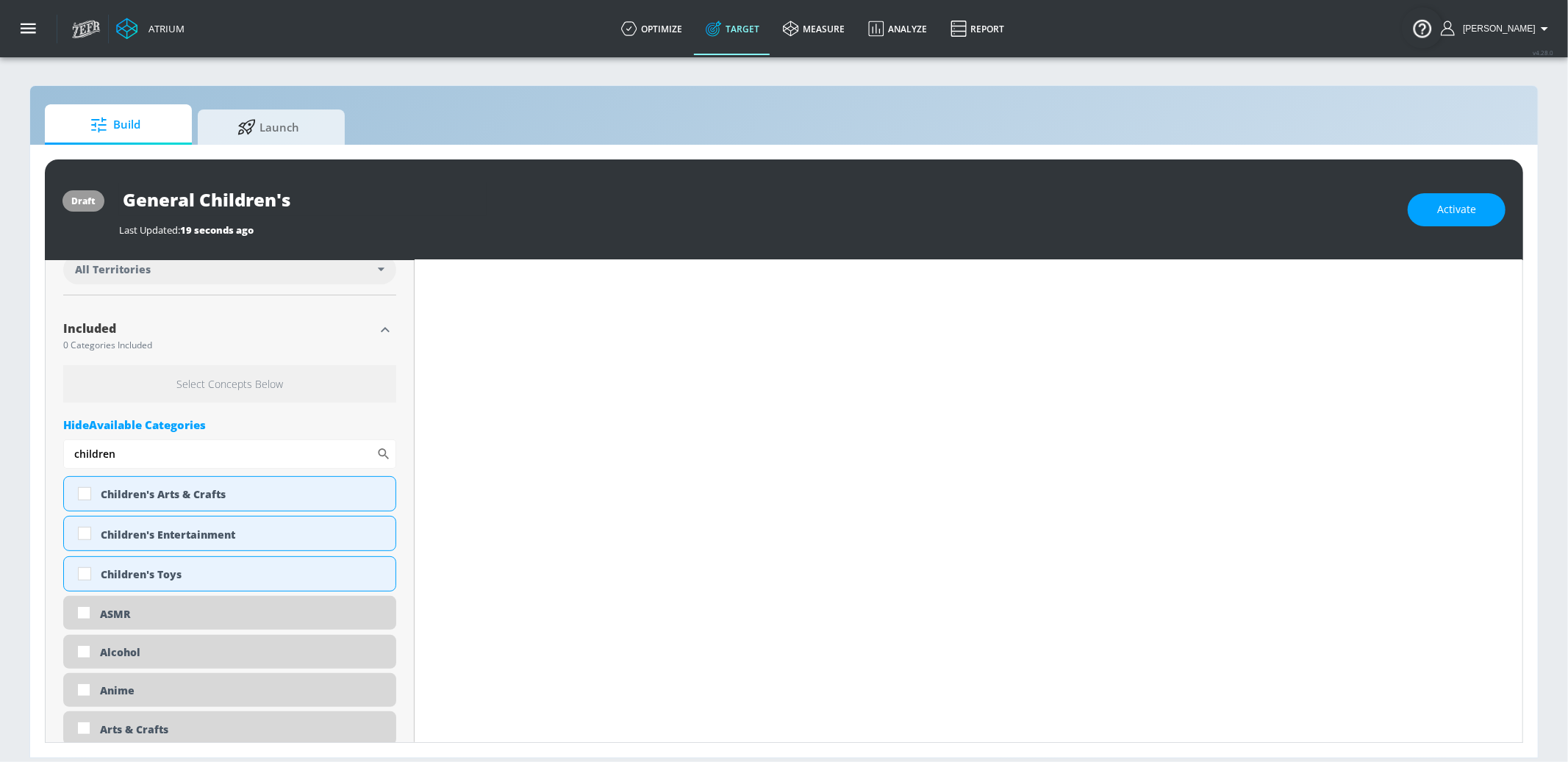
scroll to position [441, 0]
type input "children"
click at [156, 575] on div "Children's Toys" at bounding box center [242, 570] width 283 height 14
checkbox input "true"
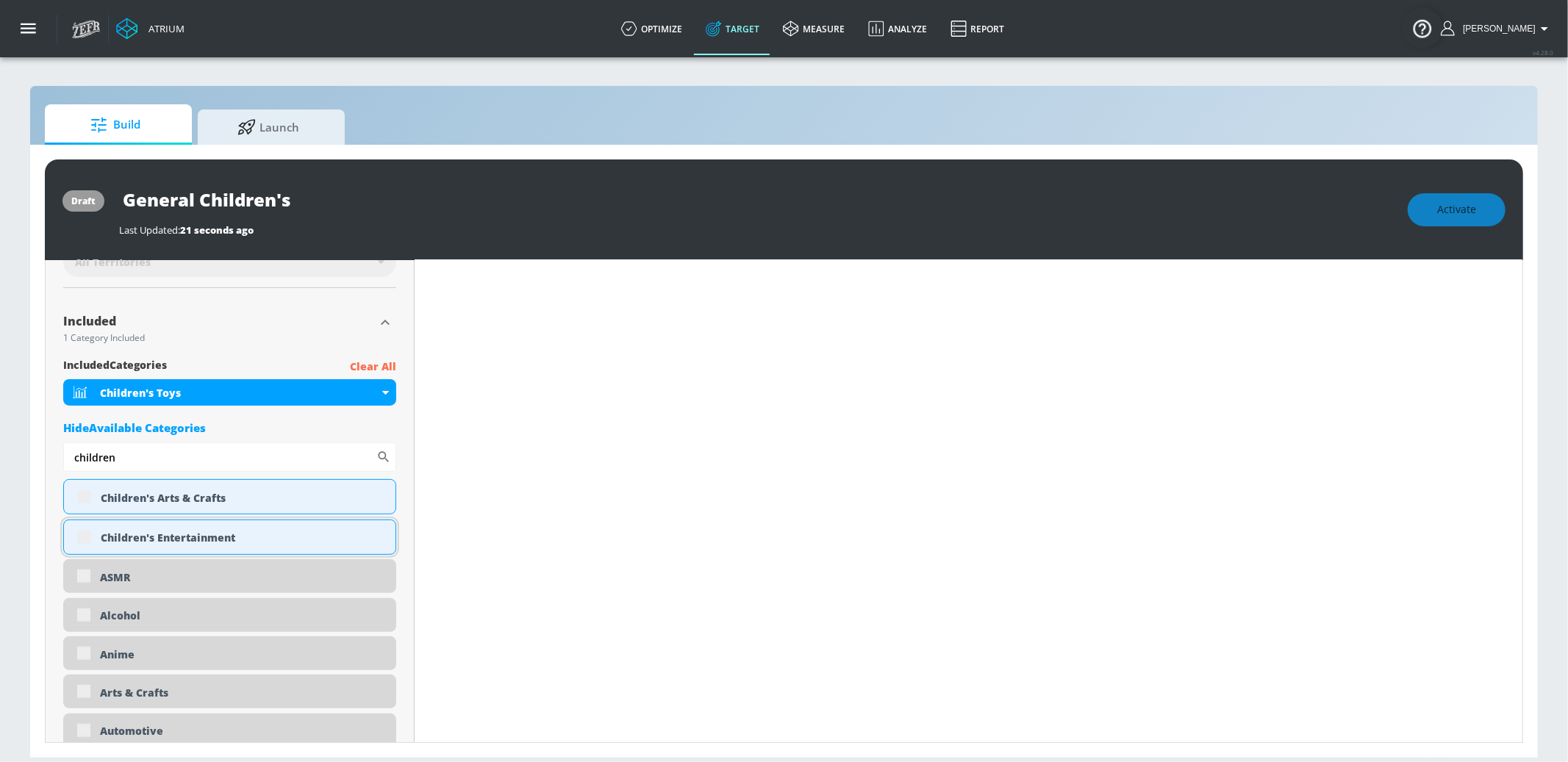
scroll to position [437, 0]
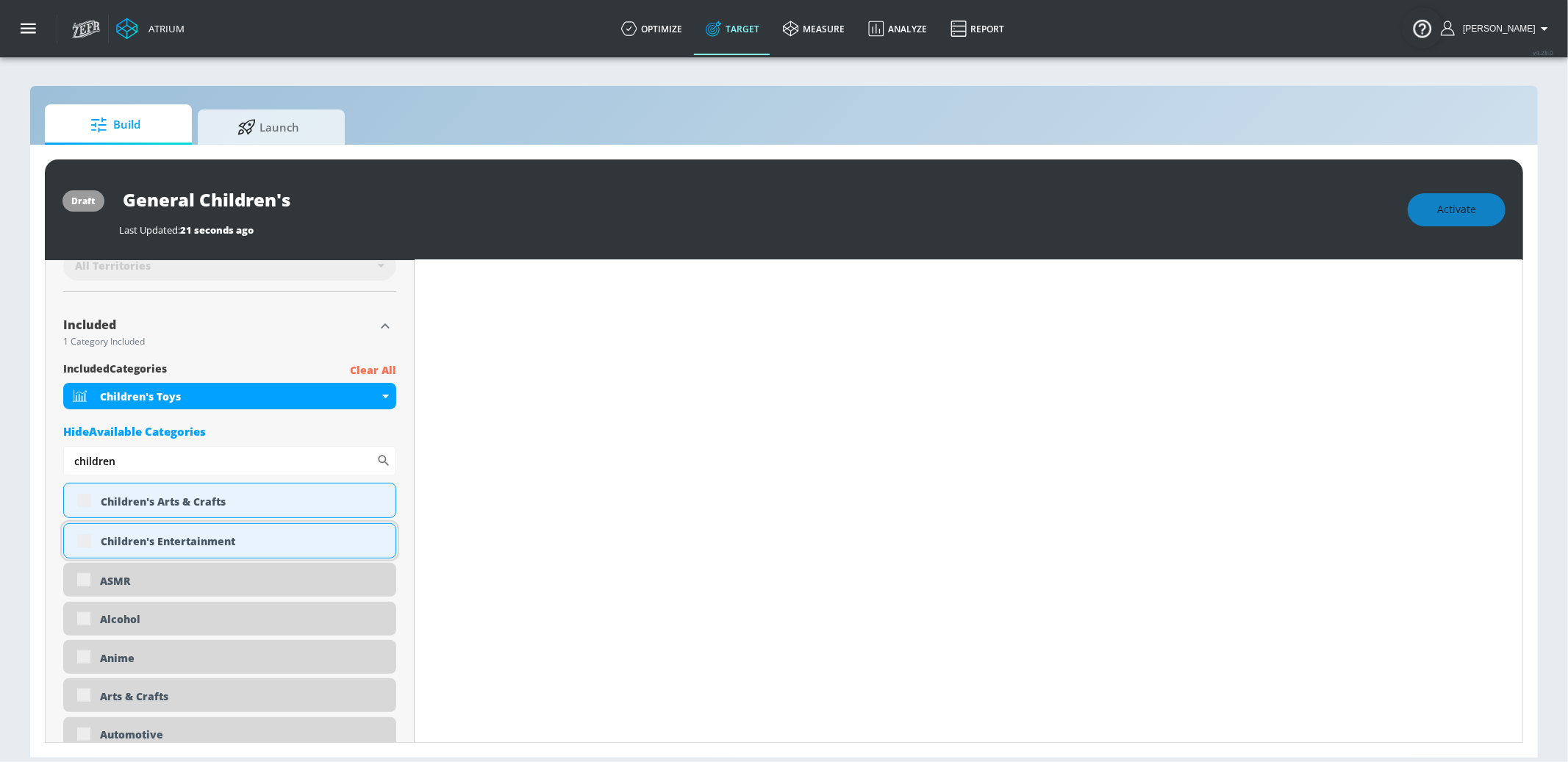
click at [155, 535] on div "Children's Entertainment" at bounding box center [242, 541] width 283 height 14
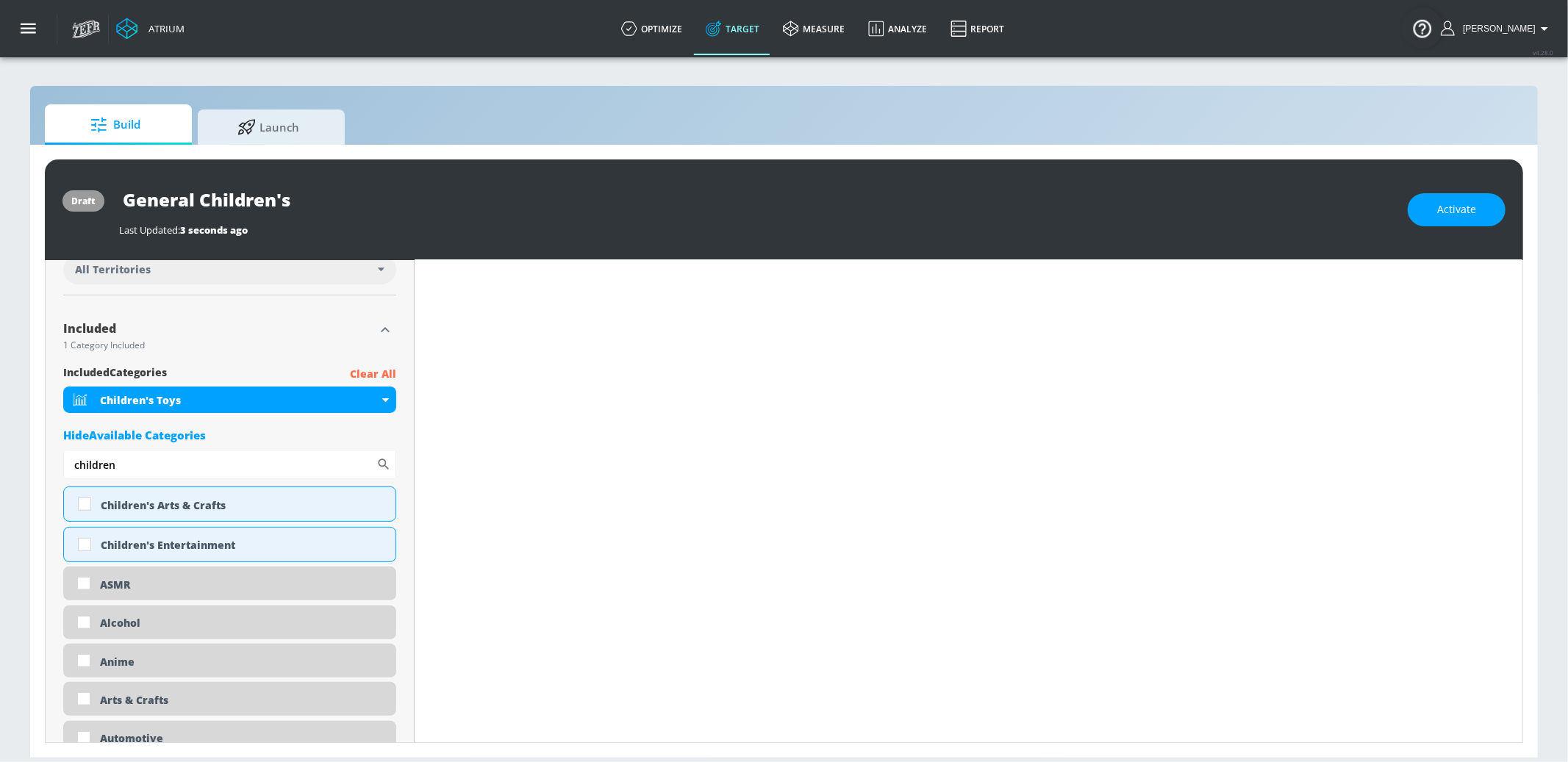
scroll to position [441, 0]
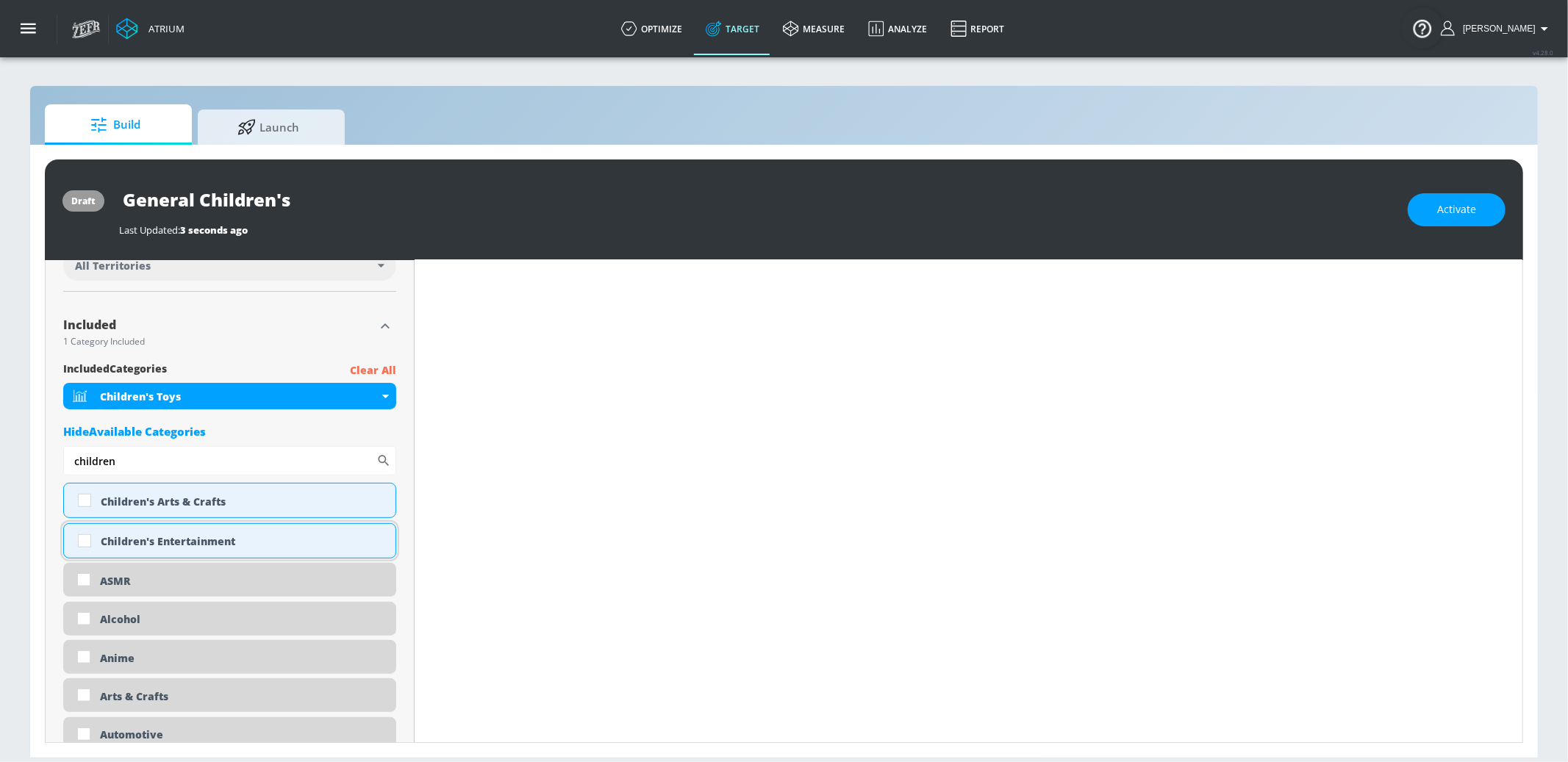
click at [154, 533] on div "Children's Entertainment" at bounding box center [229, 541] width 333 height 36
checkbox input "true"
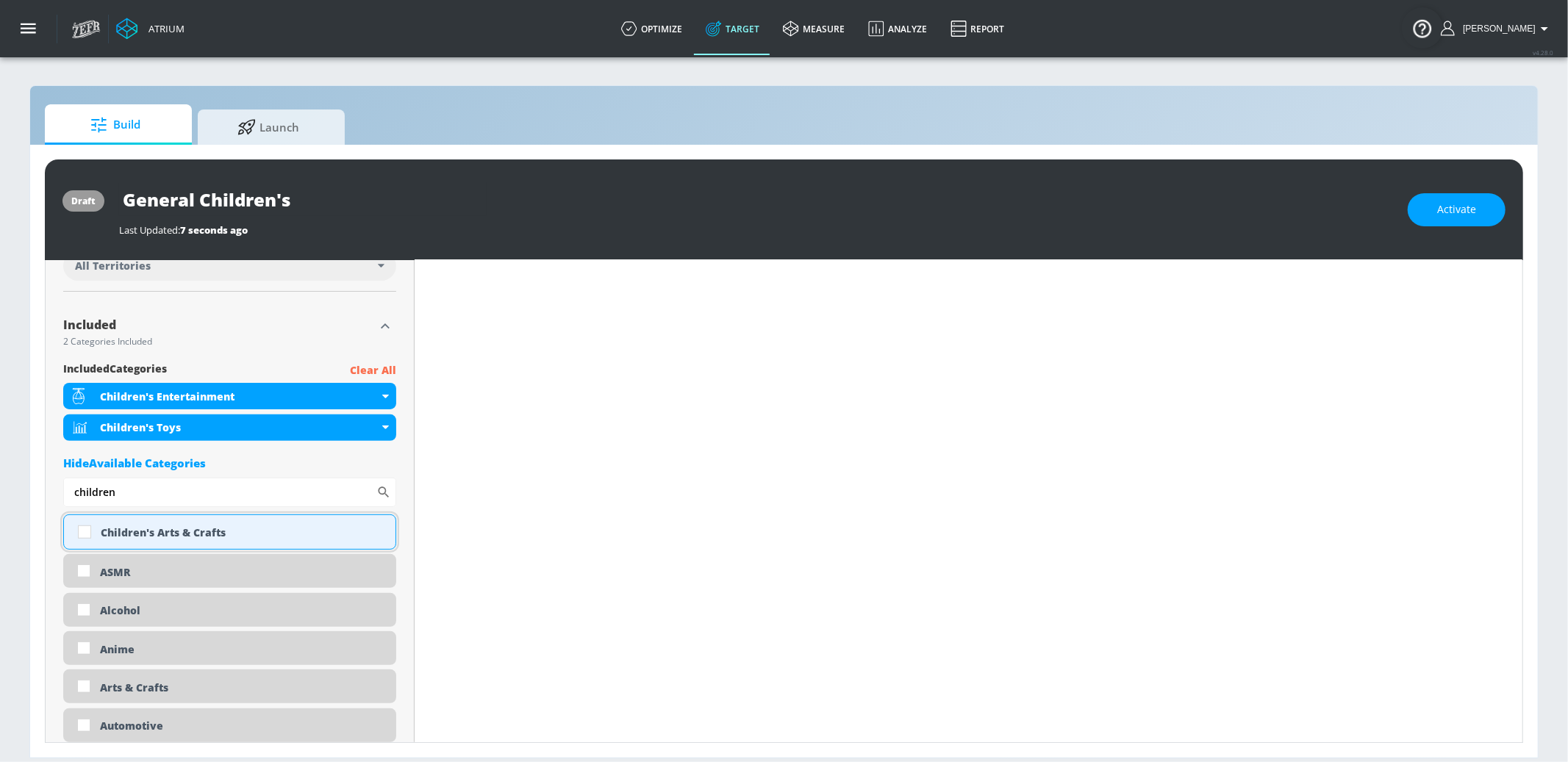
click at [101, 533] on div "Children's Arts & Crafts" at bounding box center [242, 532] width 283 height 14
checkbox input "true"
click at [134, 489] on input "children" at bounding box center [219, 493] width 313 height 30
click at [135, 489] on input "children" at bounding box center [219, 493] width 313 height 30
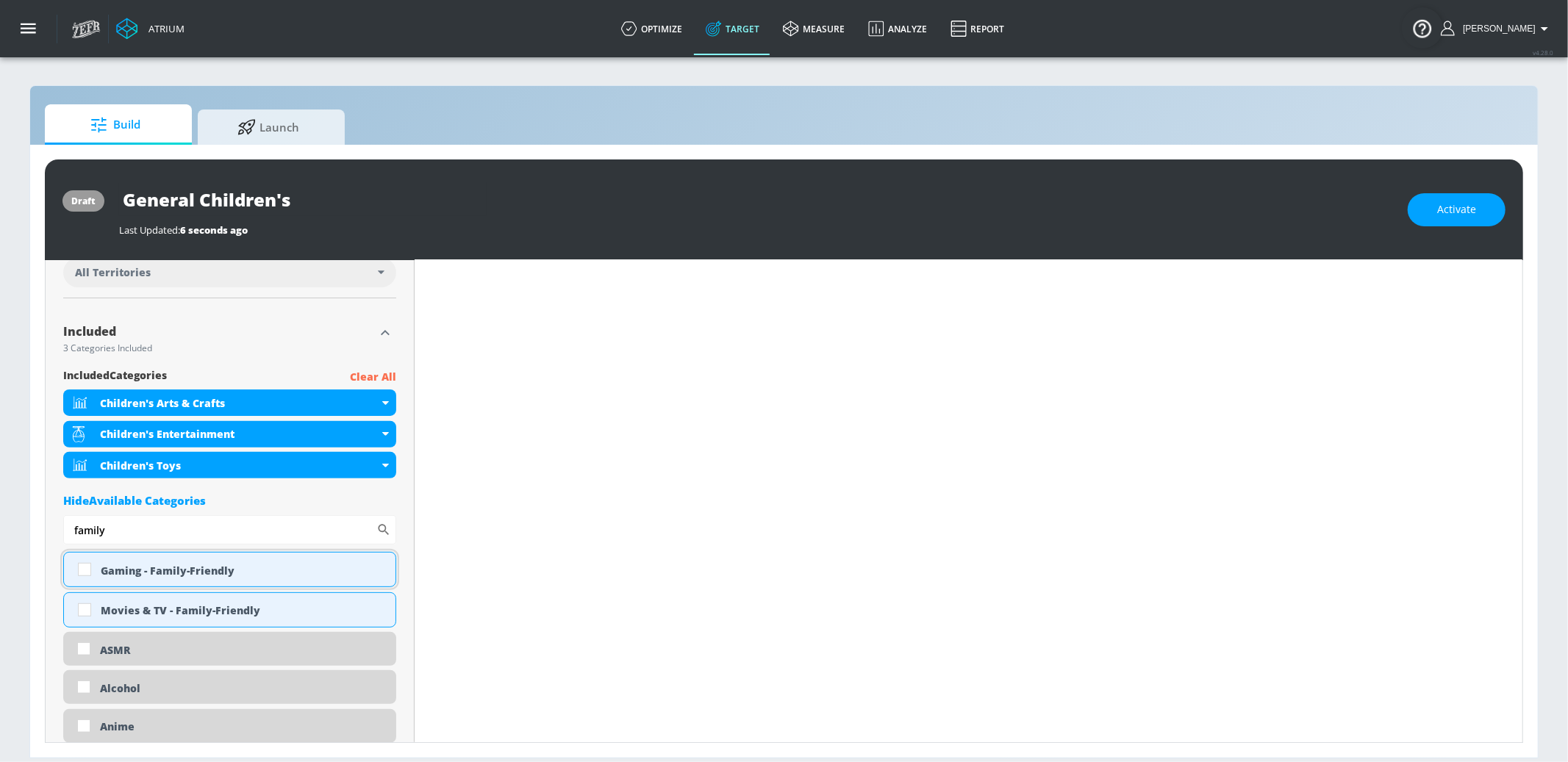
scroll to position [437, 0]
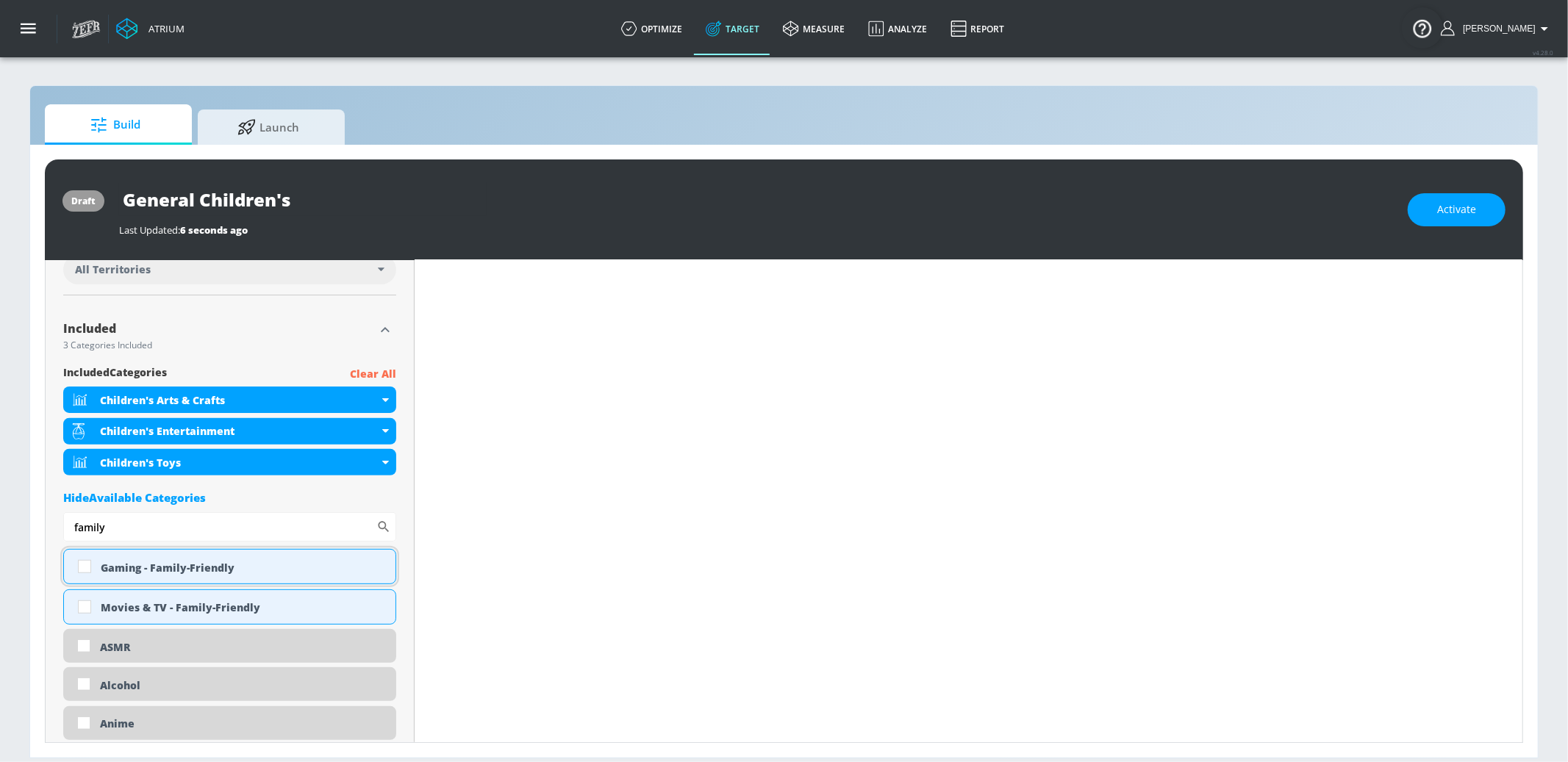
type input "family"
click at [140, 563] on div "Gaming - Family-Friendly" at bounding box center [242, 567] width 283 height 14
checkbox input "true"
click at [304, 198] on input "General Children's" at bounding box center [303, 199] width 368 height 33
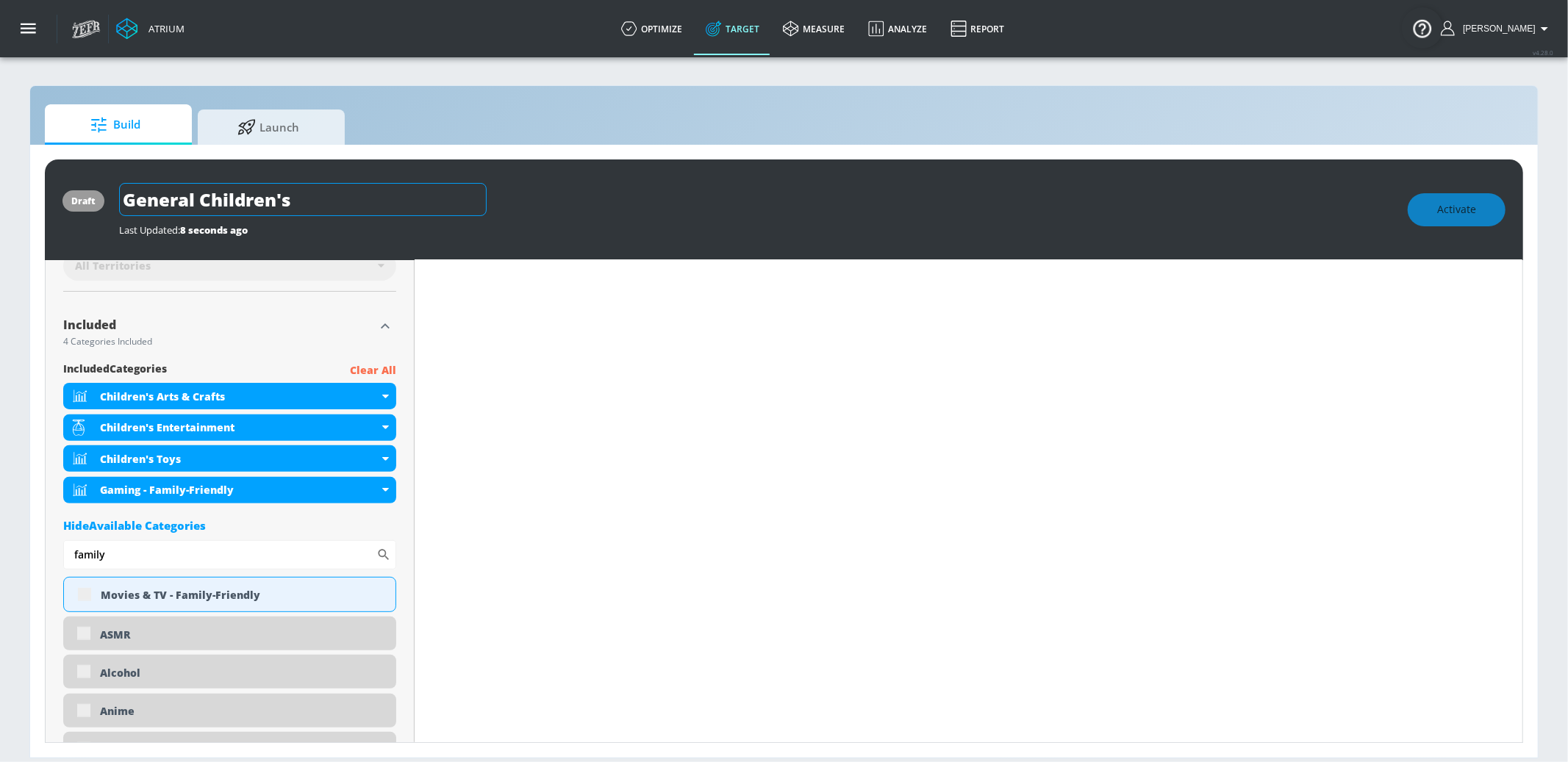
scroll to position [434, 0]
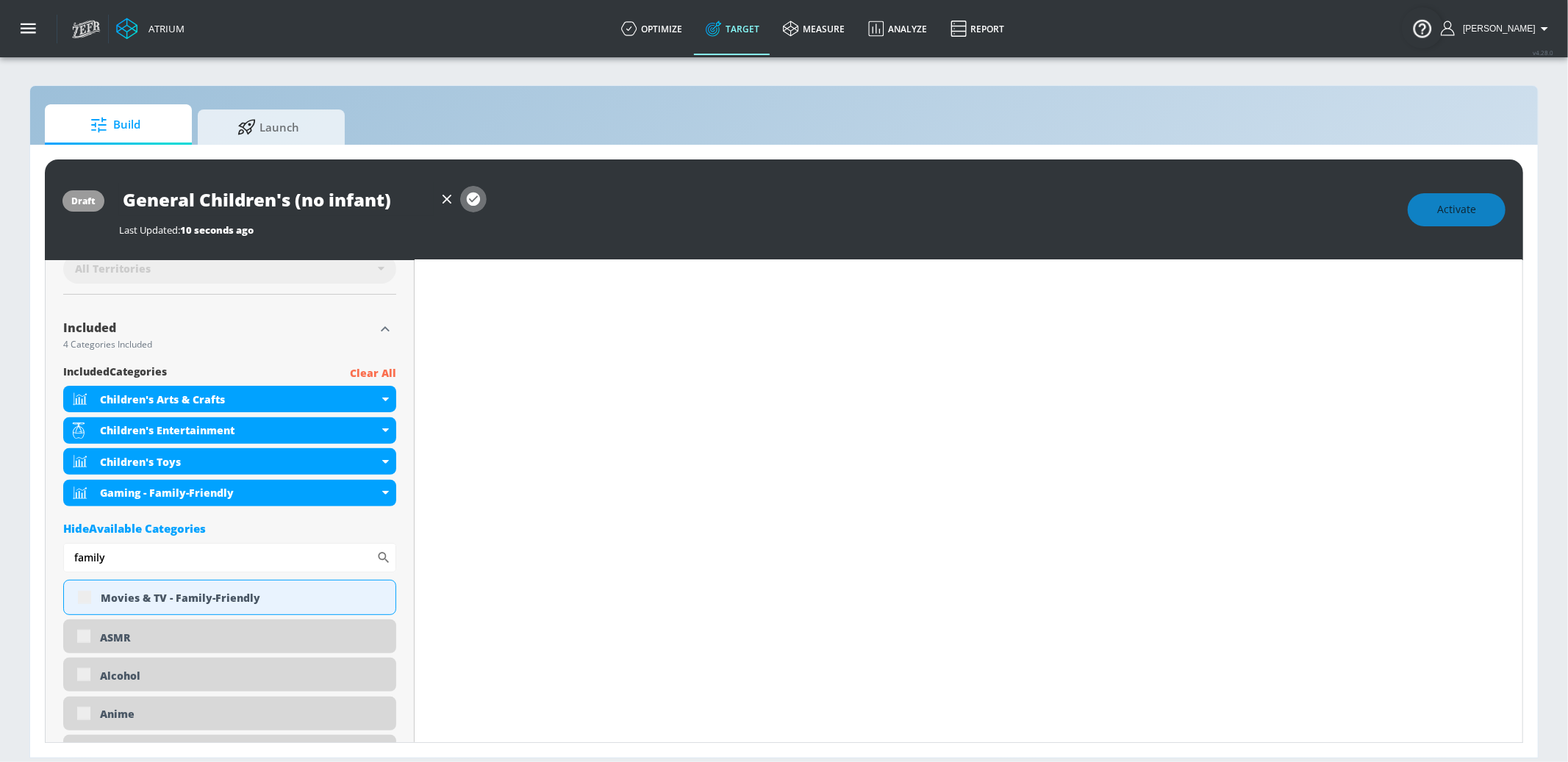
click at [474, 198] on icon "button" at bounding box center [474, 199] width 13 height 13
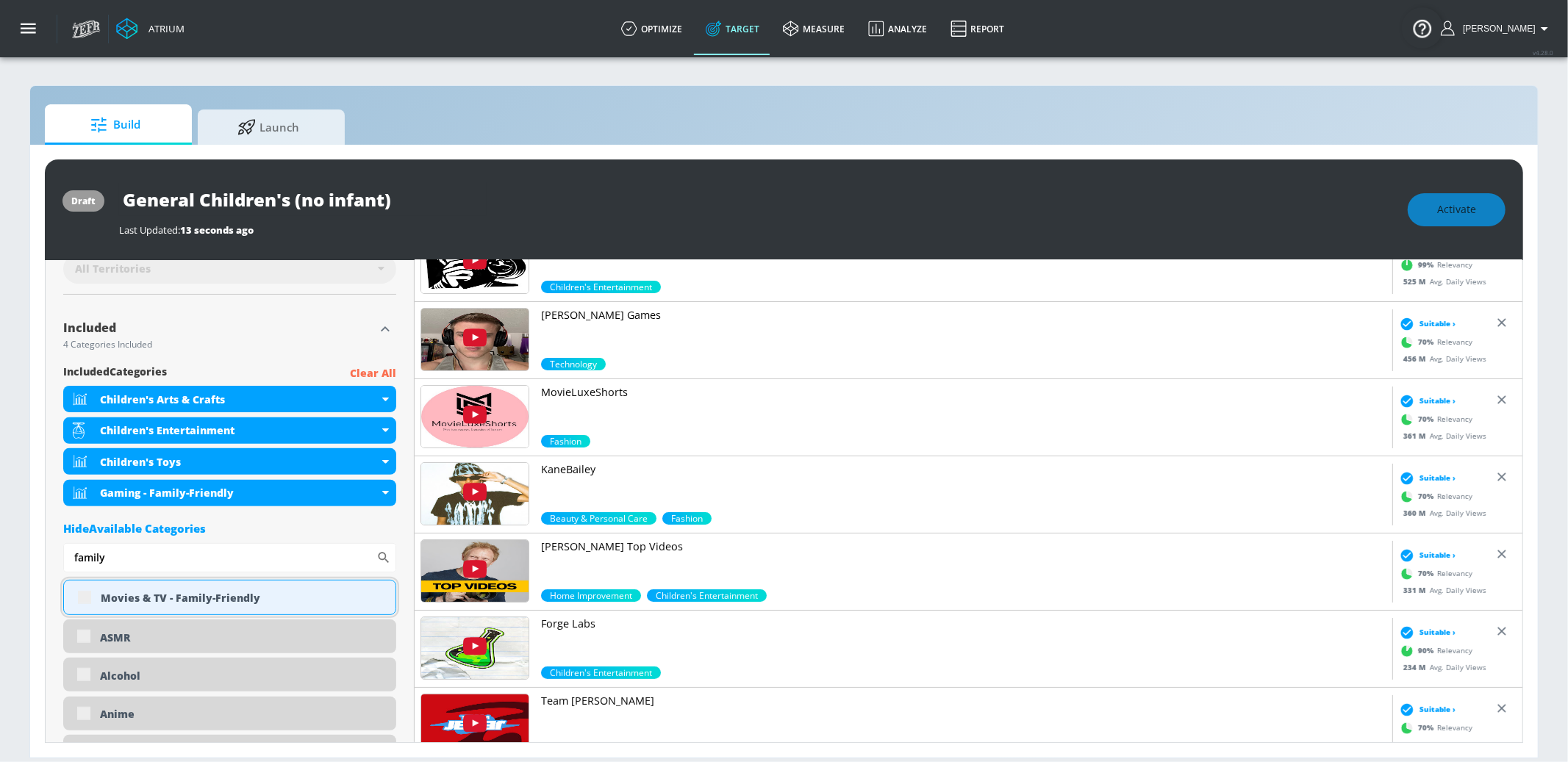
type input "General Children's"
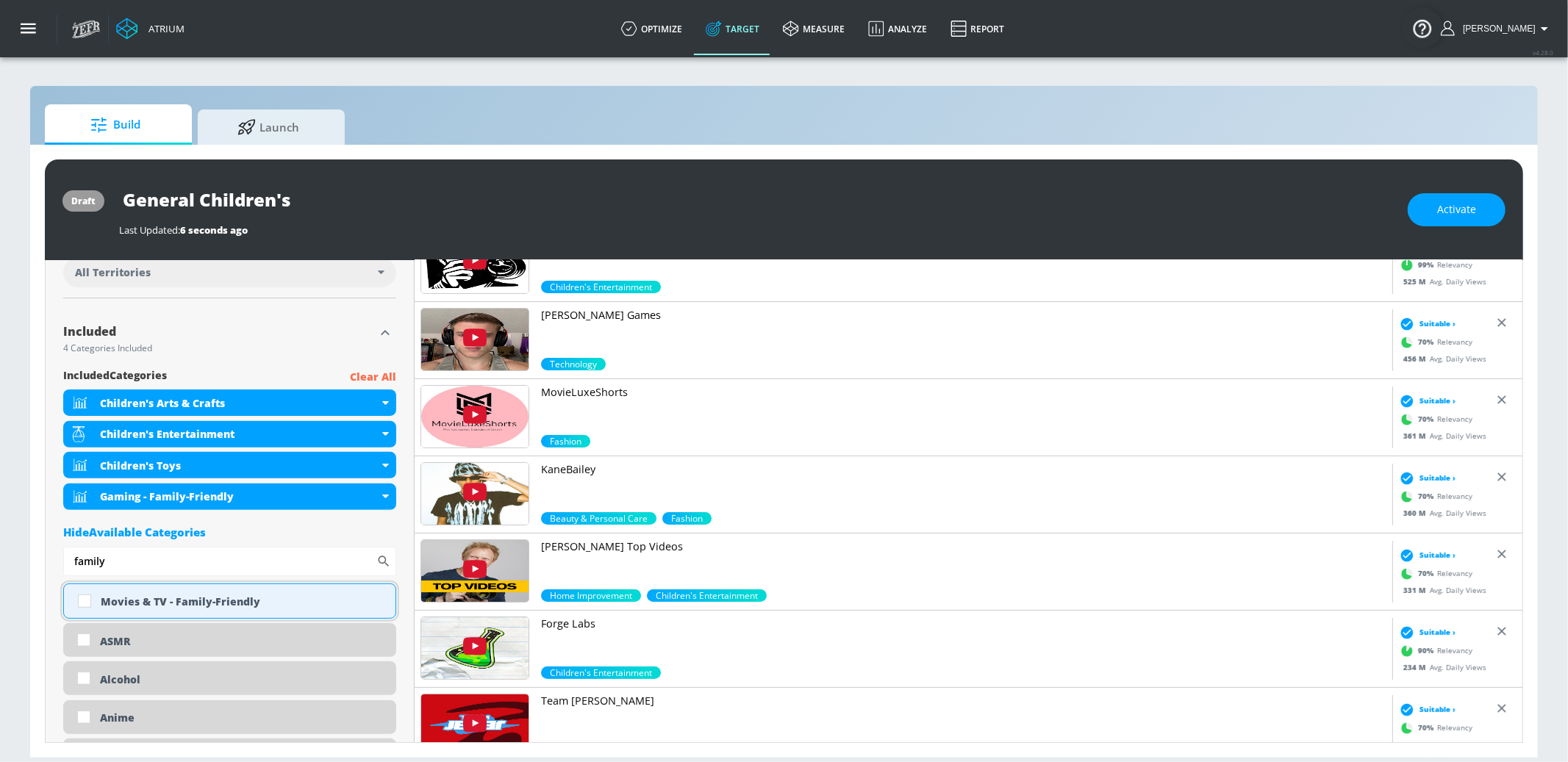
scroll to position [437, 0]
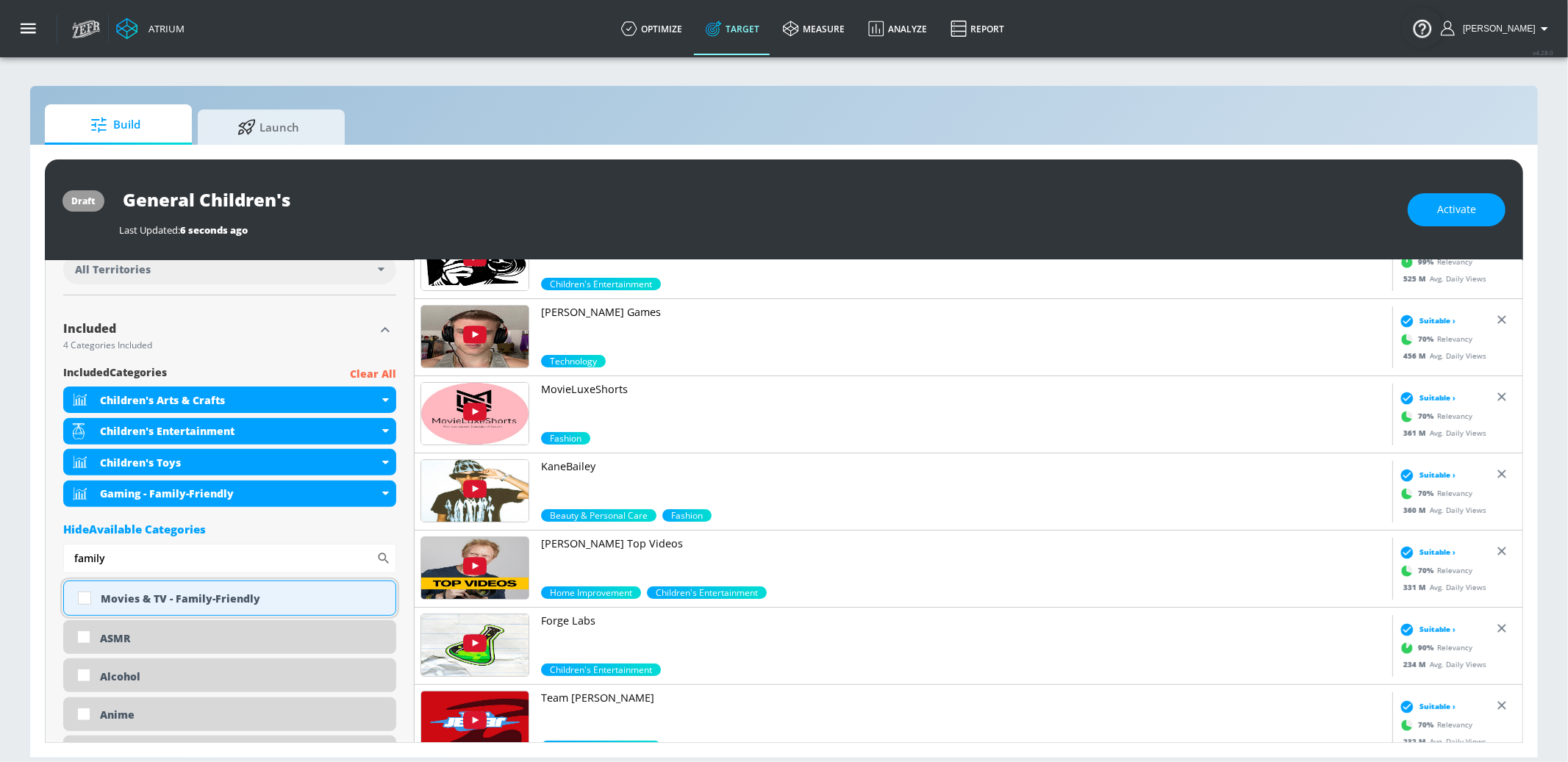
click at [120, 594] on div "Movies & TV - Family-Friendly" at bounding box center [242, 599] width 283 height 14
checkbox input "true"
click at [38, 538] on div "draft General Children's Last Updated: 6 seconds ago Activate Placement Type: 3…" at bounding box center [784, 451] width 1508 height 613
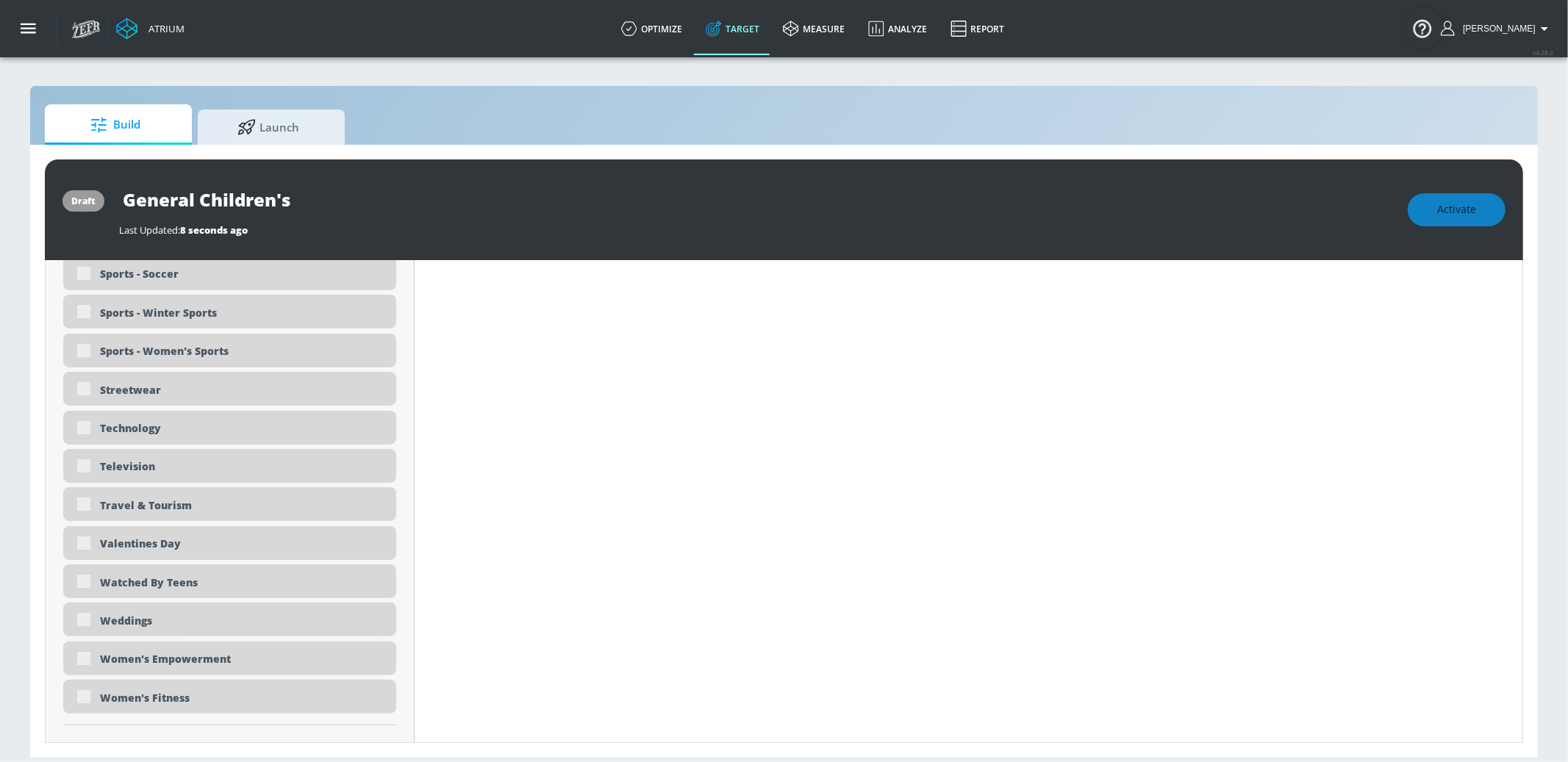
scroll to position [4400, 0]
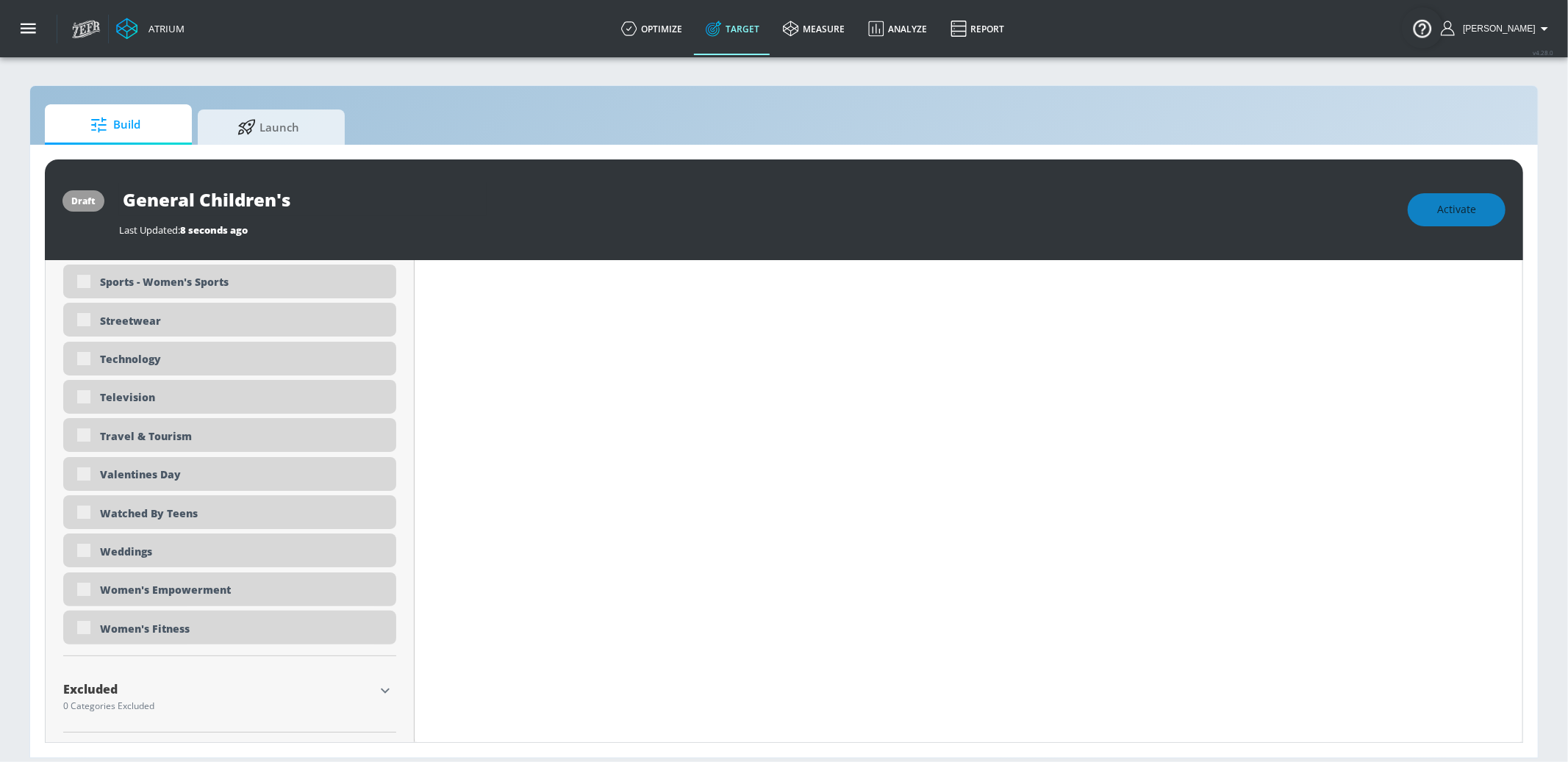
click at [381, 689] on icon "button" at bounding box center [386, 691] width 18 height 18
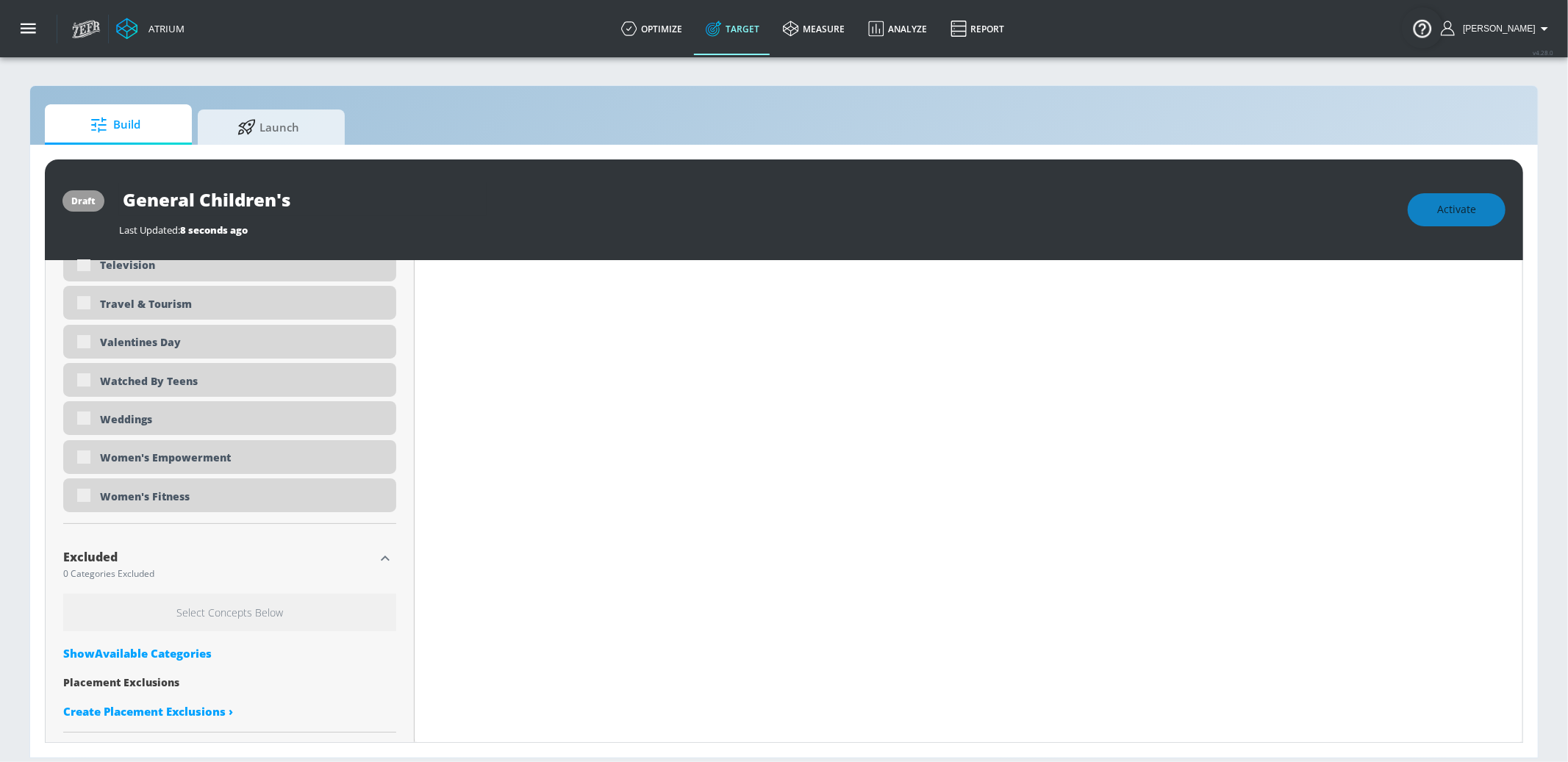
click at [186, 655] on div "Show Available Categories" at bounding box center [229, 653] width 333 height 15
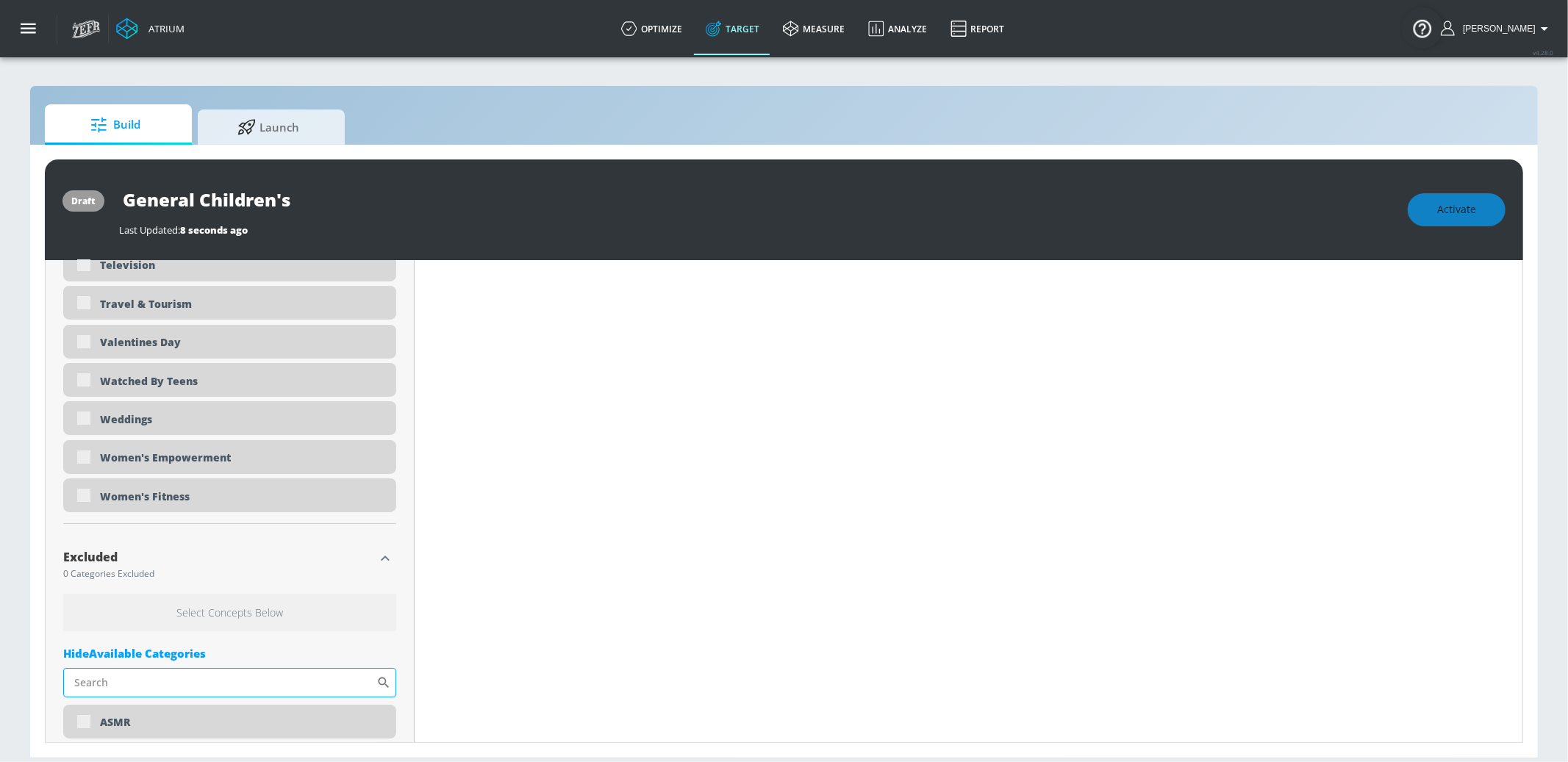
click at [190, 680] on input "Sort By" at bounding box center [219, 683] width 313 height 30
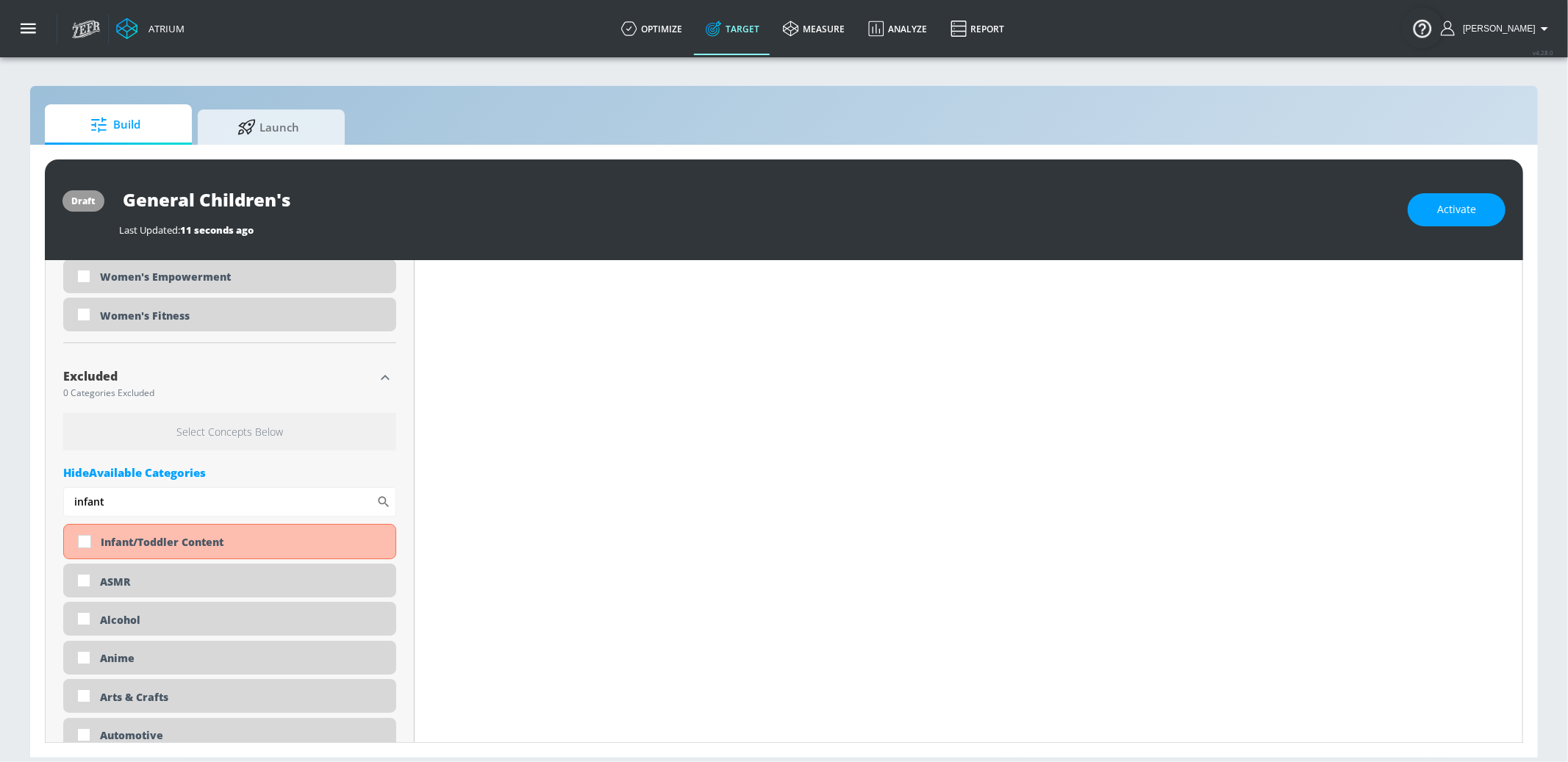
scroll to position [4726, 0]
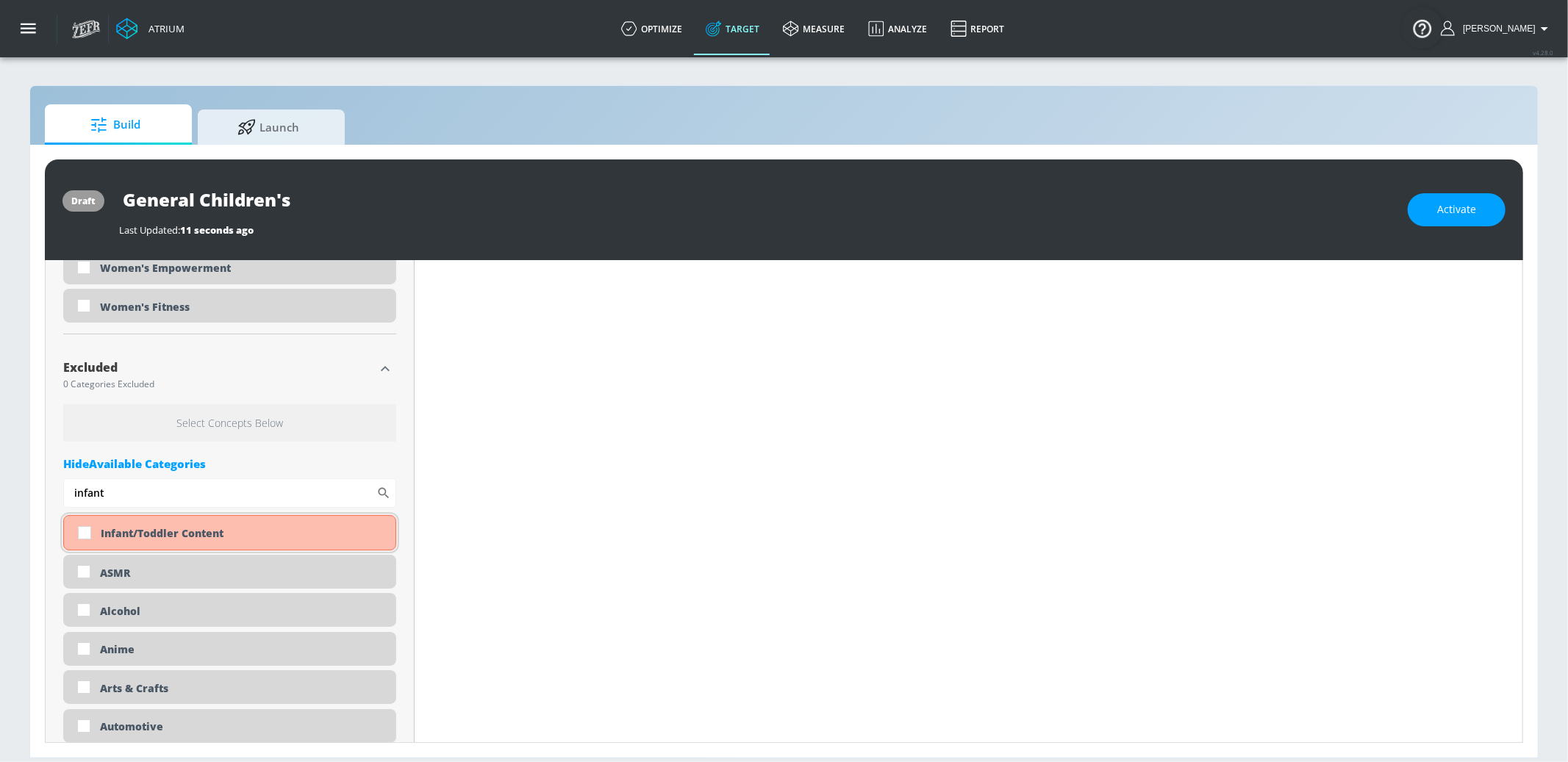
type input "infant"
click at [122, 535] on div "Infant/Toddler Content" at bounding box center [242, 533] width 283 height 14
checkbox input "true"
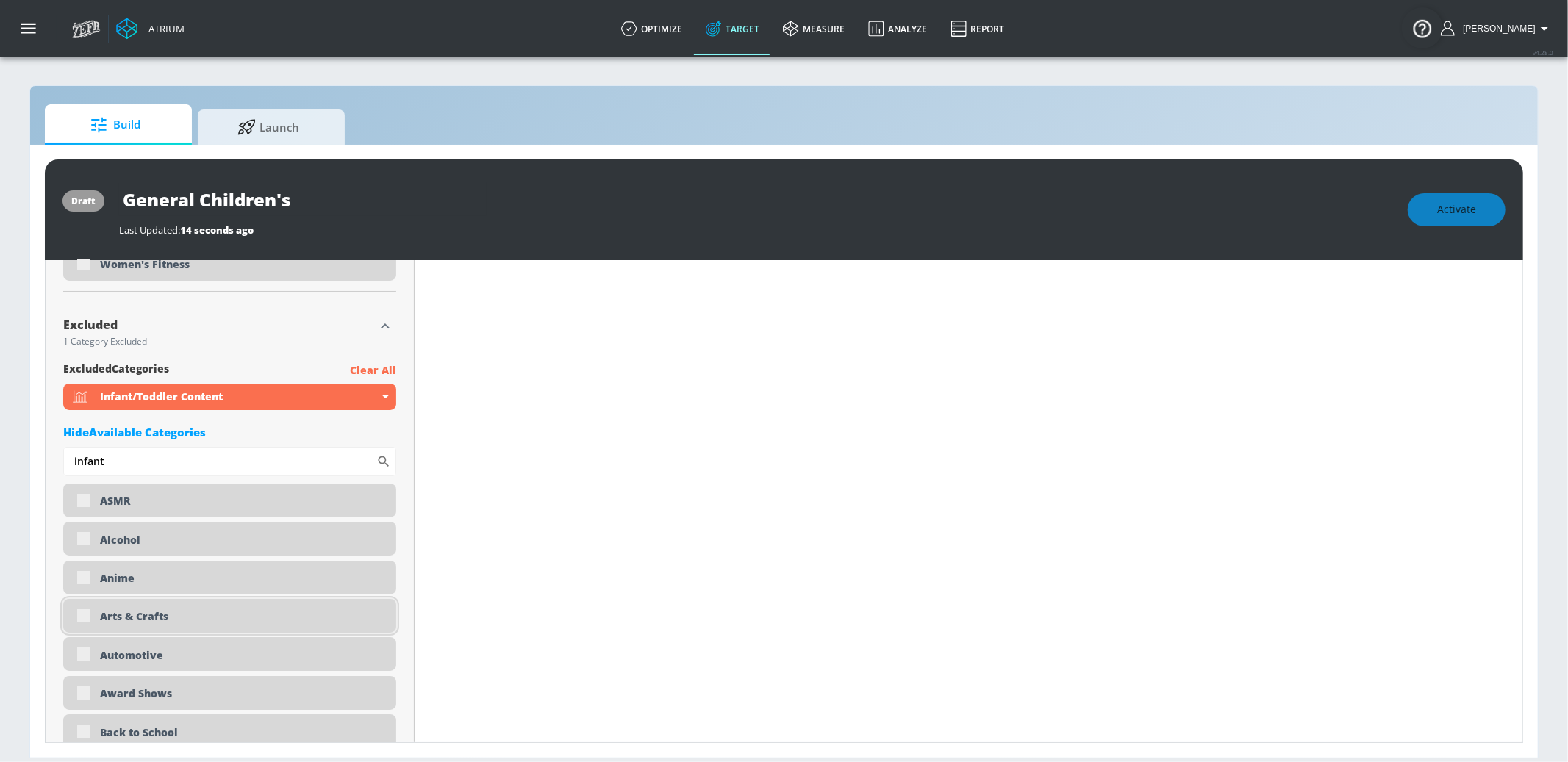
scroll to position [4721, 0]
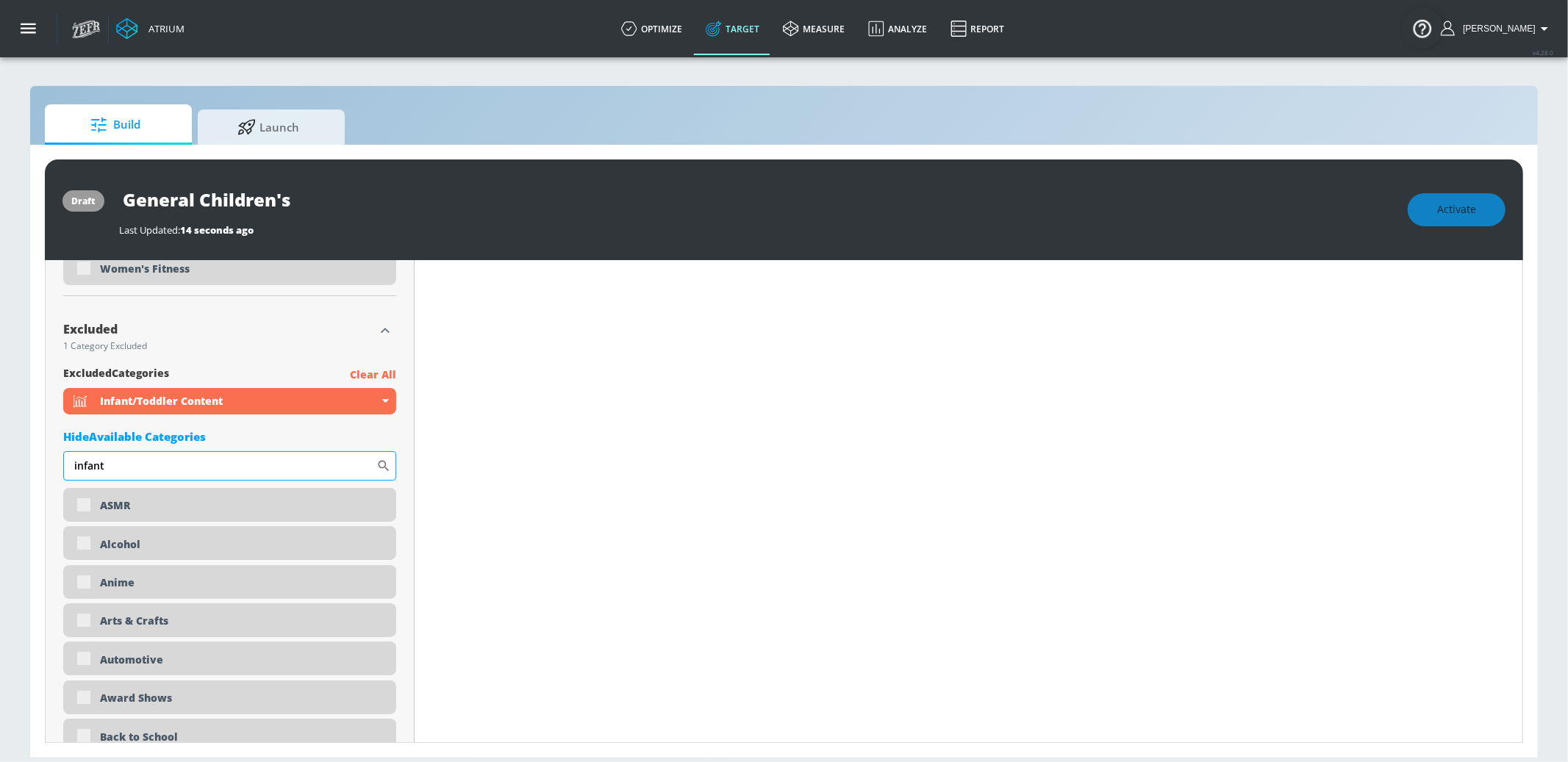
click at [130, 462] on input "infant" at bounding box center [219, 466] width 313 height 30
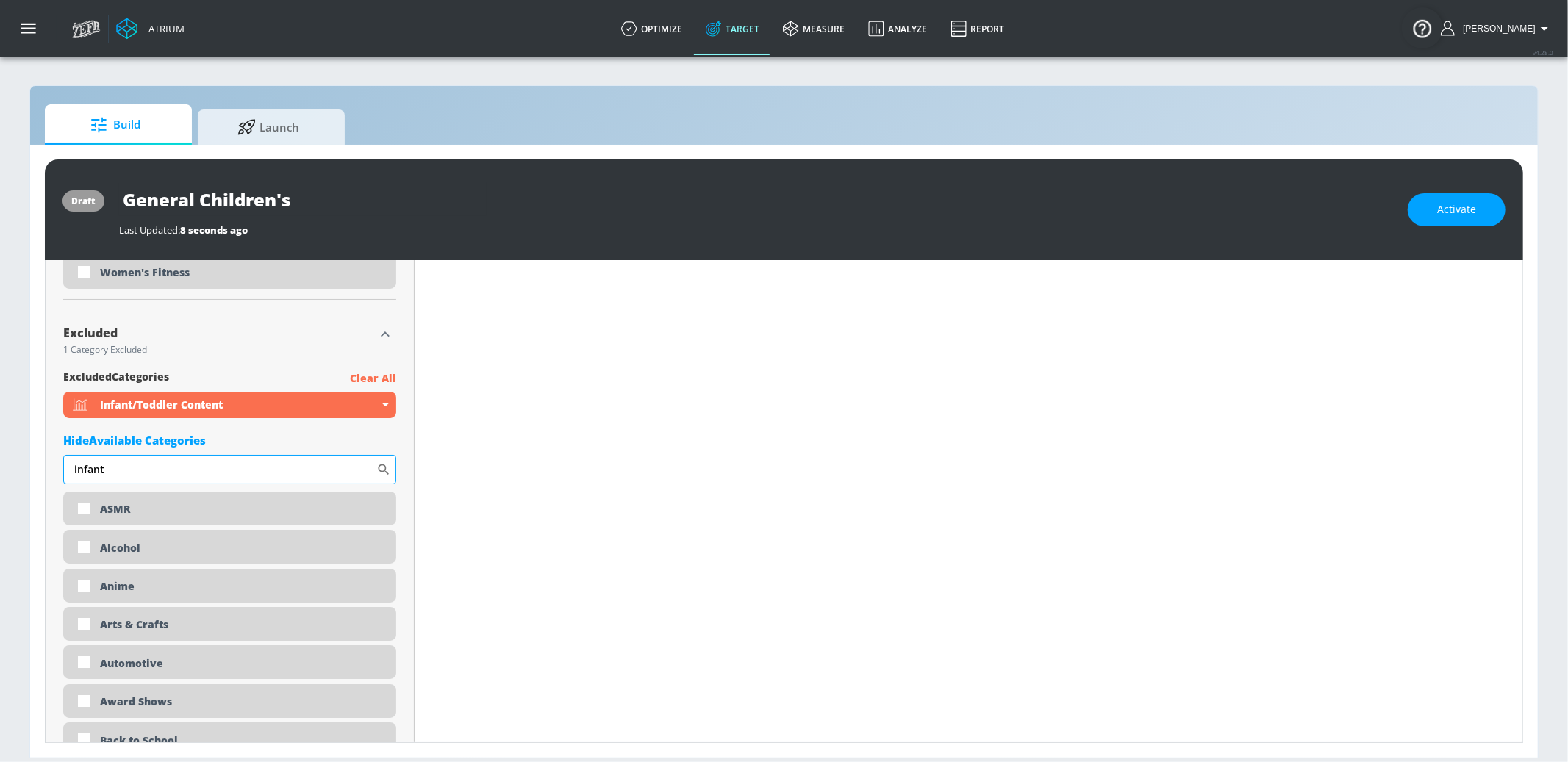
scroll to position [4726, 0]
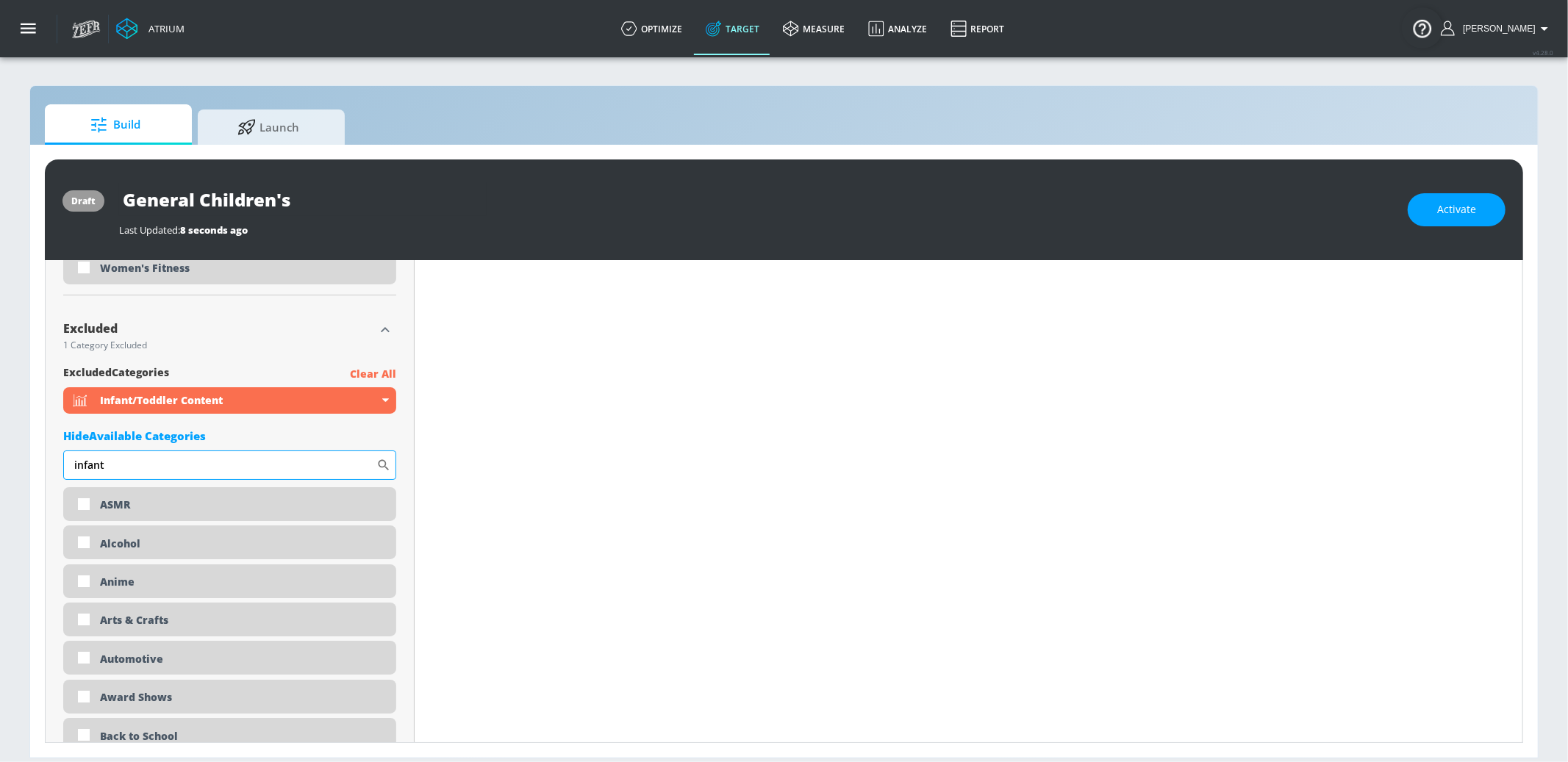
click at [130, 462] on input "infant" at bounding box center [219, 465] width 313 height 30
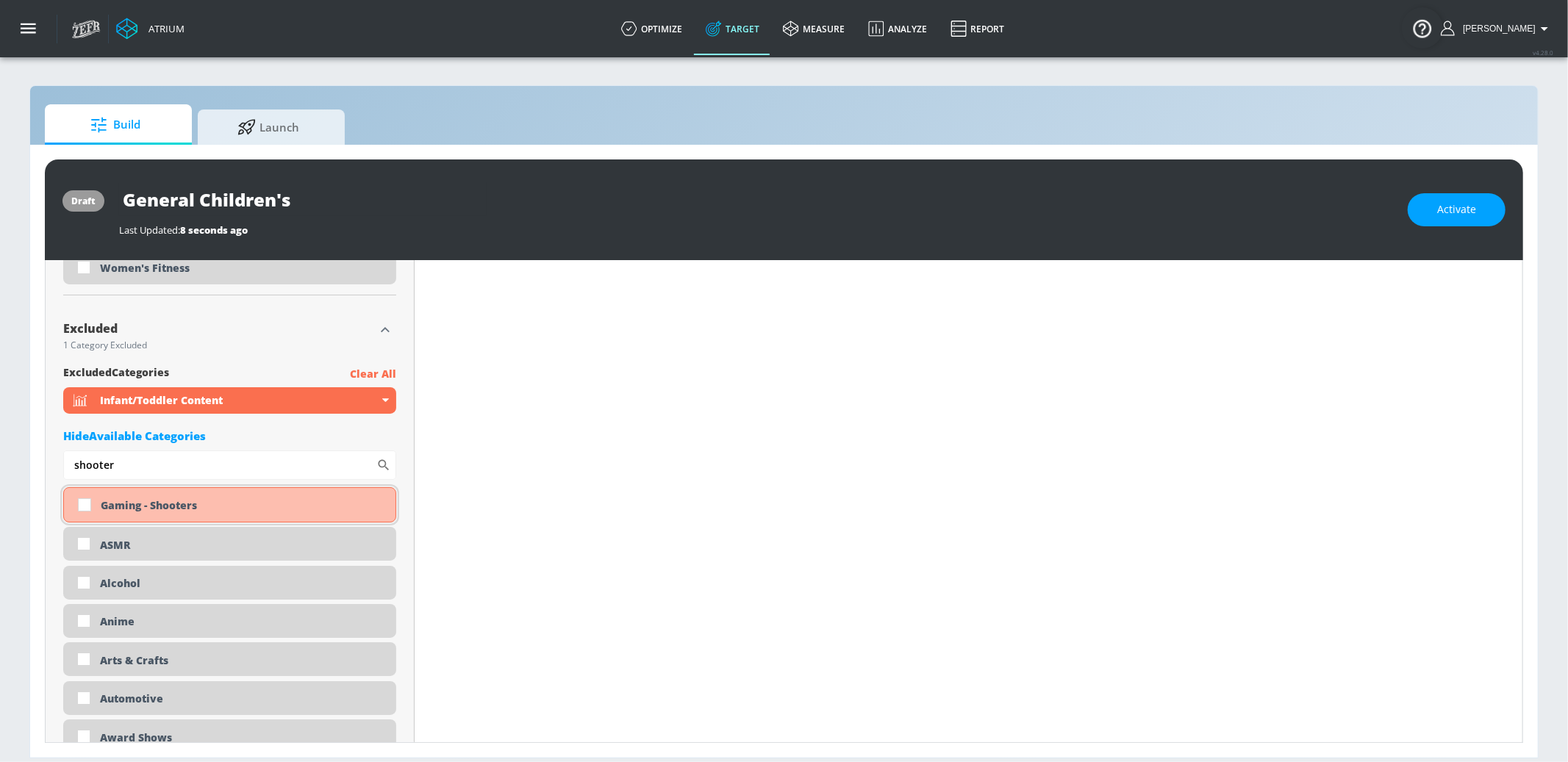
type input "shooter"
click at [147, 505] on div "Gaming - Shooters" at bounding box center [242, 505] width 283 height 14
checkbox input "true"
click at [139, 468] on input "shooter" at bounding box center [219, 464] width 313 height 30
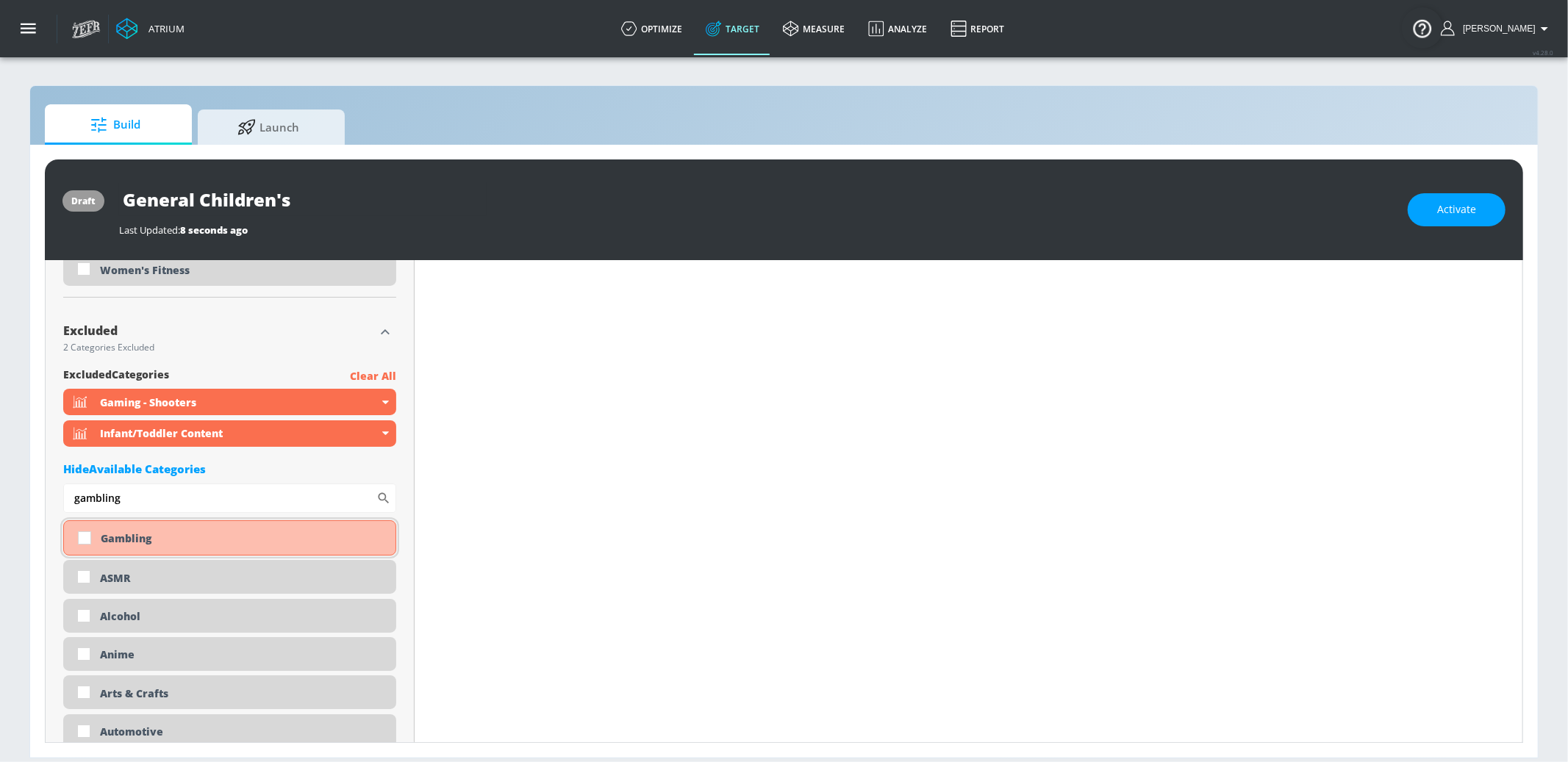
scroll to position [4684, 0]
type input "gambling"
click at [127, 538] on div "Gambling" at bounding box center [242, 539] width 283 height 14
checkbox input "true"
click at [132, 502] on input "gambling" at bounding box center [219, 500] width 313 height 30
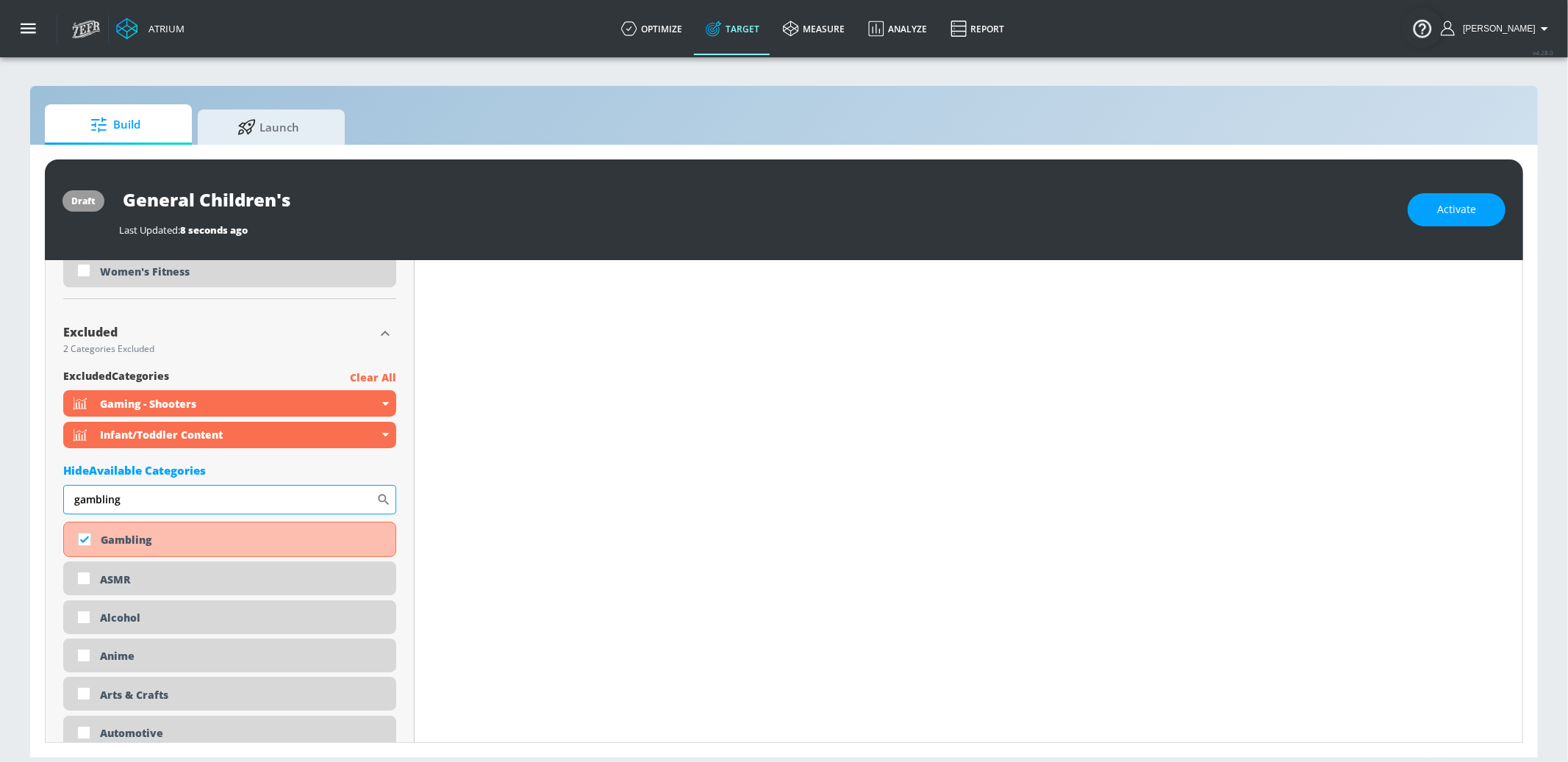
click at [132, 502] on input "gambling" at bounding box center [219, 500] width 313 height 30
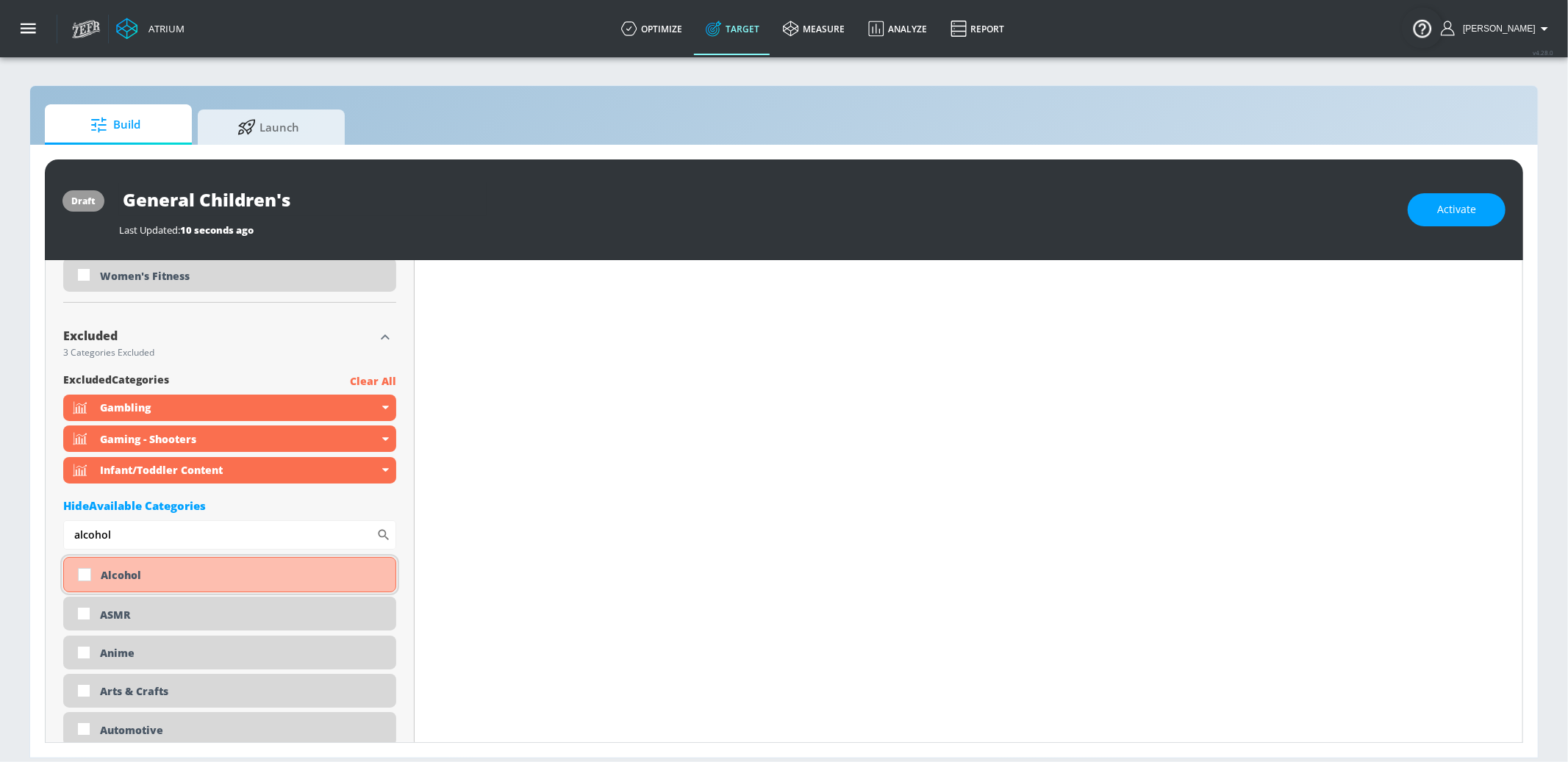
scroll to position [4645, 0]
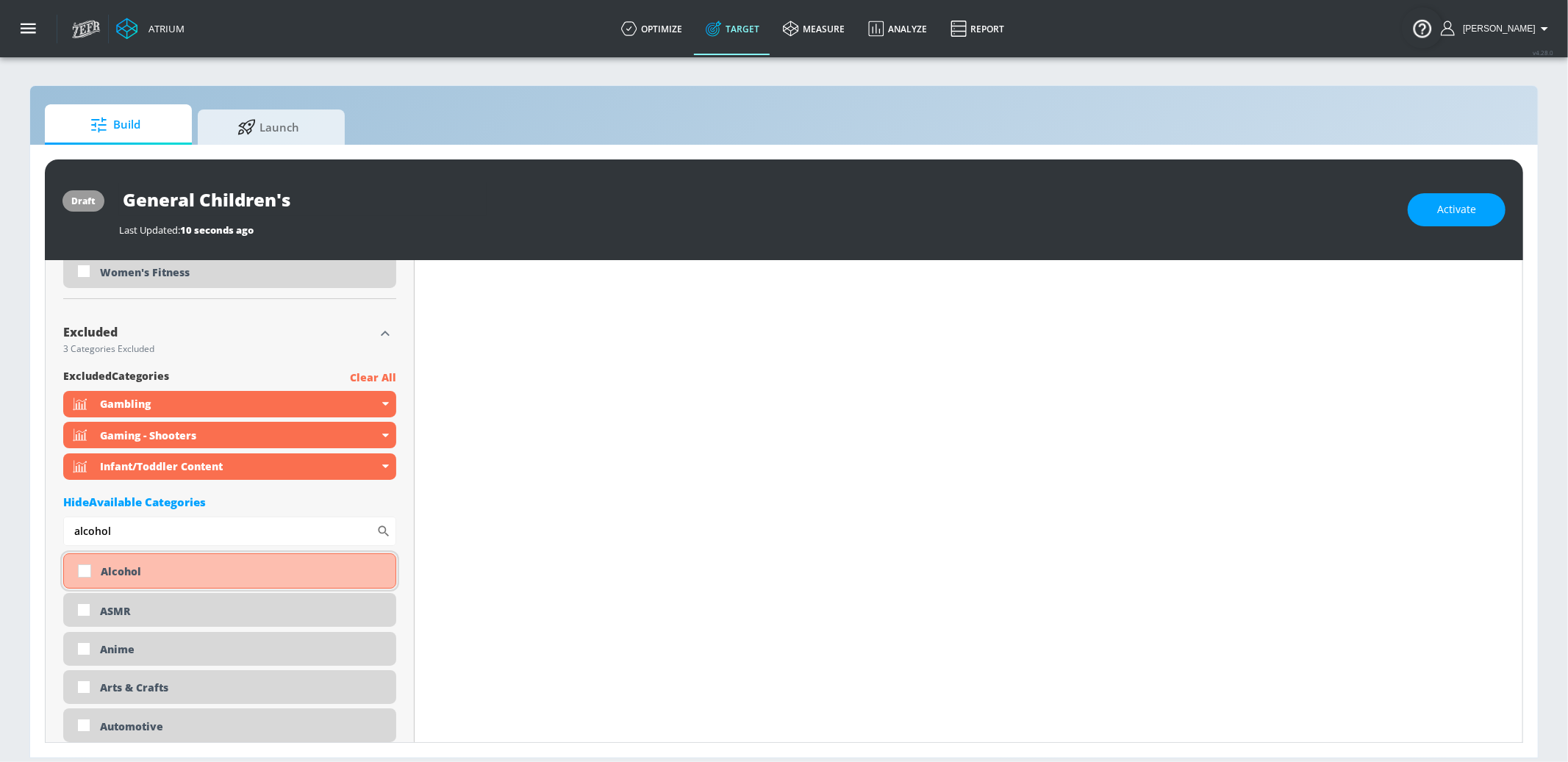
type input "alcohol"
click at [141, 574] on div "Alcohol" at bounding box center [242, 571] width 283 height 14
checkbox input "true"
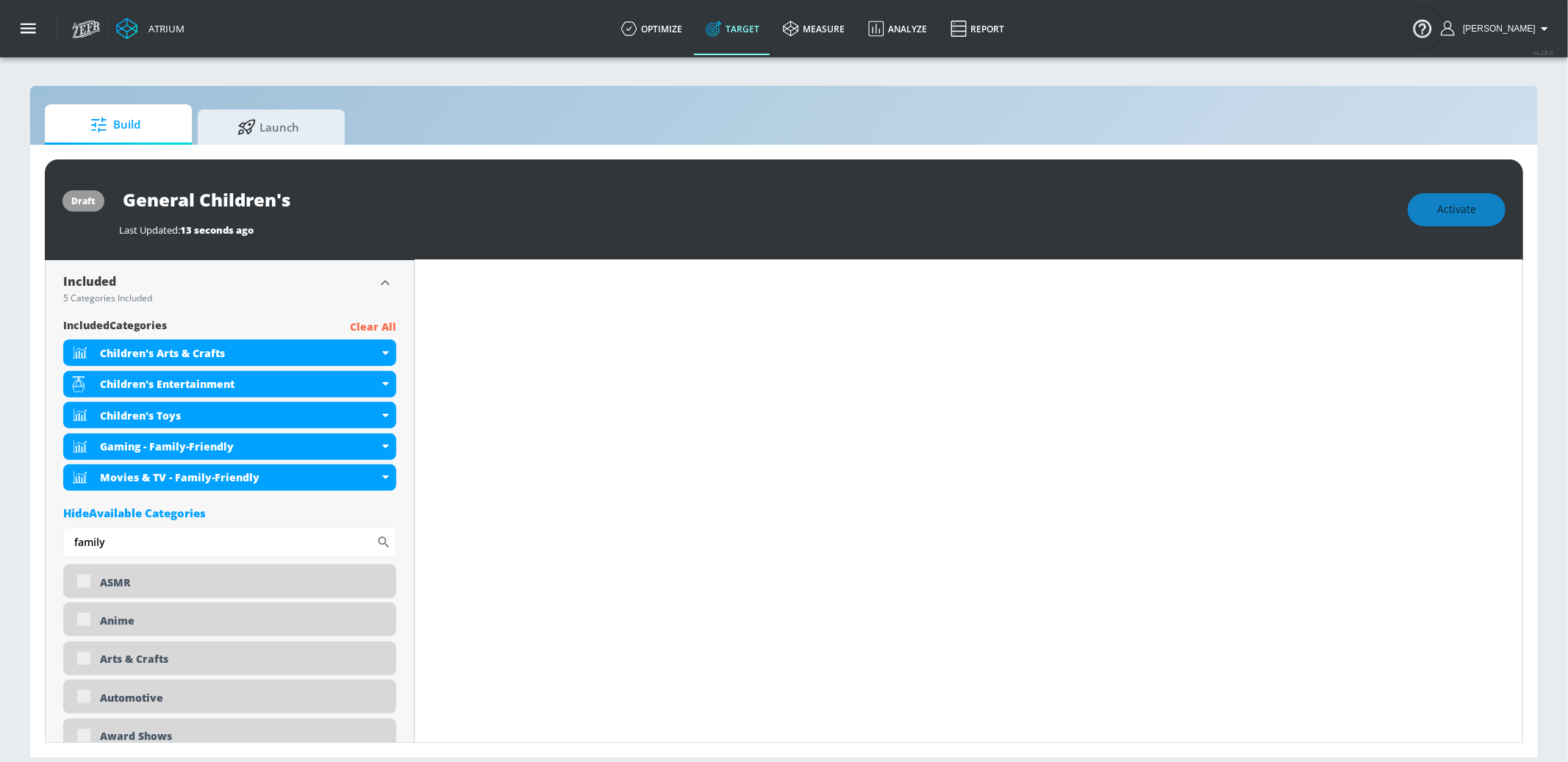
scroll to position [0, 0]
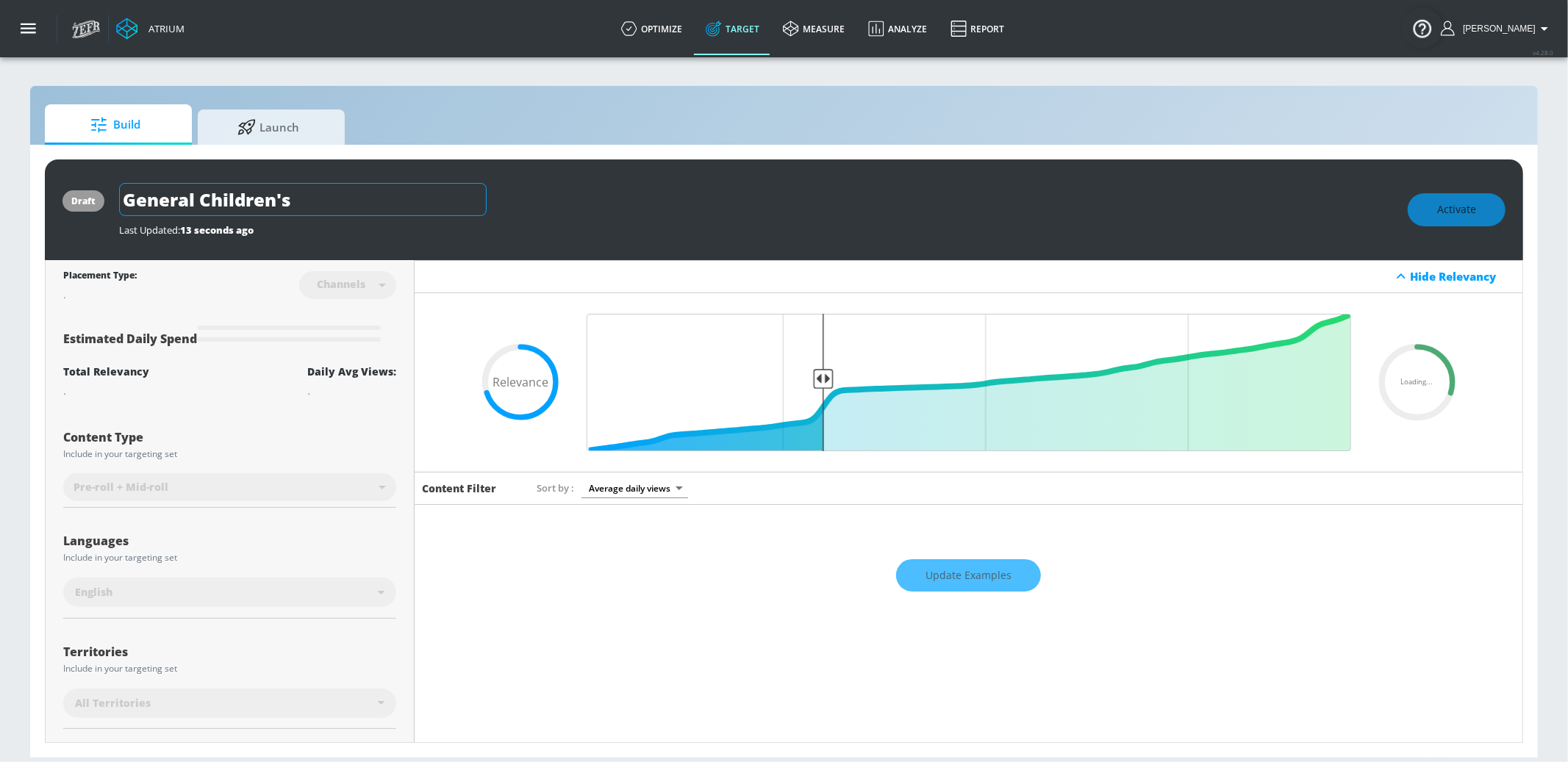
drag, startPoint x: 290, startPoint y: 185, endPoint x: 289, endPoint y: 202, distance: 17.0
click at [289, 189] on input "General Children's" at bounding box center [303, 199] width 368 height 33
click at [302, 201] on input "General Children's" at bounding box center [303, 199] width 368 height 33
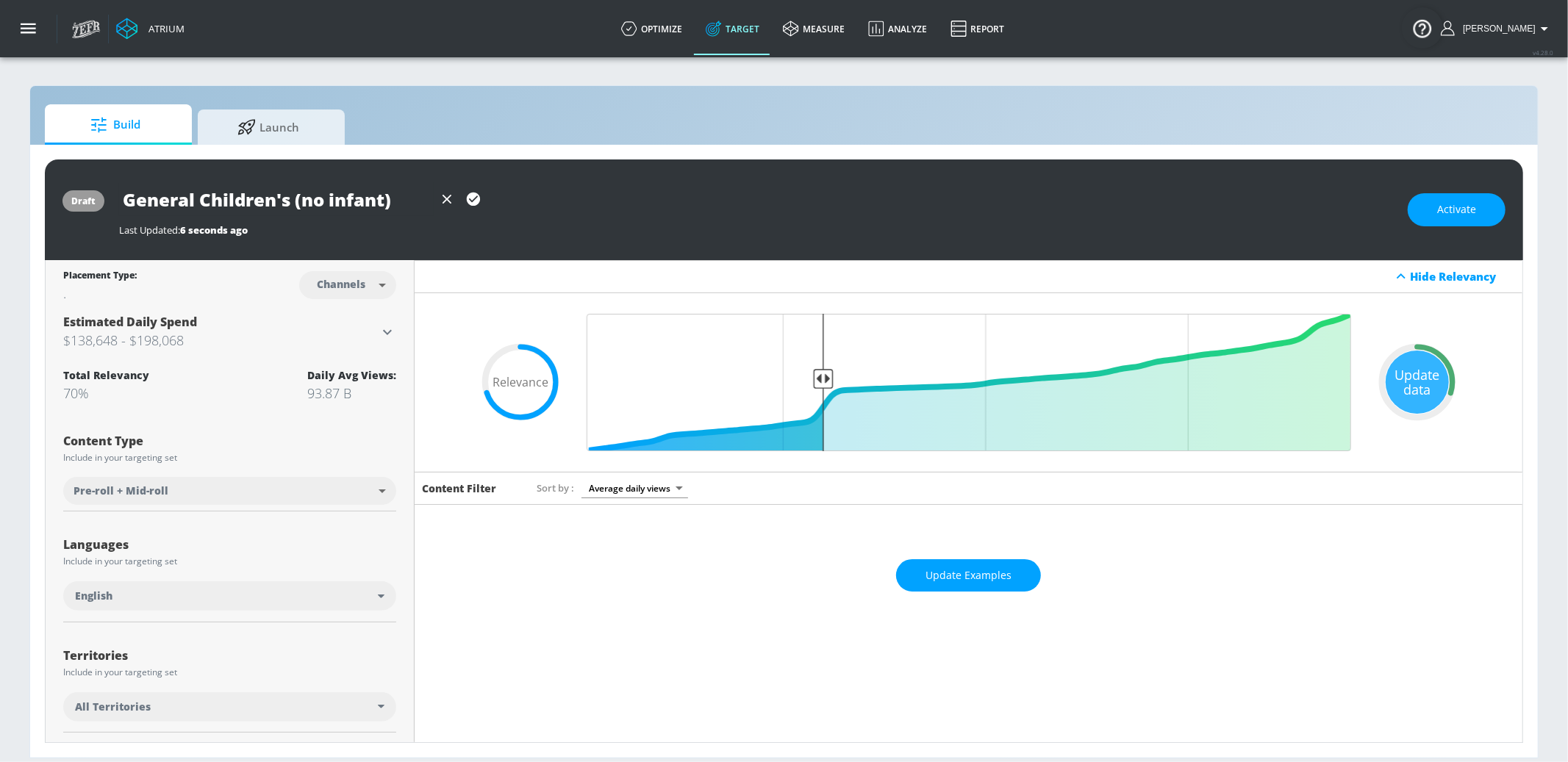
type input "General Children's (no infant)"
drag, startPoint x: 467, startPoint y: 194, endPoint x: 439, endPoint y: 179, distance: 31.8
click at [467, 194] on icon "button" at bounding box center [474, 199] width 16 height 16
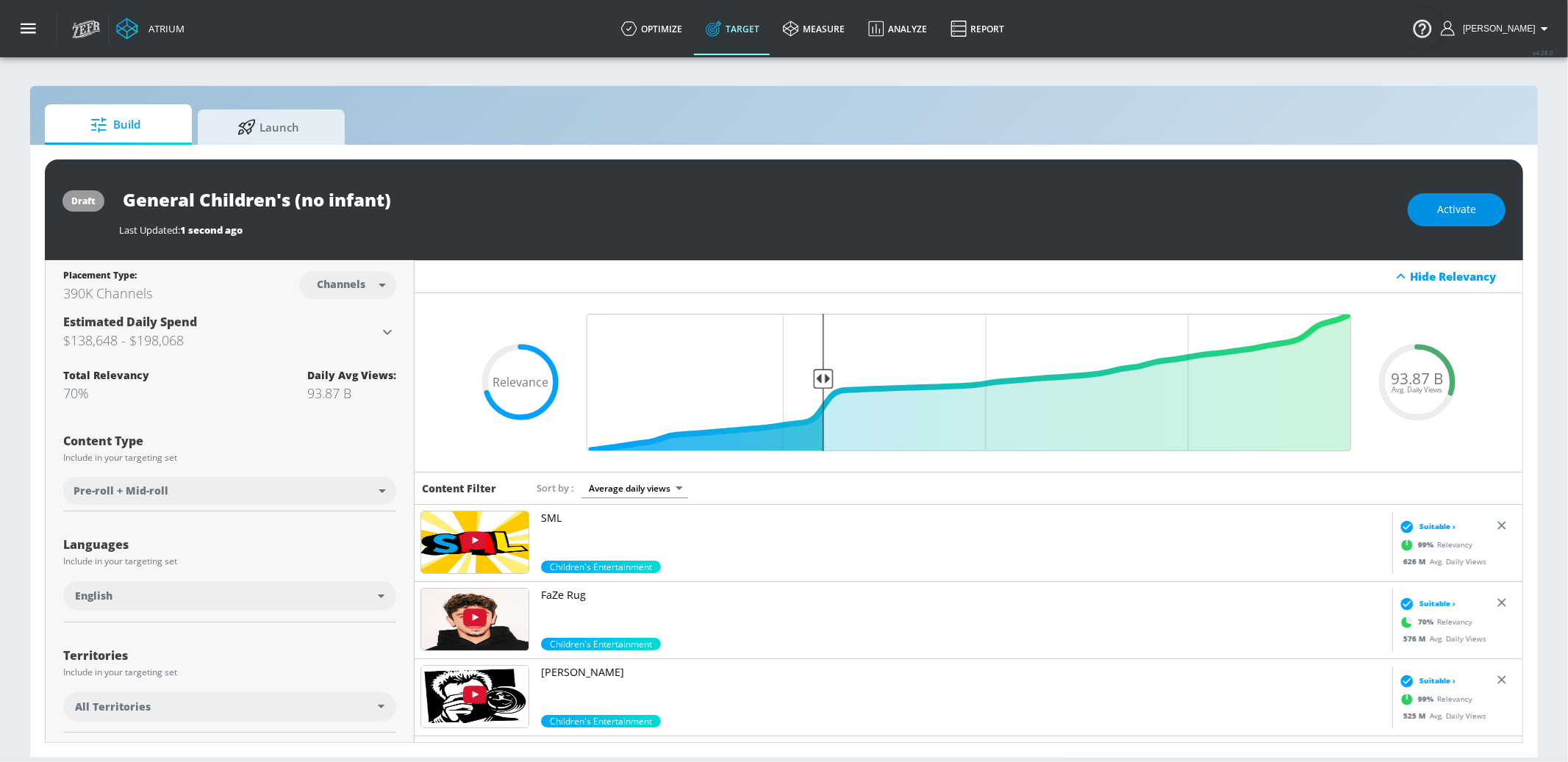
click at [1439, 204] on span "Activate" at bounding box center [1456, 209] width 39 height 18
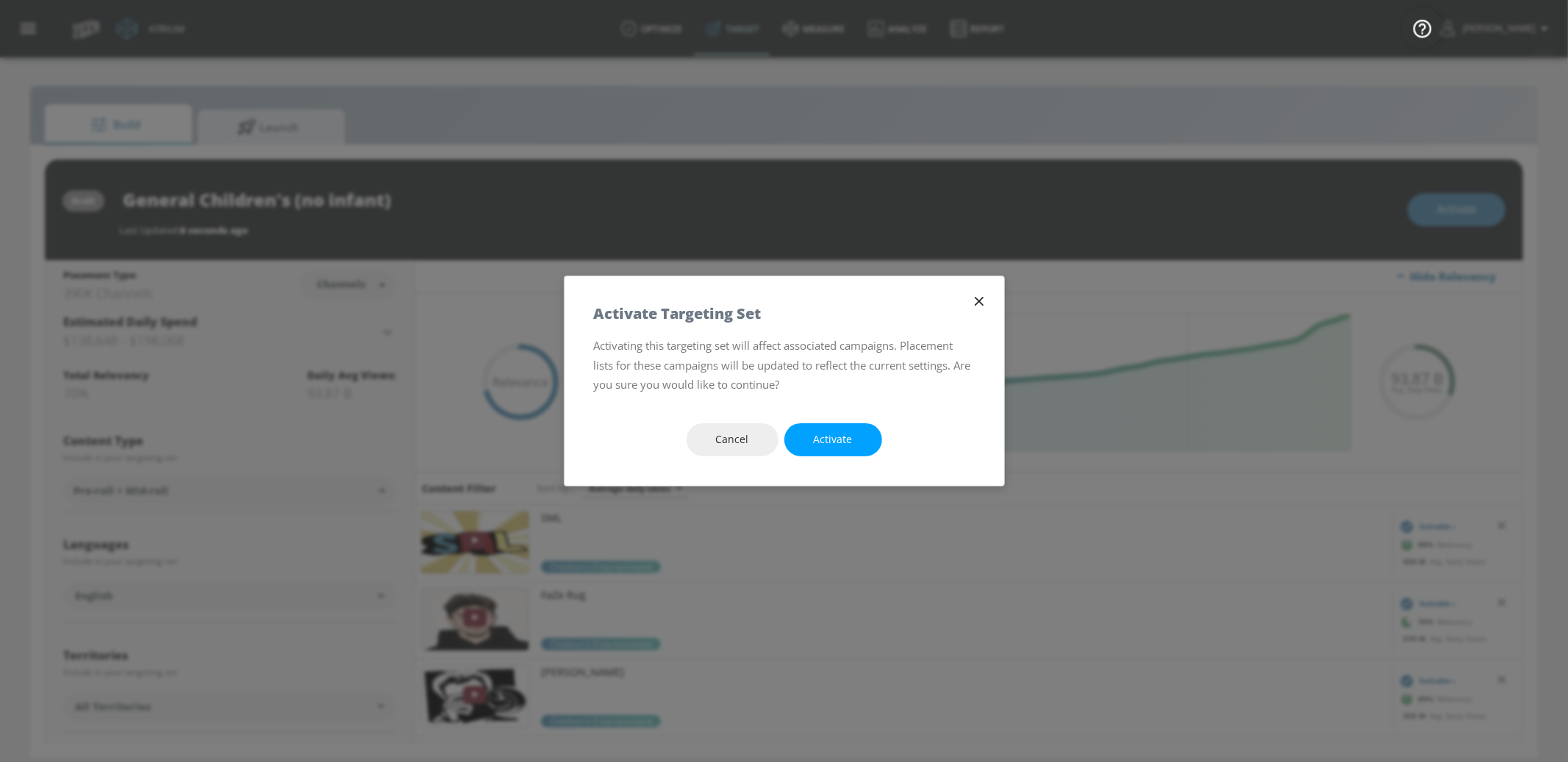
click at [789, 438] on button "Activate" at bounding box center [833, 439] width 98 height 33
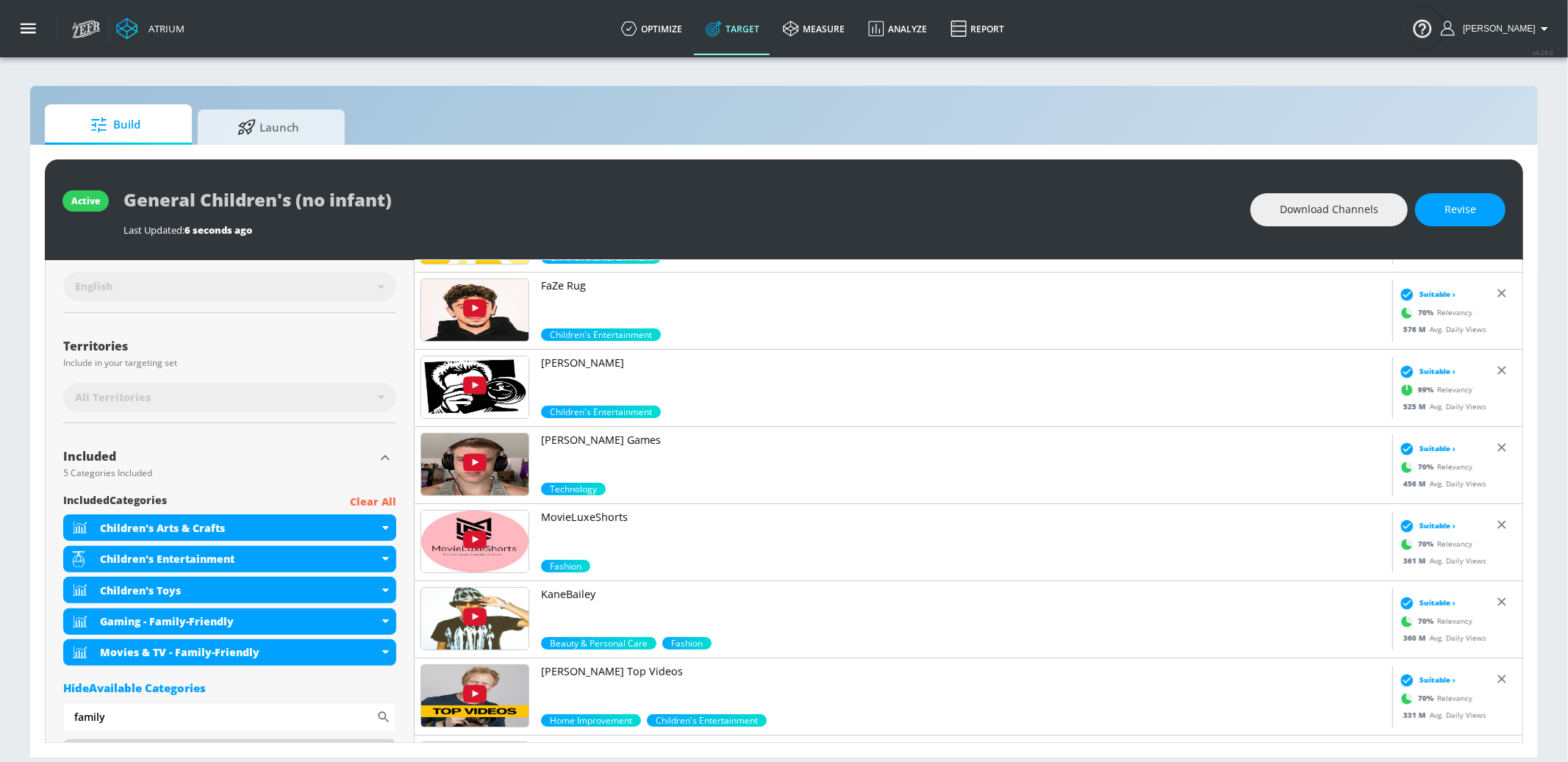
scroll to position [313, 0]
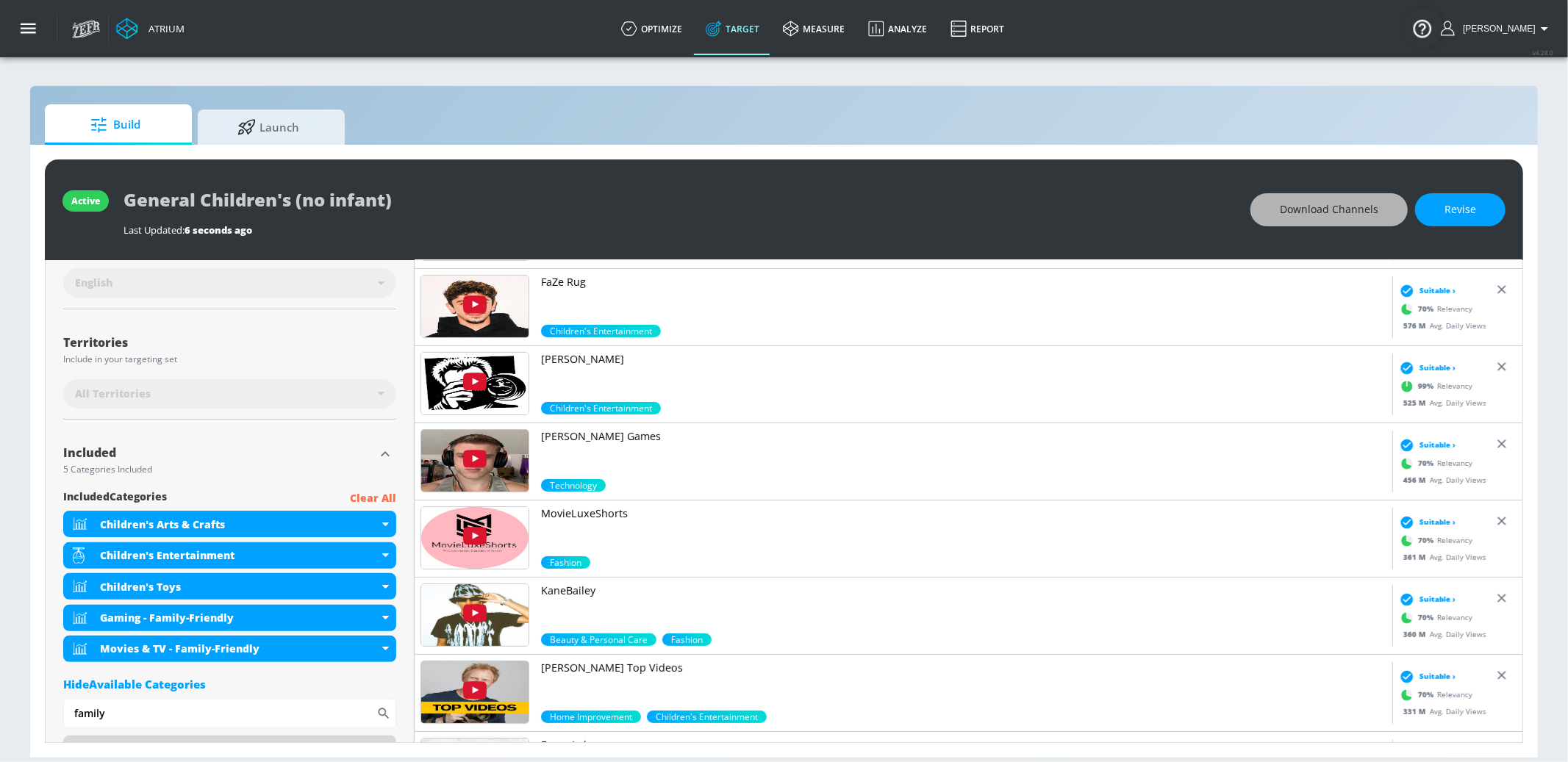
drag, startPoint x: 1353, startPoint y: 211, endPoint x: 1328, endPoint y: 215, distance: 25.3
click at [1350, 212] on span "Download Channels" at bounding box center [1329, 209] width 98 height 18
click at [1328, 215] on div "Download Channels Revise" at bounding box center [1378, 209] width 255 height 33
